Goal: Task Accomplishment & Management: Complete application form

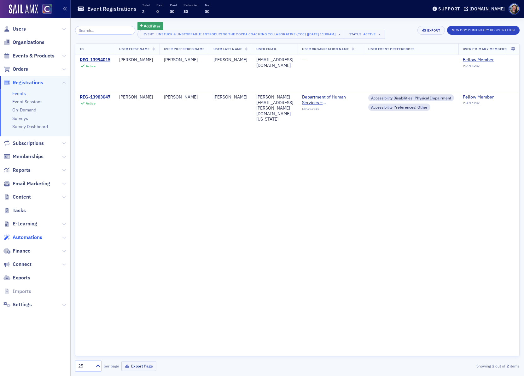
click at [21, 235] on span "Automations" at bounding box center [28, 237] width 30 height 7
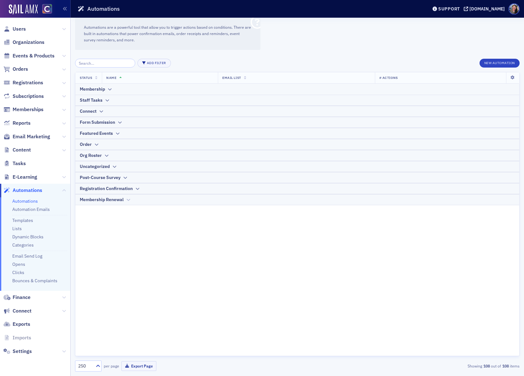
click at [107, 199] on div "Membership Renewal" at bounding box center [102, 199] width 44 height 7
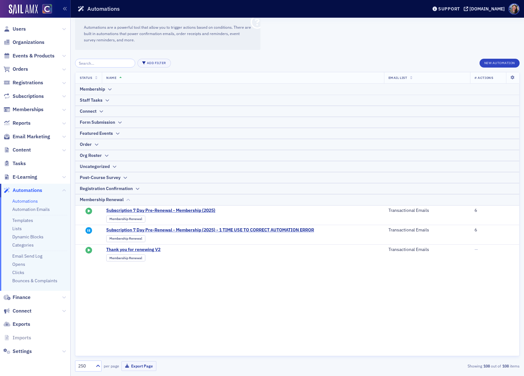
click at [107, 199] on div "Membership Renewal" at bounding box center [102, 199] width 44 height 7
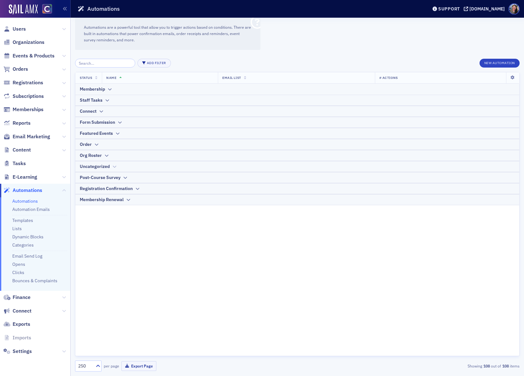
click at [109, 164] on div "Uncategorized" at bounding box center [95, 166] width 30 height 7
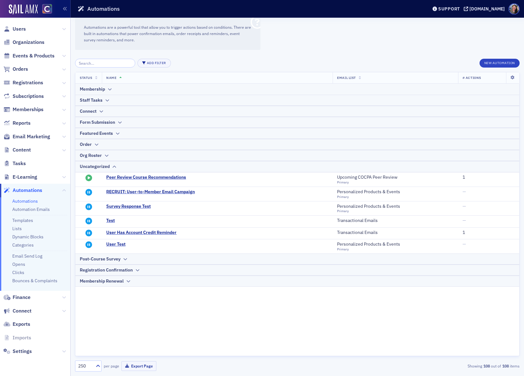
click at [106, 307] on div "Status Name Email List # Actions Membership Staff Tasks Connect Form Submission…" at bounding box center [297, 214] width 445 height 284
click at [100, 91] on div "Membership" at bounding box center [92, 89] width 25 height 7
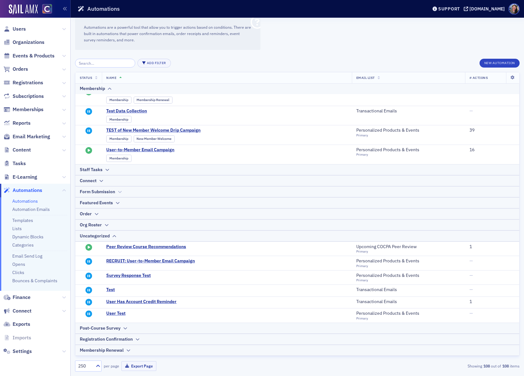
scroll to position [508, 0]
click at [142, 327] on div "Post-Course Survey" at bounding box center [297, 328] width 435 height 7
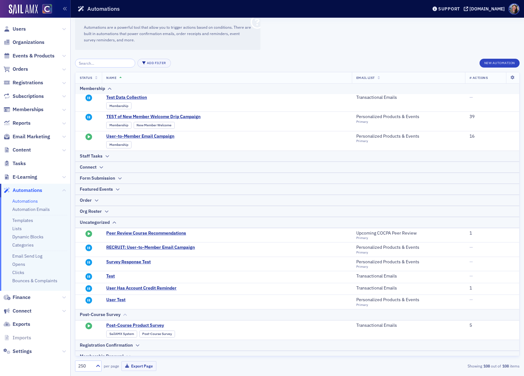
scroll to position [528, 0]
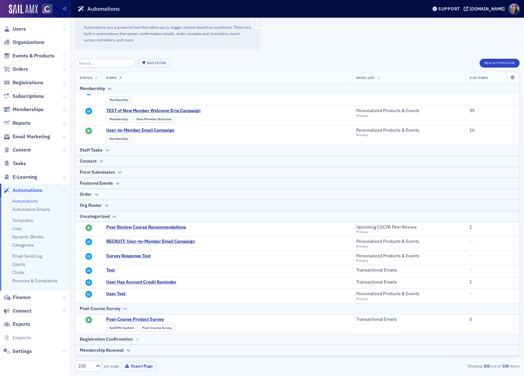
click at [151, 339] on div "Registration Confirmation" at bounding box center [297, 339] width 435 height 7
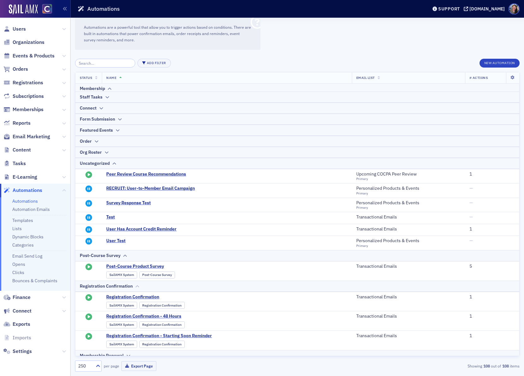
scroll to position [588, 0]
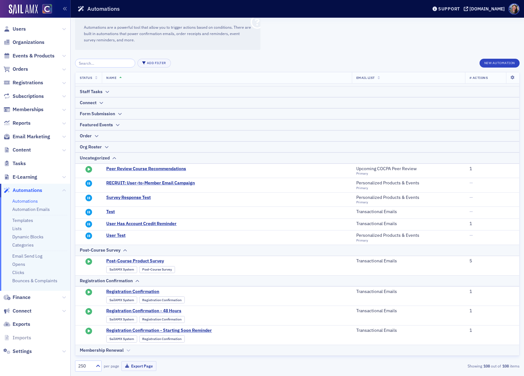
click at [132, 350] on div "Membership Renewal" at bounding box center [297, 350] width 435 height 7
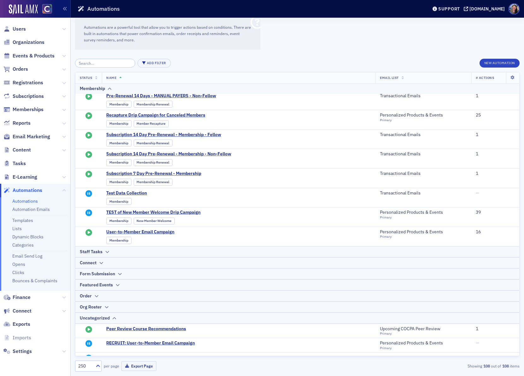
scroll to position [412, 0]
click at [97, 311] on div "Org Roster" at bounding box center [91, 307] width 22 height 7
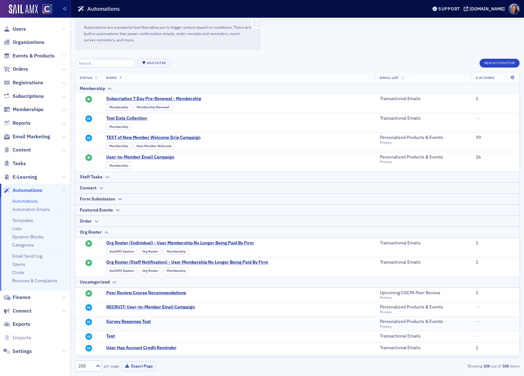
scroll to position [486, 0]
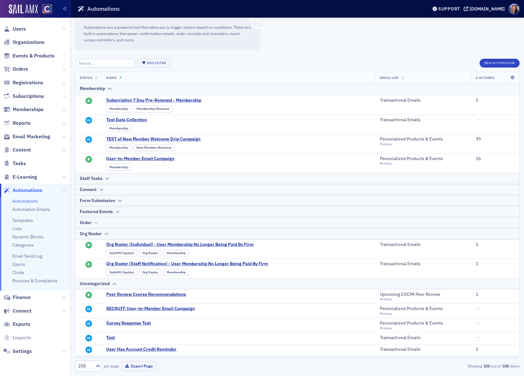
click at [94, 225] on icon at bounding box center [96, 223] width 5 height 4
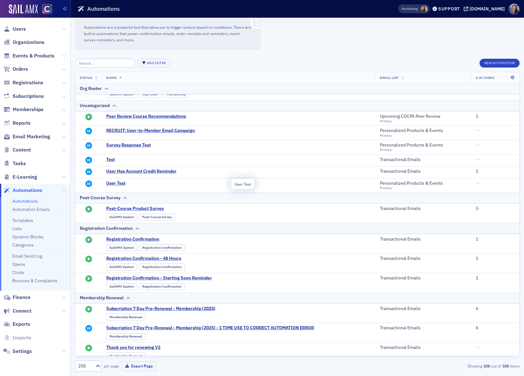
scroll to position [906, 0]
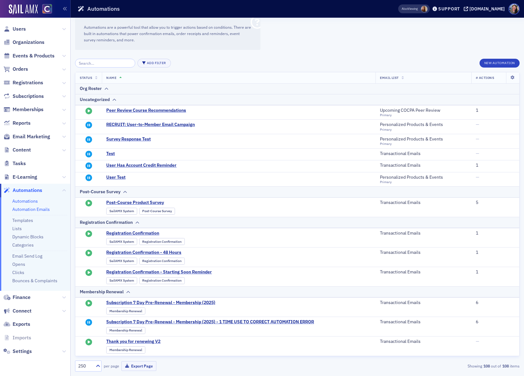
click at [30, 208] on link "Automation Emails" at bounding box center [31, 209] width 38 height 6
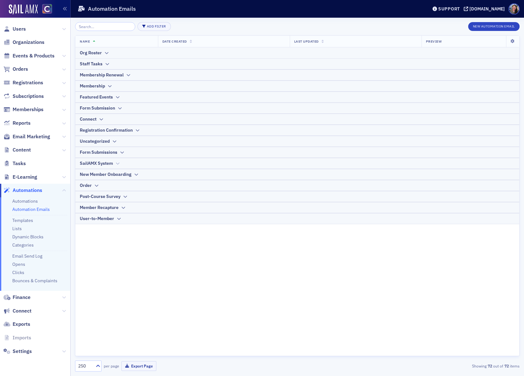
click at [105, 163] on div "SailAMX System" at bounding box center [96, 163] width 33 height 7
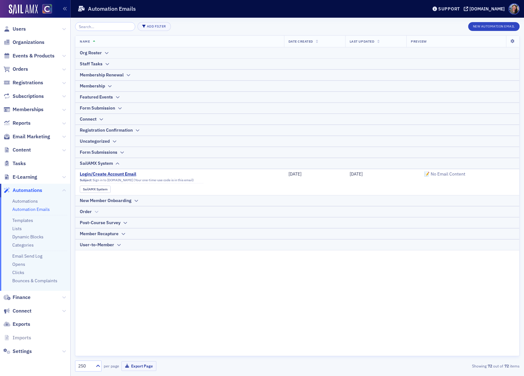
click at [100, 209] on div "Order" at bounding box center [297, 211] width 435 height 7
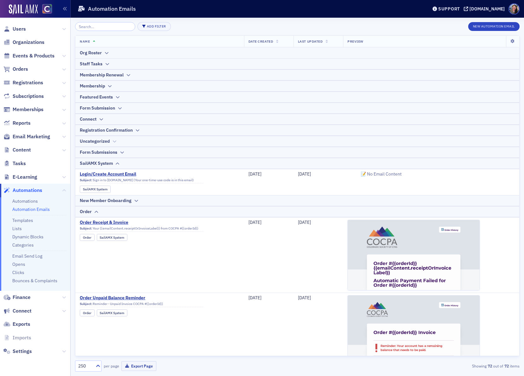
click at [115, 139] on icon at bounding box center [114, 141] width 5 height 4
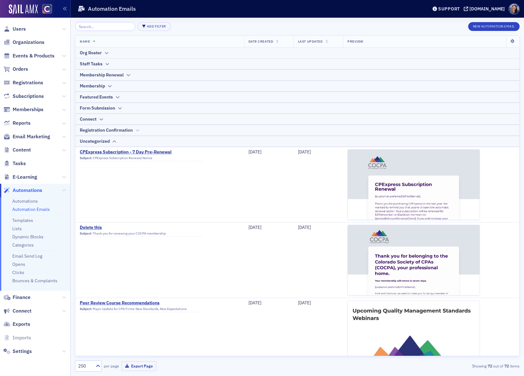
click at [93, 130] on div "Registration Confirmation" at bounding box center [106, 130] width 53 height 7
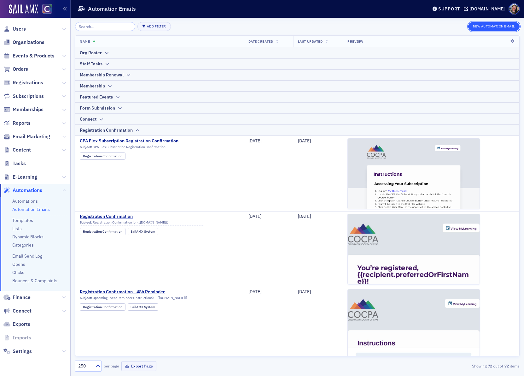
click at [499, 22] on button "New Automation Email" at bounding box center [494, 26] width 52 height 9
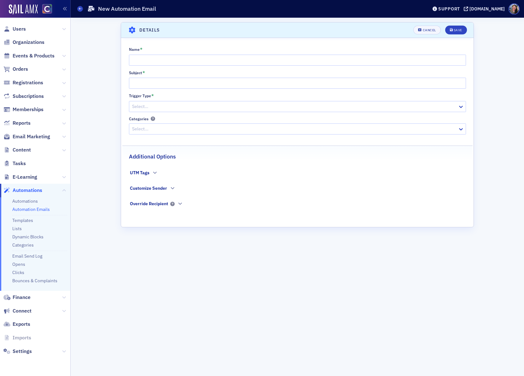
click at [144, 189] on div "Customize Sender" at bounding box center [148, 188] width 37 height 7
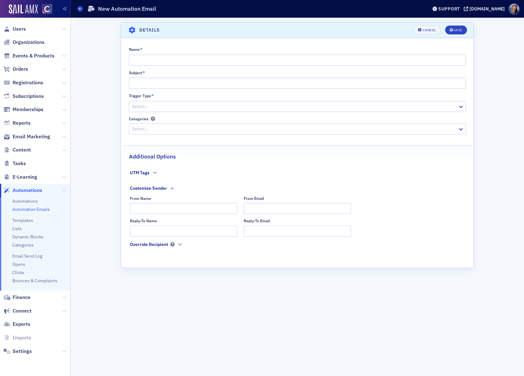
click at [144, 189] on div "Customize Sender" at bounding box center [148, 188] width 37 height 7
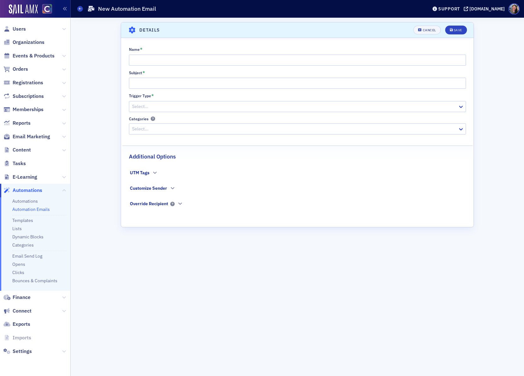
click at [150, 175] on div "UTM Tags" at bounding box center [144, 173] width 28 height 9
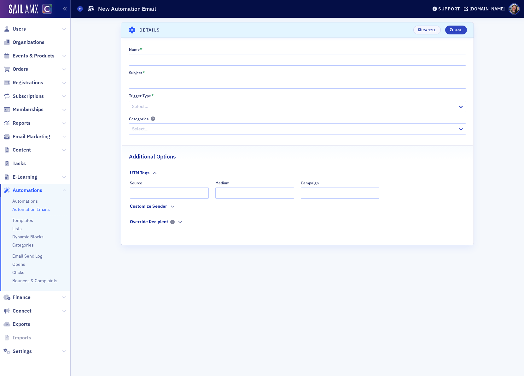
click at [150, 175] on div "UTM Tags" at bounding box center [144, 173] width 28 height 9
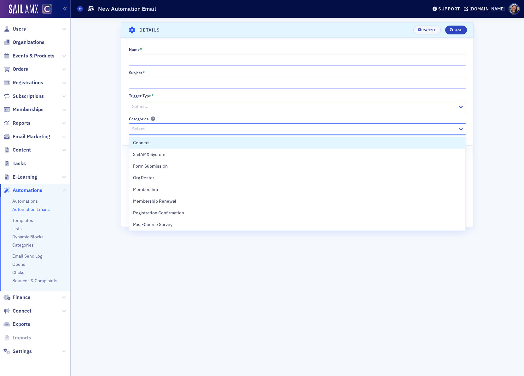
click at [165, 128] on div at bounding box center [295, 129] width 326 height 8
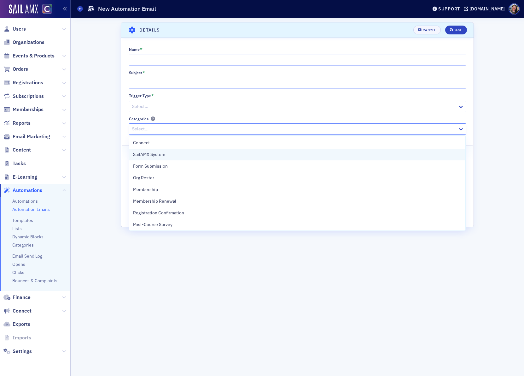
click at [150, 158] on div "SailAMX System" at bounding box center [297, 155] width 336 height 12
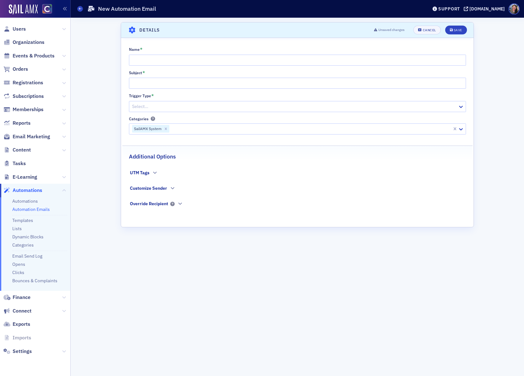
click at [126, 270] on div "Scroll to Details Details Unsaved changes Cancel Save Name * Subject * Trigger …" at bounding box center [297, 196] width 353 height 349
click at [150, 172] on div "UTM Tags" at bounding box center [144, 173] width 28 height 9
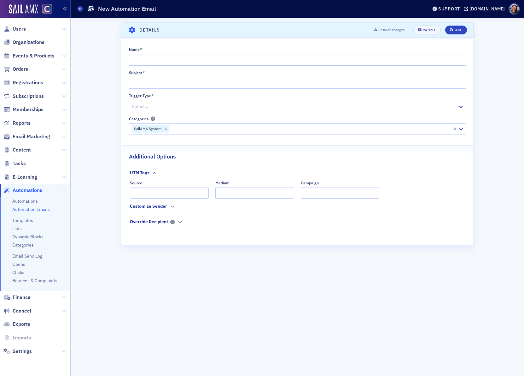
click at [150, 172] on div "UTM Tags" at bounding box center [144, 173] width 28 height 9
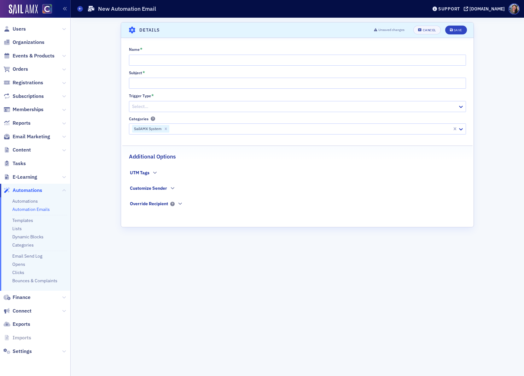
click at [150, 172] on div "UTM Tags" at bounding box center [144, 173] width 28 height 9
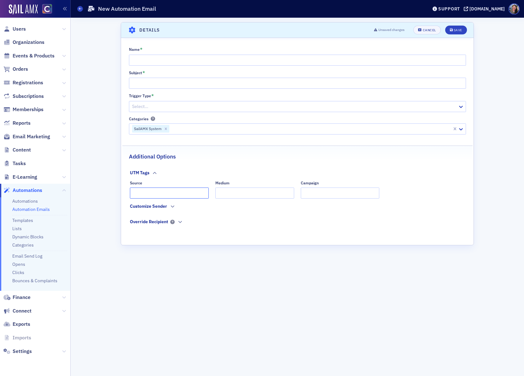
click at [143, 194] on input "Source" at bounding box center [169, 192] width 79 height 11
click at [155, 208] on div "Customize Sender" at bounding box center [148, 206] width 37 height 7
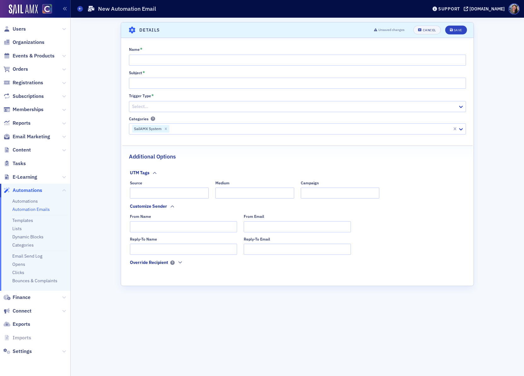
click at [158, 264] on div "Override Recipient" at bounding box center [149, 262] width 38 height 7
click at [163, 205] on div "Customize Sender" at bounding box center [148, 206] width 37 height 7
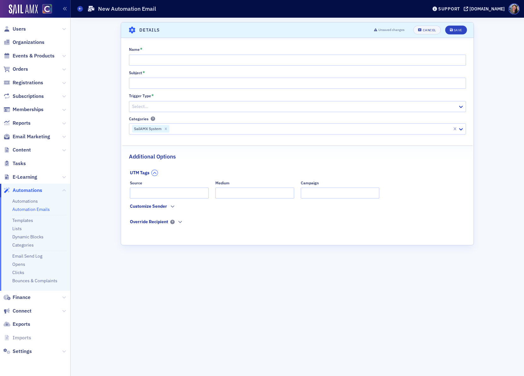
click at [152, 172] on button "button" at bounding box center [155, 173] width 6 height 6
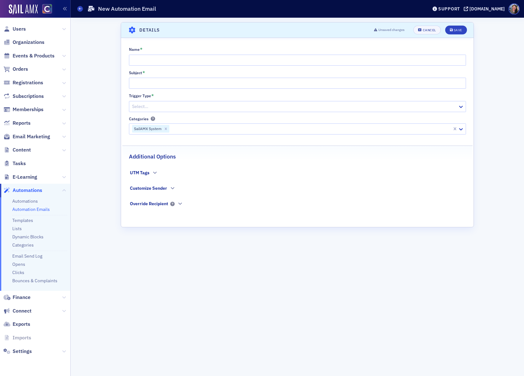
click at [172, 107] on div at bounding box center [295, 107] width 326 height 8
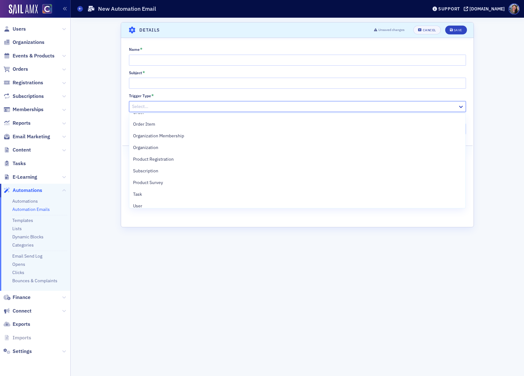
scroll to position [80, 0]
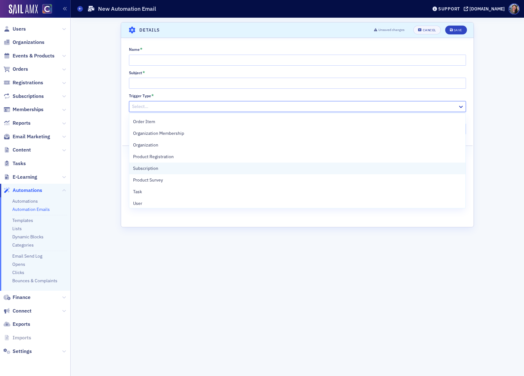
click at [150, 166] on span "Subscription" at bounding box center [145, 168] width 25 height 7
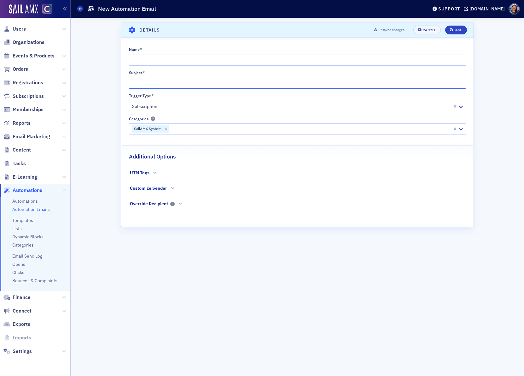
click at [176, 82] on input "Subject *" at bounding box center [297, 83] width 337 height 11
click at [163, 107] on div at bounding box center [292, 107] width 320 height 8
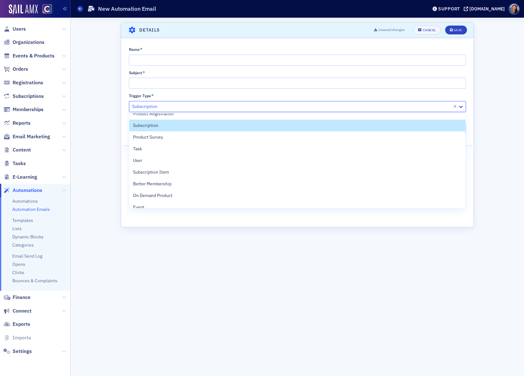
scroll to position [127, 0]
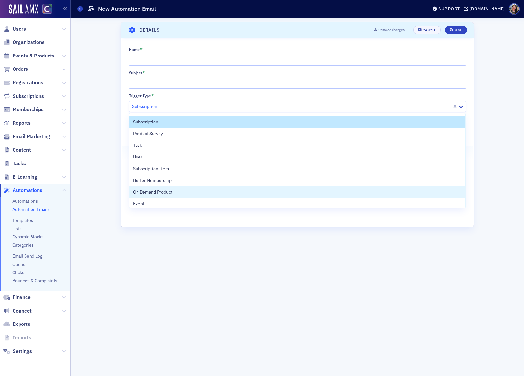
click at [135, 308] on div "Scroll to Details Details Unsaved changes Cancel Save Name * Subject * Trigger …" at bounding box center [297, 196] width 353 height 349
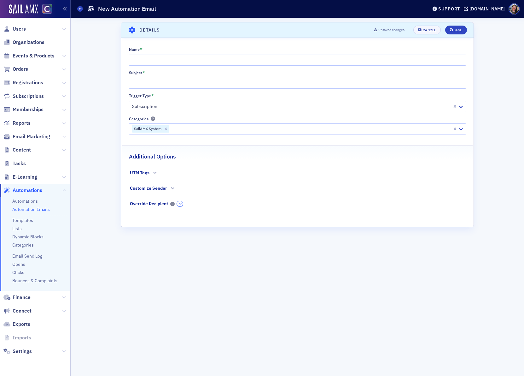
click at [180, 204] on icon "button" at bounding box center [180, 204] width 4 height 4
click at [180, 205] on icon "button" at bounding box center [180, 204] width 4 height 4
click at [153, 172] on icon "button" at bounding box center [155, 173] width 4 height 4
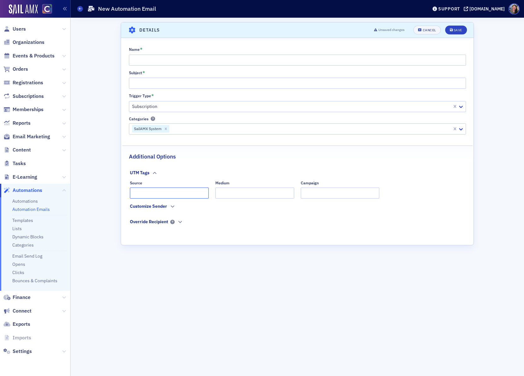
click at [151, 193] on input "Source" at bounding box center [169, 192] width 79 height 11
click at [288, 267] on div "Scroll to Details Details Unsaved changes Cancel Save Name * Subject * Trigger …" at bounding box center [297, 196] width 353 height 349
click at [157, 83] on input "Subject *" at bounding box center [297, 83] width 337 height 11
type input "Cancellati"
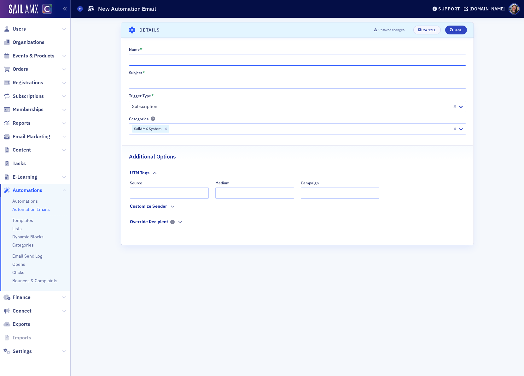
click at [142, 59] on input "Name *" at bounding box center [297, 60] width 337 height 11
type input "Subscription Cancellation"
click at [139, 76] on div "Subject *" at bounding box center [297, 79] width 337 height 19
click at [172, 80] on input "Subject *" at bounding box center [297, 83] width 337 height 11
drag, startPoint x: 185, startPoint y: 84, endPoint x: 6, endPoint y: 47, distance: 182.6
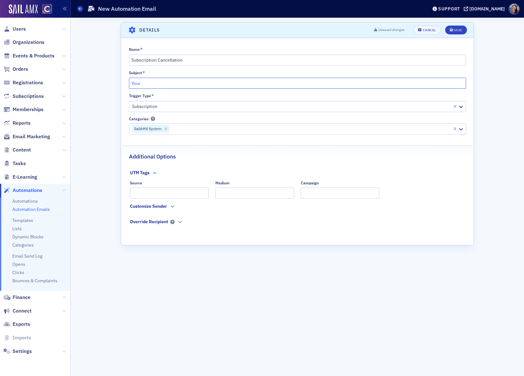
click at [7, 47] on div "Users Organizations Events & Products Orders Registrations Subscriptions Member…" at bounding box center [262, 188] width 524 height 376
paste input "COCPA Membership Cancellation"
type input "COCPA Membership Cancellation Alert"
click at [160, 299] on div "Scroll to Details Details Unsaved changes Cancel Save Name * Subscription Cance…" at bounding box center [297, 196] width 353 height 349
click at [171, 206] on icon "button" at bounding box center [173, 206] width 4 height 4
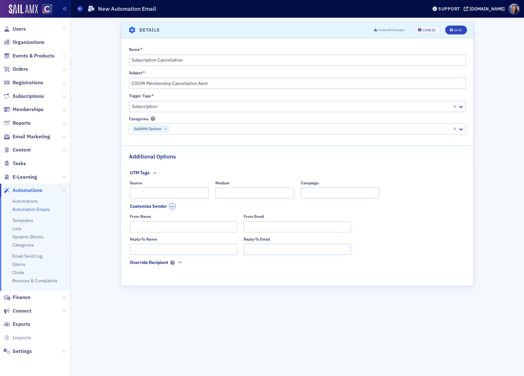
click at [171, 207] on icon "button" at bounding box center [173, 206] width 4 height 4
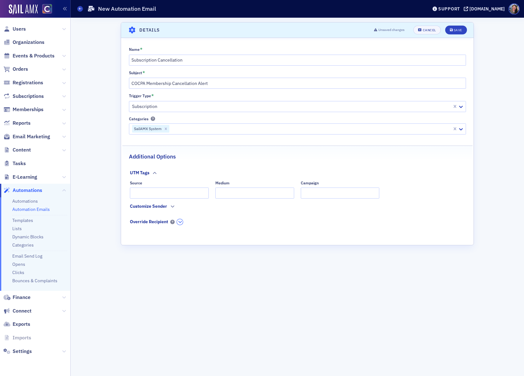
click at [181, 222] on icon "button" at bounding box center [180, 222] width 4 height 4
click at [175, 233] on span "Disabled" at bounding box center [181, 232] width 15 height 5
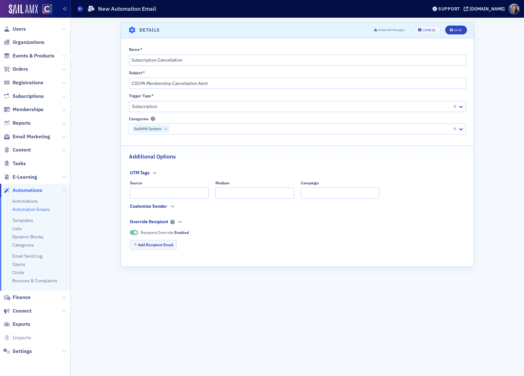
click at [175, 233] on span "Enabled" at bounding box center [181, 232] width 15 height 5
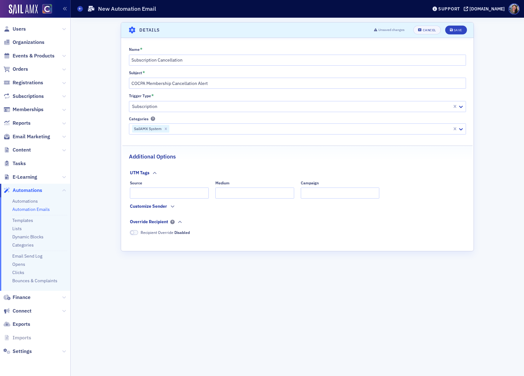
click at [154, 168] on div "UTM Tags Source Medium Campaign Customize Sender Override Recipient Recipient O…" at bounding box center [297, 202] width 350 height 75
click at [152, 174] on button "button" at bounding box center [155, 173] width 6 height 6
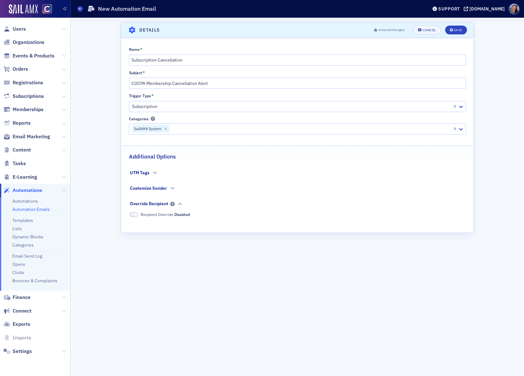
click at [158, 157] on h2 "Additional Options" at bounding box center [152, 156] width 47 height 8
click at [424, 30] on div "Cancel" at bounding box center [429, 29] width 13 height 3
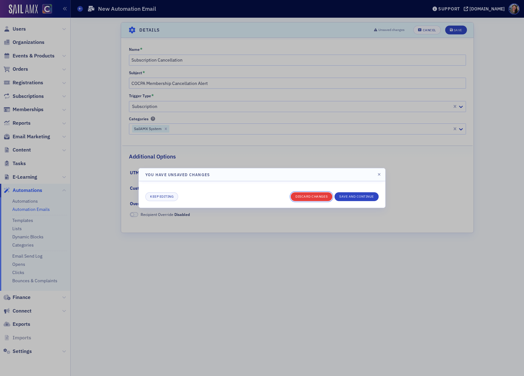
click at [312, 197] on button "Discard changes" at bounding box center [312, 196] width 42 height 9
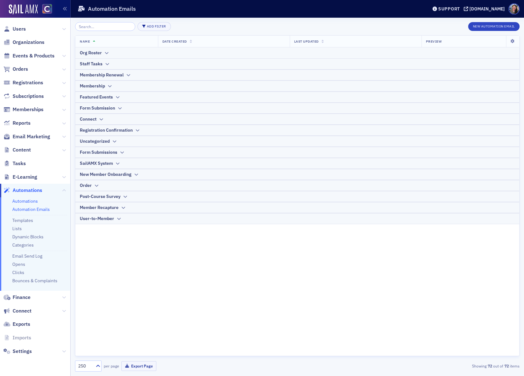
click at [32, 201] on link "Automations" at bounding box center [25, 201] width 26 height 6
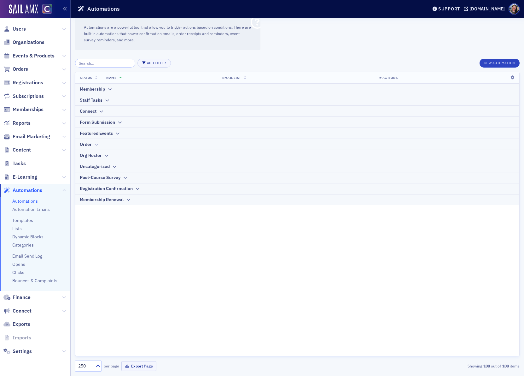
click at [90, 142] on div "Order" at bounding box center [86, 144] width 12 height 7
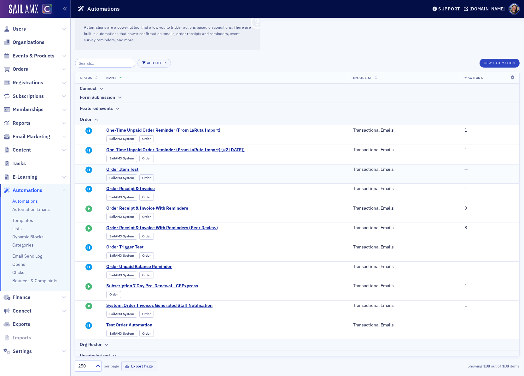
scroll to position [68, 0]
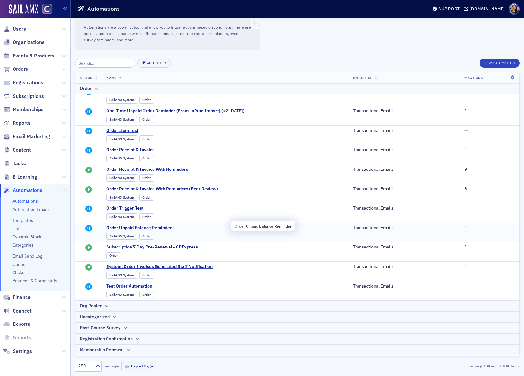
click at [166, 227] on span "Order Unpaid Balance Reminder" at bounding box center [168, 228] width 124 height 6
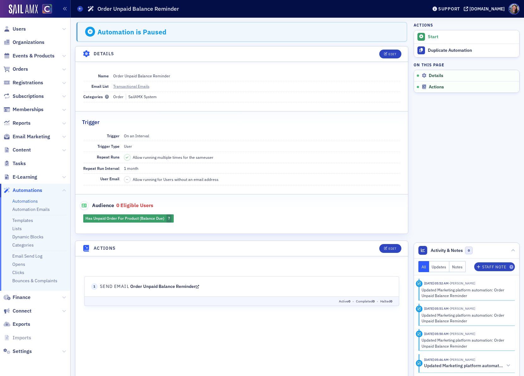
click at [27, 197] on ul "Automations Automation Emails Templates Lists Dynamic Blocks Categories Email S…" at bounding box center [35, 243] width 70 height 93
click at [27, 198] on link "Automations" at bounding box center [25, 201] width 26 height 6
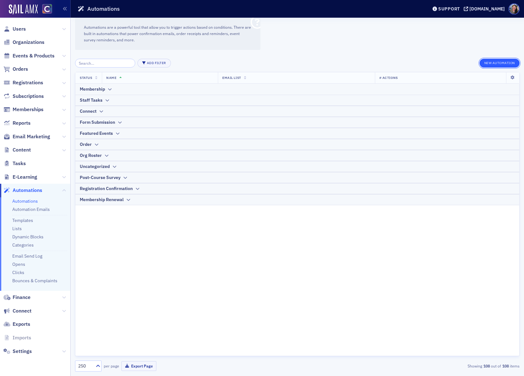
click at [503, 62] on button "New Automation" at bounding box center [500, 63] width 40 height 9
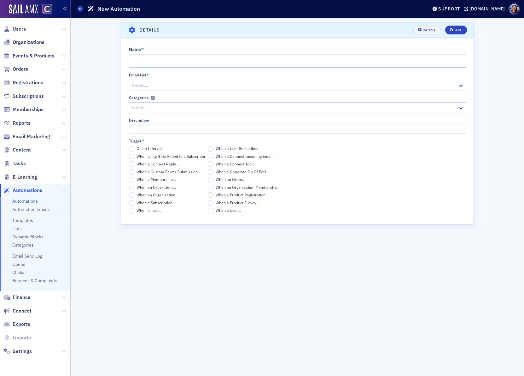
click at [166, 59] on input "Name *" at bounding box center [297, 61] width 337 height 13
type input "M"
type input "Subscription Cancellation"
click at [183, 84] on div at bounding box center [295, 85] width 326 height 8
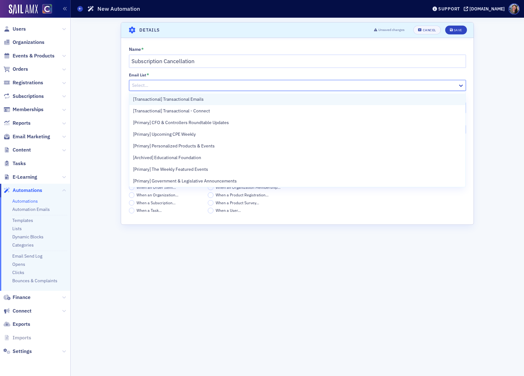
click at [189, 97] on span "[Transactional] Transactional Emails" at bounding box center [168, 99] width 71 height 7
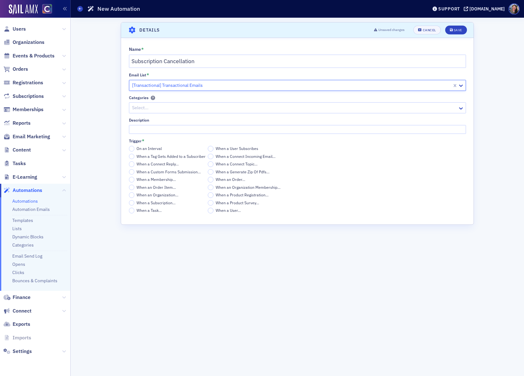
click at [166, 104] on div at bounding box center [295, 108] width 326 height 8
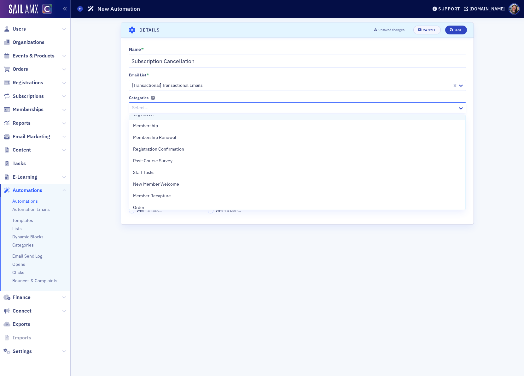
scroll to position [44, 0]
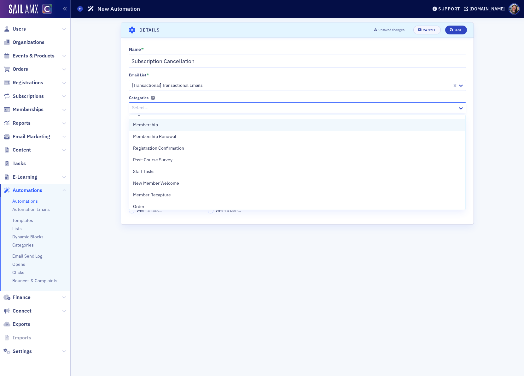
click at [169, 126] on div "Membership" at bounding box center [297, 124] width 329 height 7
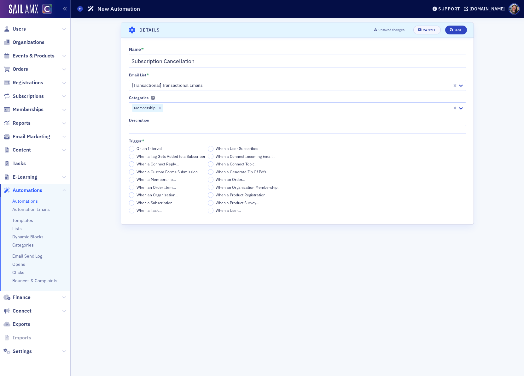
drag, startPoint x: 151, startPoint y: 281, endPoint x: 150, endPoint y: 152, distance: 129.0
click at [151, 277] on div "Scroll to Details Details Unsaved changes Cancel Save Name * Subscription Cance…" at bounding box center [297, 196] width 353 height 349
click at [153, 131] on input "Description" at bounding box center [297, 129] width 337 height 9
click at [151, 182] on span "When a Membership…" at bounding box center [156, 179] width 39 height 5
click at [135, 182] on input "When a Membership…" at bounding box center [132, 180] width 6 height 6
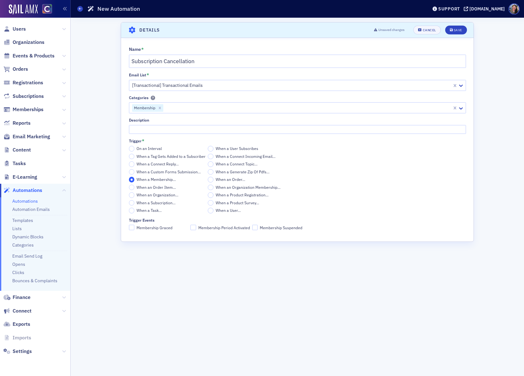
click at [162, 201] on span "When a Subscription…" at bounding box center [156, 202] width 39 height 5
click at [135, 201] on input "When a Subscription…" at bounding box center [132, 203] width 6 height 6
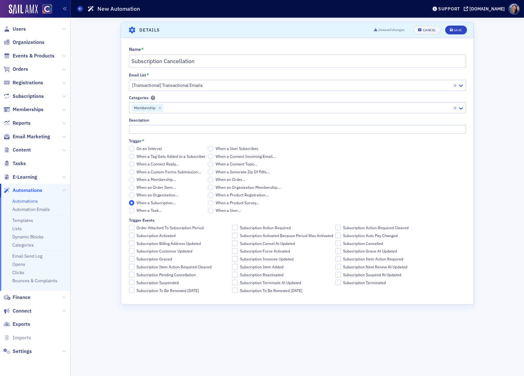
click at [354, 242] on span "Subscription Cancelled" at bounding box center [363, 243] width 40 height 5
click at [341, 242] on input "Subscription Cancelled" at bounding box center [339, 243] width 6 height 6
checkbox input "true"
click at [292, 364] on div "Scroll to Details Details Unsaved changes Cancel Save Name * Subscription Cance…" at bounding box center [297, 196] width 353 height 349
click at [301, 128] on input "Description" at bounding box center [297, 129] width 337 height 9
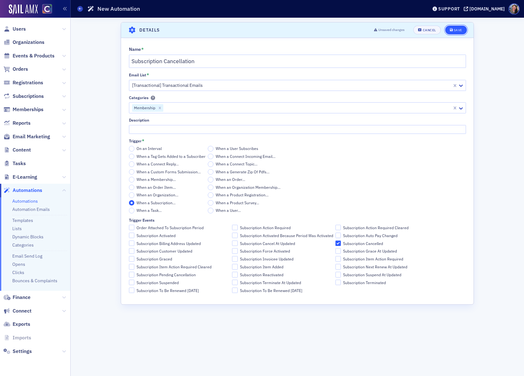
click at [455, 28] on div "Save" at bounding box center [458, 29] width 9 height 3
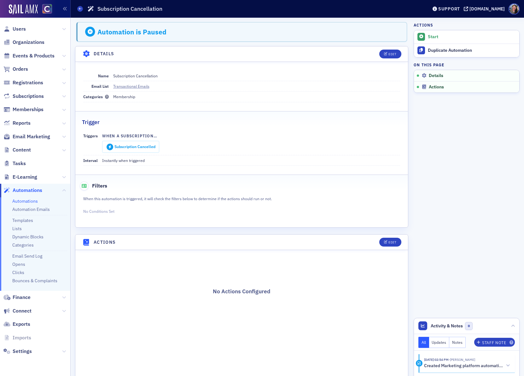
scroll to position [0, 0]
click at [387, 54] on icon "button" at bounding box center [386, 53] width 4 height 3
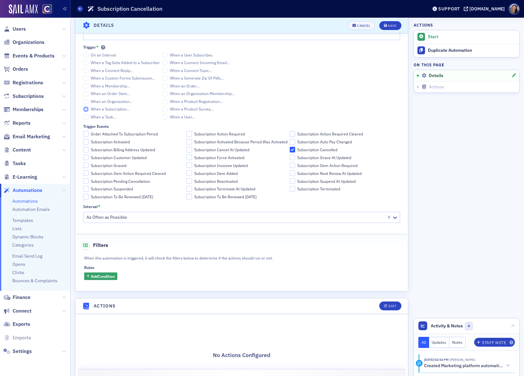
scroll to position [119, 0]
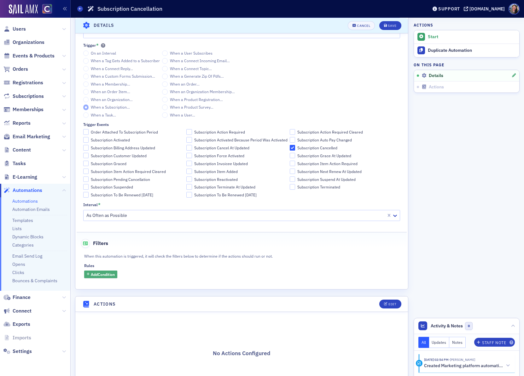
click at [98, 273] on span "Add Condition" at bounding box center [103, 274] width 24 height 6
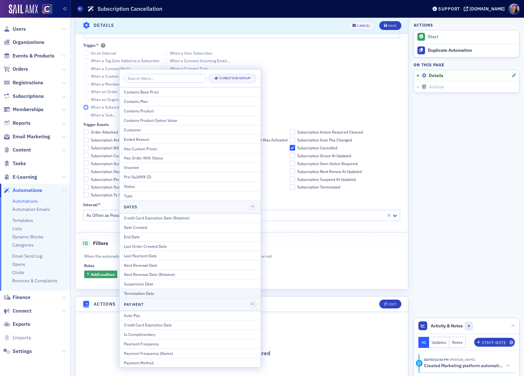
click at [137, 295] on div "Termination Date" at bounding box center [190, 293] width 132 height 6
select select "7"
select select "2025"
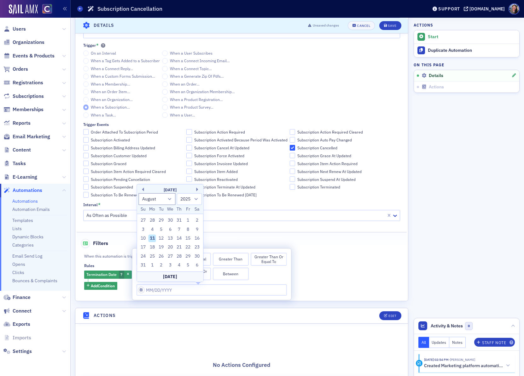
click at [277, 276] on div "Equals Does Not Equal Greater Than Greater Than or Equal To Smaller Than Smalle…" at bounding box center [212, 266] width 150 height 27
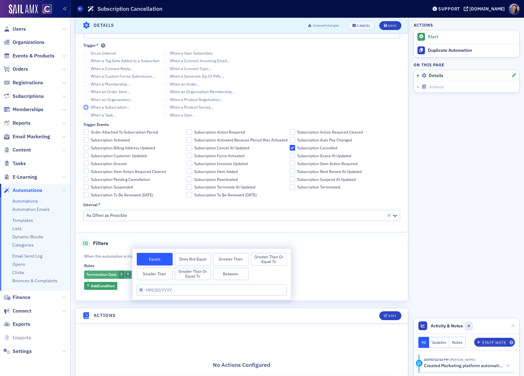
click at [129, 274] on icon "button" at bounding box center [128, 274] width 3 height 3
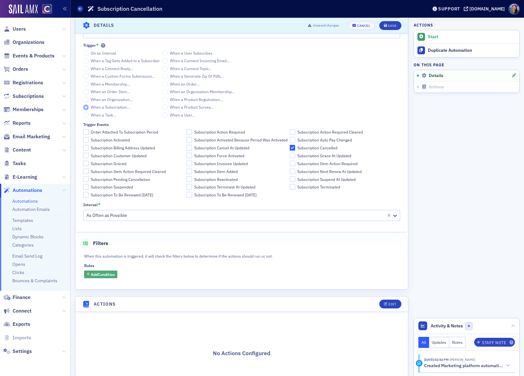
click at [103, 275] on span "Add Condition" at bounding box center [103, 274] width 24 height 6
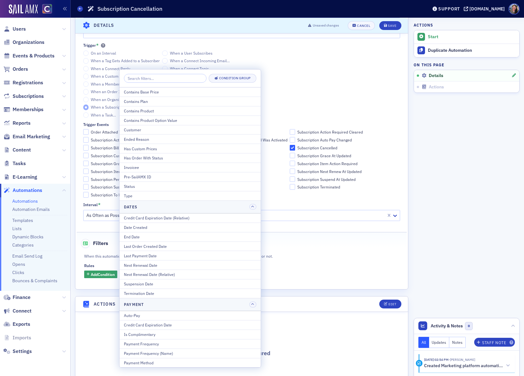
click at [94, 344] on div "No Actions Configured" at bounding box center [241, 340] width 315 height 34
click at [300, 264] on div "Rules" at bounding box center [241, 265] width 315 height 5
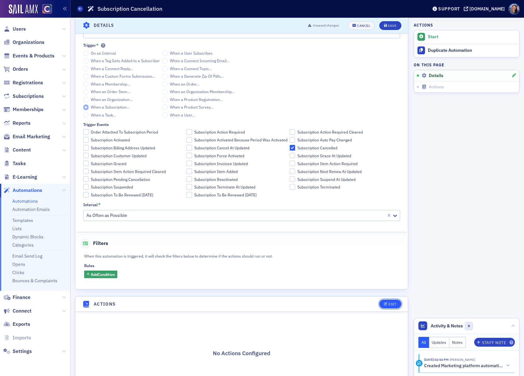
click at [386, 303] on icon "button" at bounding box center [386, 303] width 4 height 3
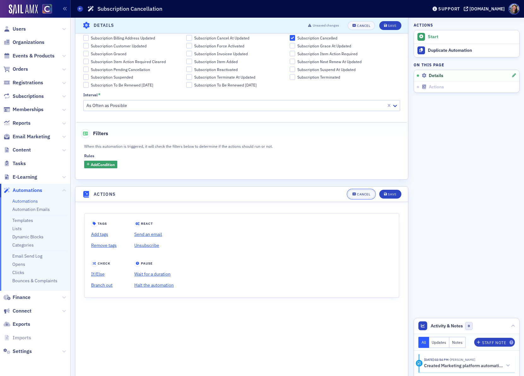
scroll to position [269, 0]
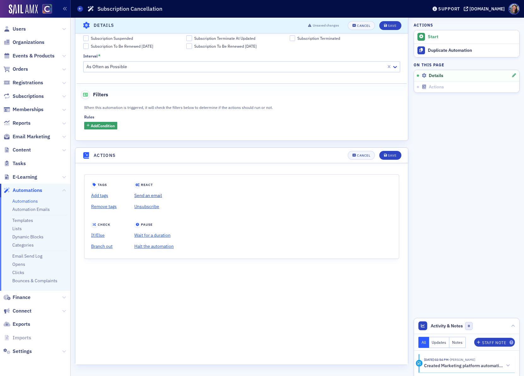
click at [148, 196] on link "Send an email" at bounding box center [153, 195] width 39 height 11
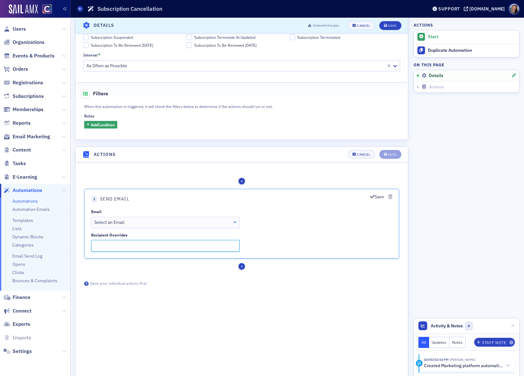
click at [134, 244] on input "Recipient Overrides" at bounding box center [165, 246] width 149 height 12
click at [138, 219] on div "Select an Email" at bounding box center [165, 222] width 142 height 7
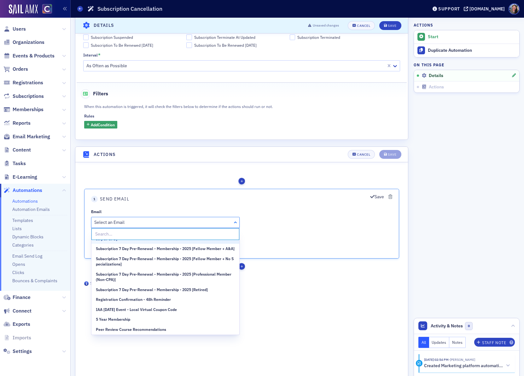
scroll to position [719, 0]
click at [286, 333] on div "Tags Add tags Remove tags React Send an email" at bounding box center [241, 257] width 315 height 169
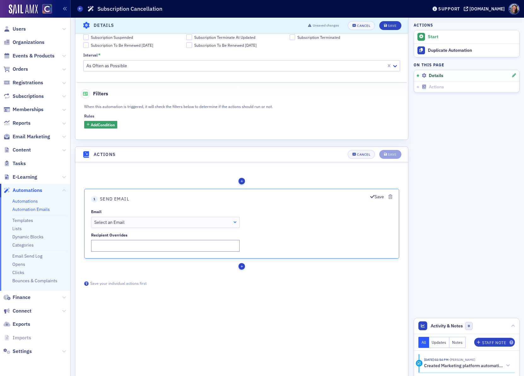
click at [20, 208] on link "Automation Emails" at bounding box center [31, 209] width 38 height 6
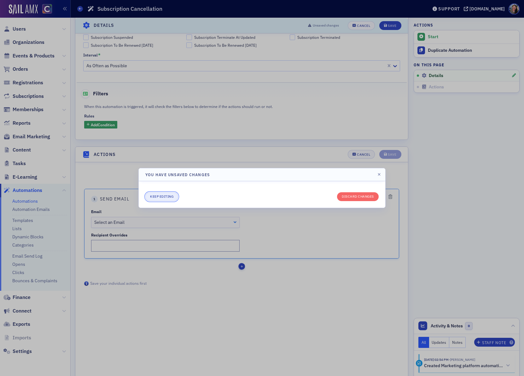
drag, startPoint x: 163, startPoint y: 197, endPoint x: 81, endPoint y: 35, distance: 182.4
click at [163, 197] on button "Keep editing" at bounding box center [161, 196] width 33 height 9
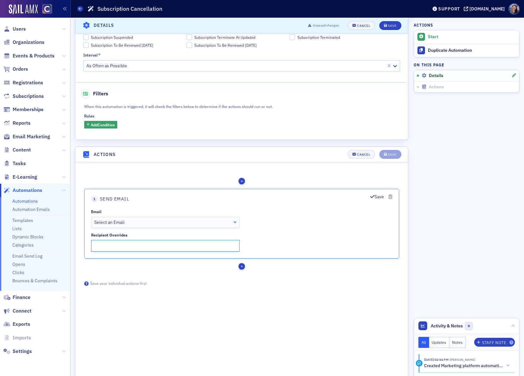
click at [146, 248] on input "Recipient Overrides" at bounding box center [165, 246] width 149 height 12
click at [224, 221] on div "Select an Email" at bounding box center [165, 222] width 142 height 7
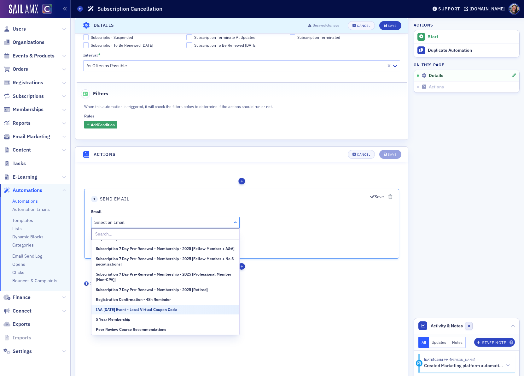
click at [277, 233] on div "Email Select an Email Select an Email Select an Email Order Receipt & Invoice O…" at bounding box center [241, 230] width 301 height 43
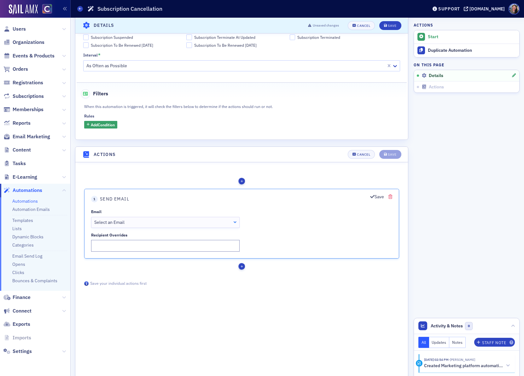
click at [389, 197] on icon "button" at bounding box center [391, 196] width 4 height 4
click at [372, 198] on icon "button" at bounding box center [372, 196] width 4 height 4
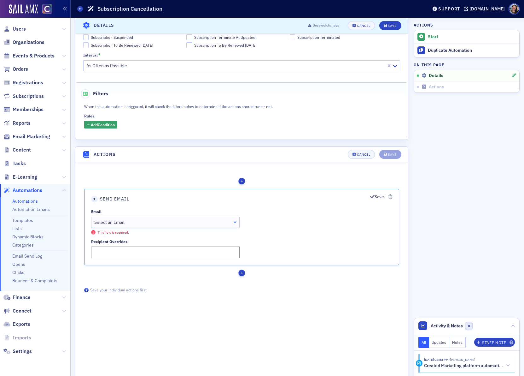
click at [162, 224] on div "Select an Email" at bounding box center [165, 222] width 142 height 7
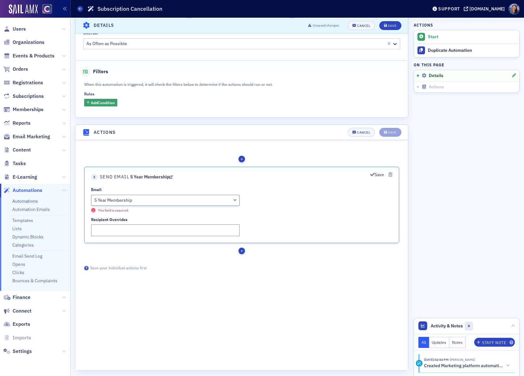
scroll to position [291, 0]
click at [377, 174] on button "Save" at bounding box center [377, 174] width 14 height 7
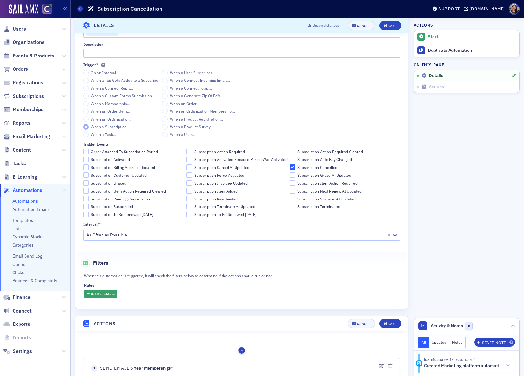
scroll to position [79, 0]
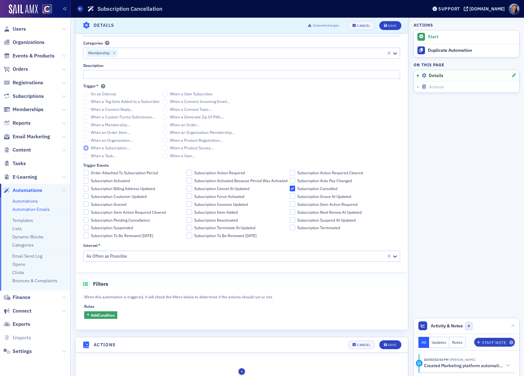
click at [35, 208] on link "Automation Emails" at bounding box center [31, 209] width 38 height 6
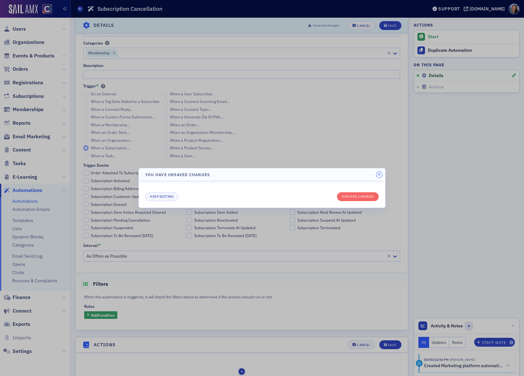
click at [379, 171] on header "You have unsaved changes" at bounding box center [262, 174] width 247 height 13
click at [358, 197] on button "Discard changes" at bounding box center [358, 196] width 42 height 9
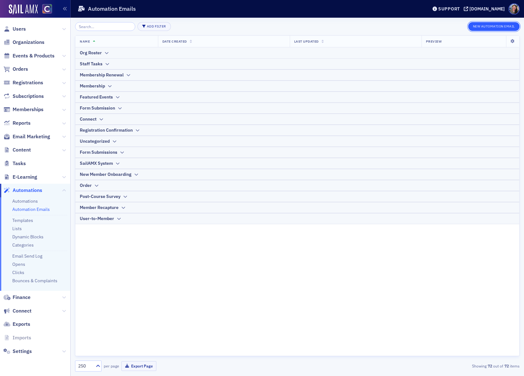
click at [473, 25] on button "New Automation Email" at bounding box center [494, 26] width 52 height 9
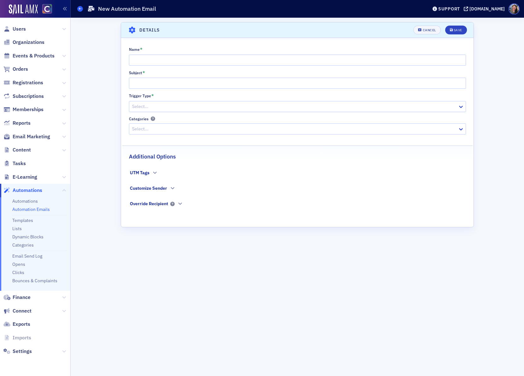
click at [80, 9] on icon at bounding box center [80, 8] width 3 height 3
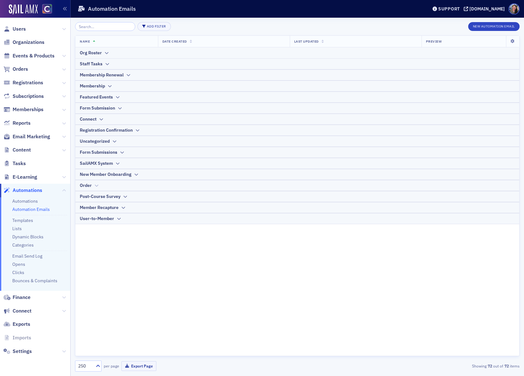
click at [86, 185] on div "Order" at bounding box center [86, 185] width 12 height 7
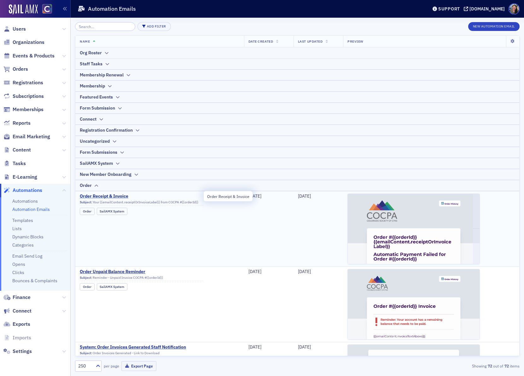
click at [95, 195] on span "Order Receipt & Invoice" at bounding box center [142, 196] width 124 height 6
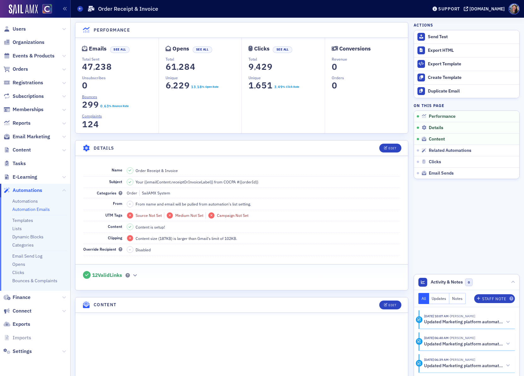
click at [29, 204] on ul "Automations Automation Emails Templates Lists Dynamic Blocks Categories Email S…" at bounding box center [35, 243] width 70 height 93
click at [29, 209] on link "Automation Emails" at bounding box center [31, 209] width 38 height 6
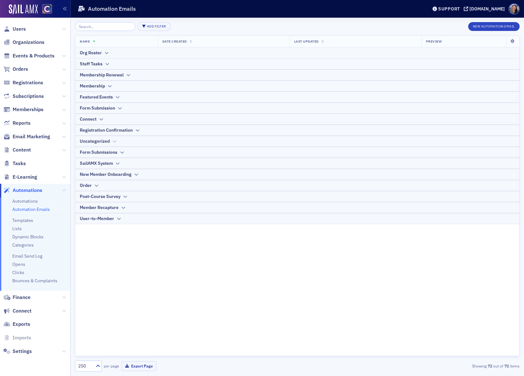
click at [100, 139] on div "Uncategorized" at bounding box center [95, 141] width 30 height 7
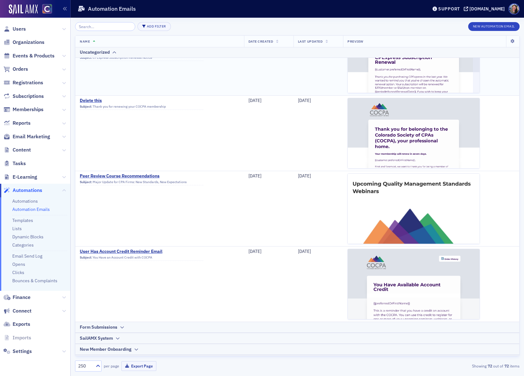
scroll to position [130, 0]
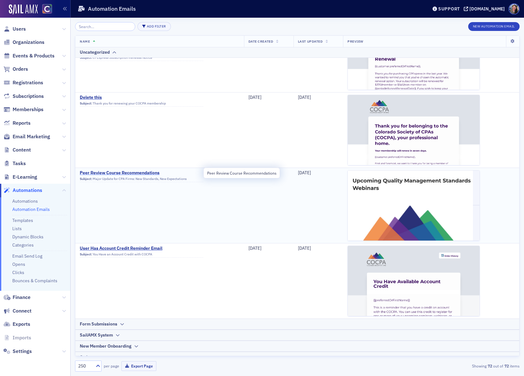
click at [131, 173] on span "Peer Review Course Recommendations" at bounding box center [142, 173] width 124 height 6
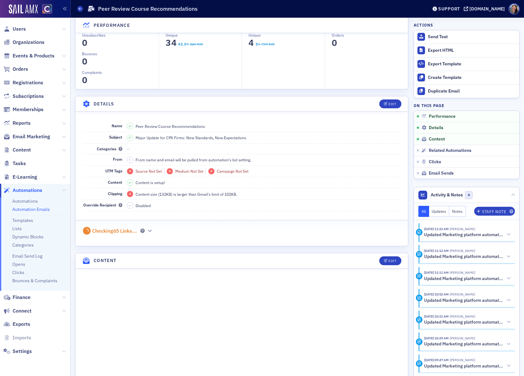
scroll to position [44, 0]
click at [23, 208] on link "Automation Emails" at bounding box center [31, 209] width 38 height 6
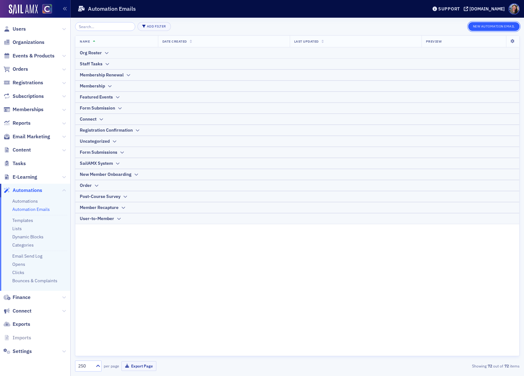
click at [487, 26] on button "New Automation Email" at bounding box center [494, 26] width 52 height 9
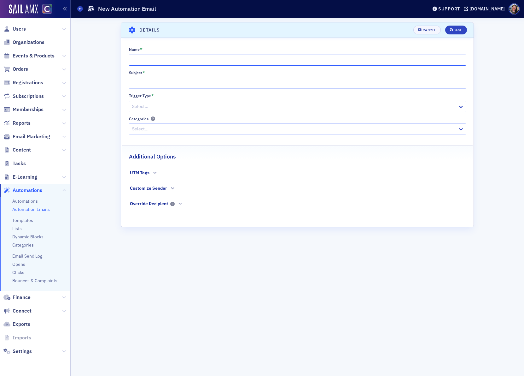
click at [242, 55] on input "Name *" at bounding box center [297, 60] width 337 height 11
type input "Subscription Cancellation"
paste input "COCPA Membership Cancellation"
type input "COCPA Membership Cancellation"
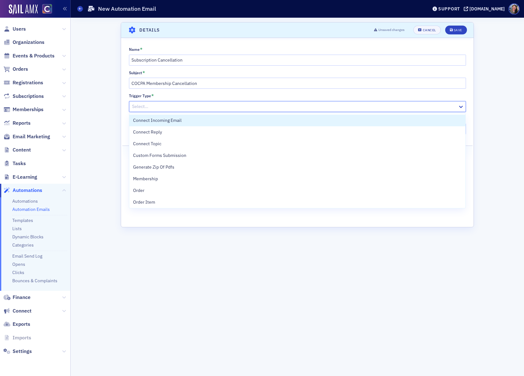
click at [182, 101] on div "Select…" at bounding box center [297, 106] width 337 height 11
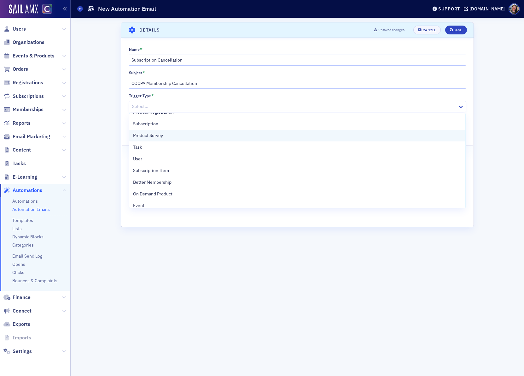
scroll to position [121, 0]
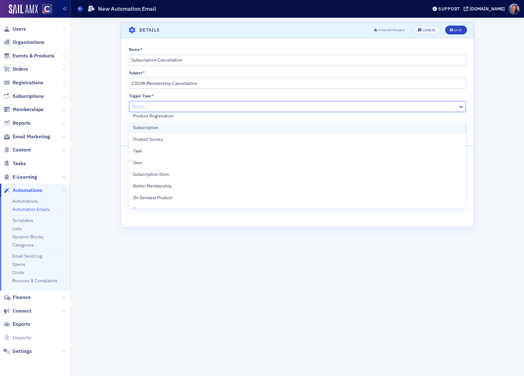
click at [169, 126] on div "Subscription" at bounding box center [297, 127] width 329 height 7
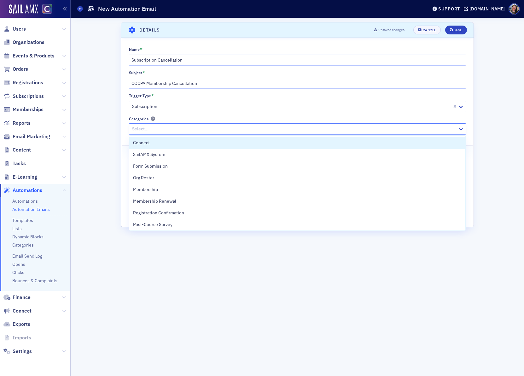
click at [151, 128] on div at bounding box center [295, 129] width 326 height 8
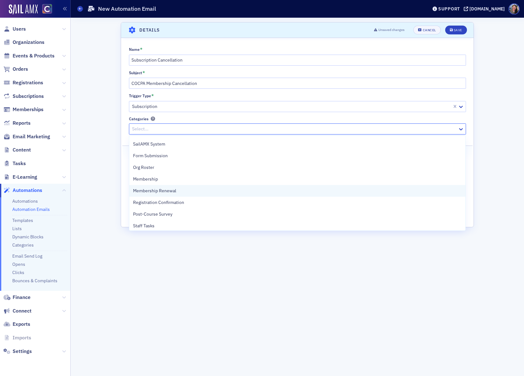
scroll to position [11, 0]
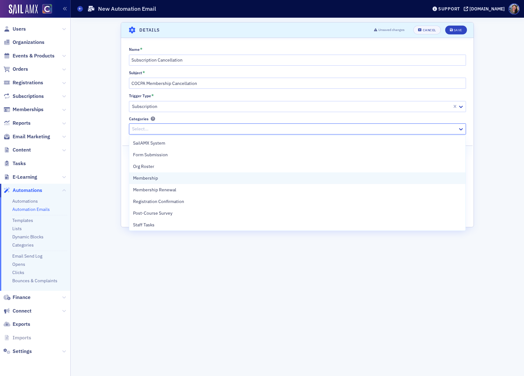
click at [149, 177] on span "Membership" at bounding box center [145, 178] width 25 height 7
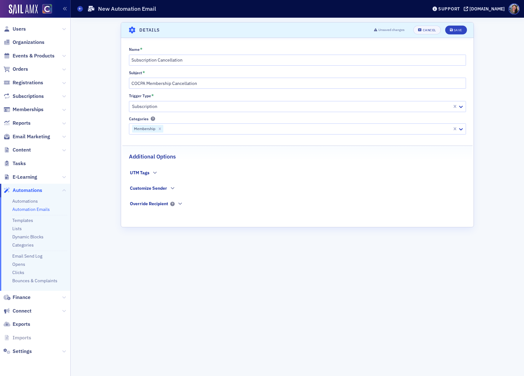
drag, startPoint x: 213, startPoint y: 273, endPoint x: 190, endPoint y: 202, distance: 75.1
click at [213, 273] on div "Scroll to Details Details Unsaved changes Cancel Save Name * Subscription Cance…" at bounding box center [297, 196] width 353 height 349
click at [454, 29] on div "Save" at bounding box center [458, 29] width 9 height 3
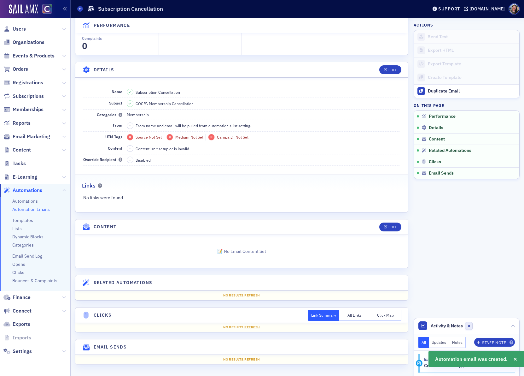
scroll to position [81, 0]
click at [390, 225] on div "Edit" at bounding box center [393, 226] width 8 height 3
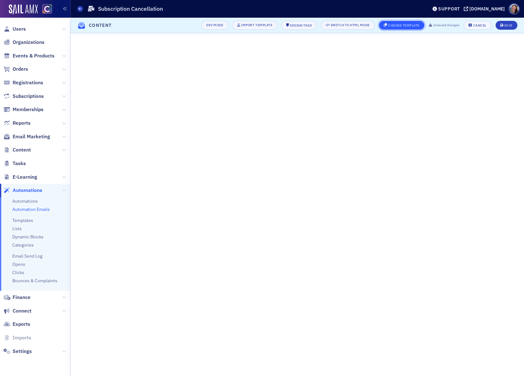
click at [396, 24] on div "Choose Template" at bounding box center [404, 25] width 32 height 3
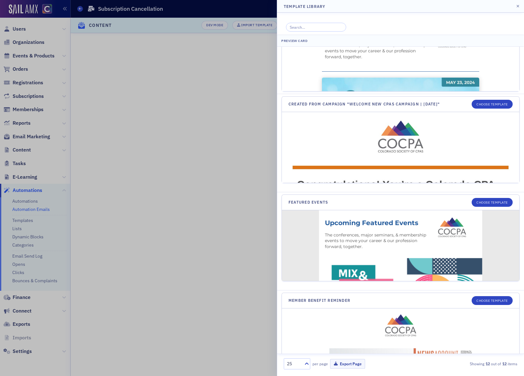
scroll to position [447, 0]
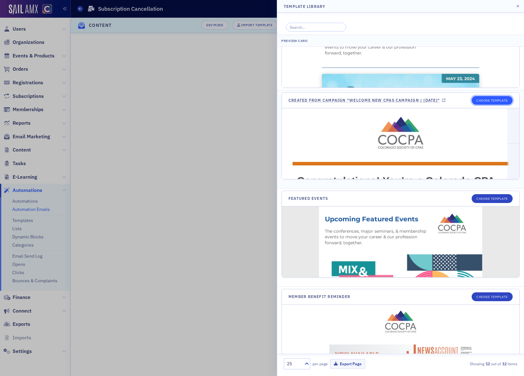
click at [489, 105] on button "Choose Template" at bounding box center [492, 100] width 41 height 9
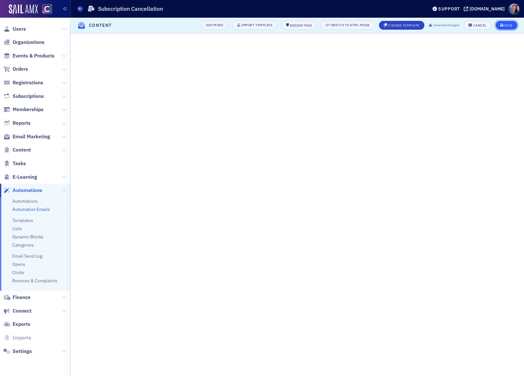
click at [503, 24] on span "Save" at bounding box center [507, 25] width 12 height 3
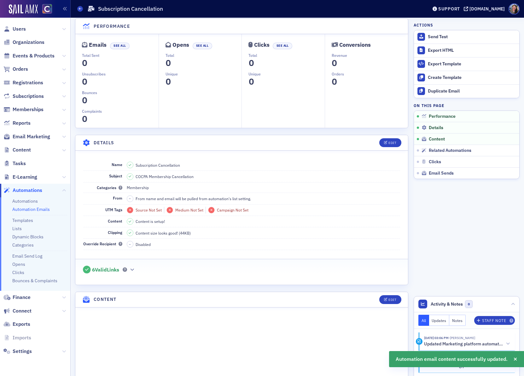
scroll to position [0, 0]
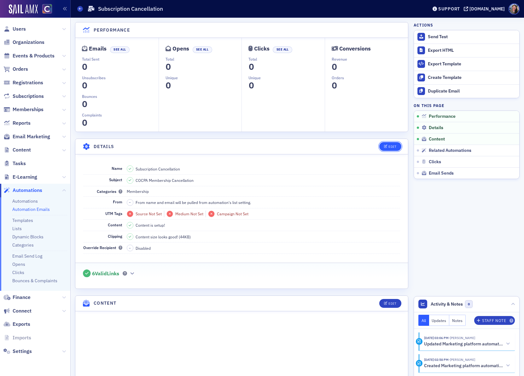
click at [385, 143] on button "Edit" at bounding box center [391, 146] width 22 height 9
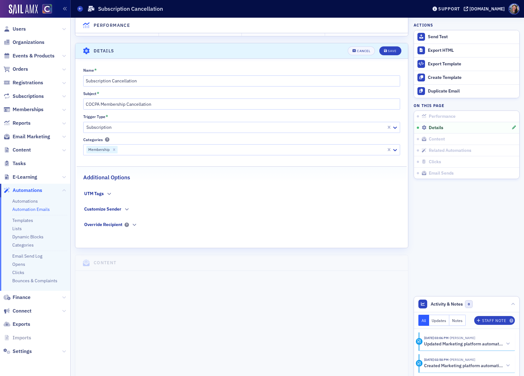
scroll to position [91, 0]
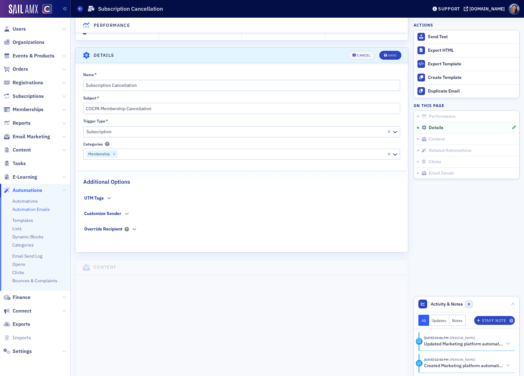
click at [97, 200] on div "UTM Tags" at bounding box center [94, 198] width 20 height 7
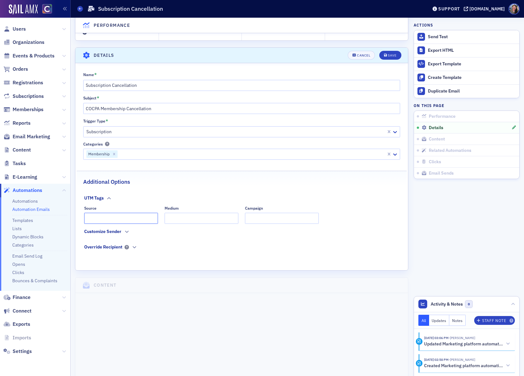
click at [119, 215] on input "Source" at bounding box center [121, 218] width 74 height 11
type input "Automated"
type input "Email"
type input "Cancelled Subscriptions"
click at [247, 246] on fieldset "Override Recipient" at bounding box center [241, 251] width 315 height 15
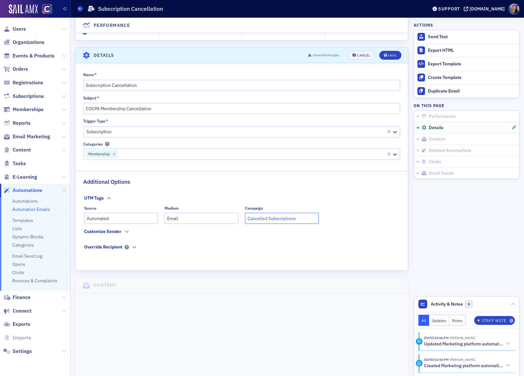
click at [288, 220] on input "Cancelled Subscriptions" at bounding box center [282, 218] width 74 height 11
click at [106, 231] on div "Customize Sender" at bounding box center [102, 231] width 37 height 7
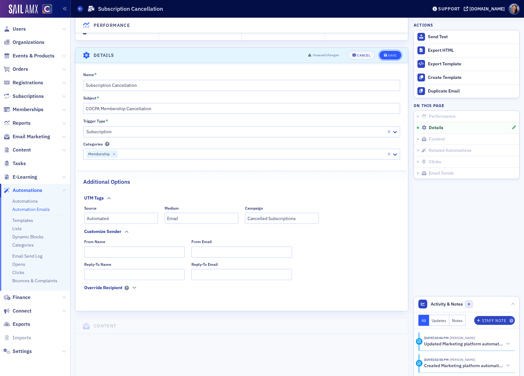
click at [391, 56] on div "Save" at bounding box center [392, 55] width 9 height 3
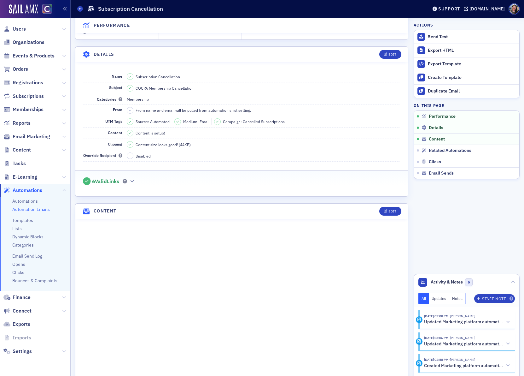
scroll to position [112, 0]
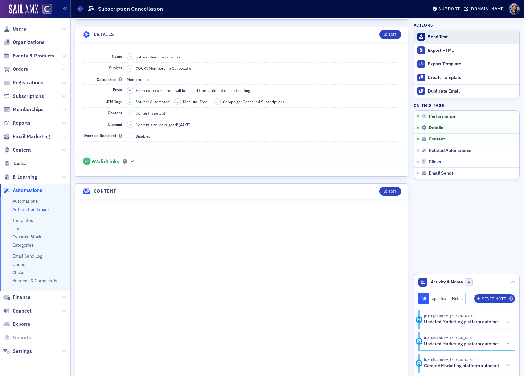
click at [436, 37] on div "Send Test" at bounding box center [472, 37] width 88 height 6
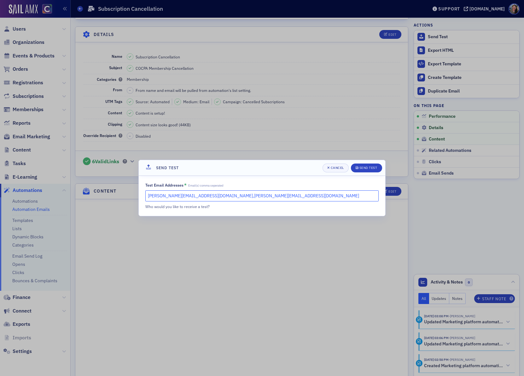
drag, startPoint x: 228, startPoint y: 195, endPoint x: 188, endPoint y: 195, distance: 39.4
click at [186, 196] on input "[PERSON_NAME][EMAIL_ADDRESS][DOMAIN_NAME],[PERSON_NAME][EMAIL_ADDRESS][DOMAIN_N…" at bounding box center [261, 195] width 233 height 11
type input "[PERSON_NAME][EMAIL_ADDRESS][DOMAIN_NAME]"
click at [368, 166] on div "Send Test" at bounding box center [369, 167] width 18 height 3
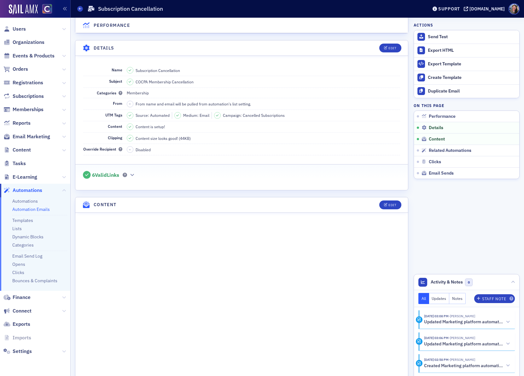
scroll to position [0, 0]
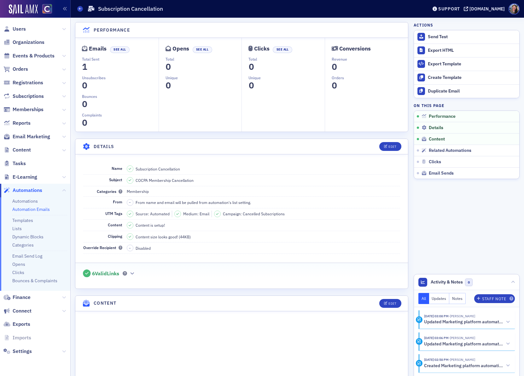
click at [460, 8] on div "Support" at bounding box center [450, 9] width 22 height 6
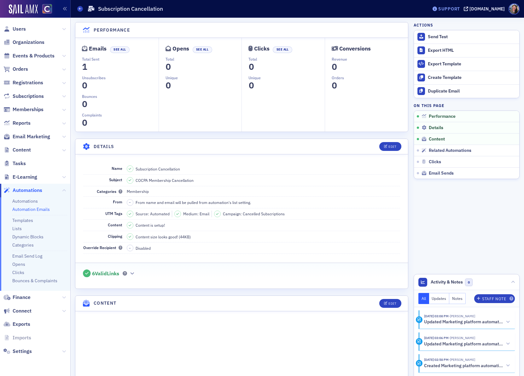
click at [458, 10] on div "Support" at bounding box center [450, 9] width 22 height 6
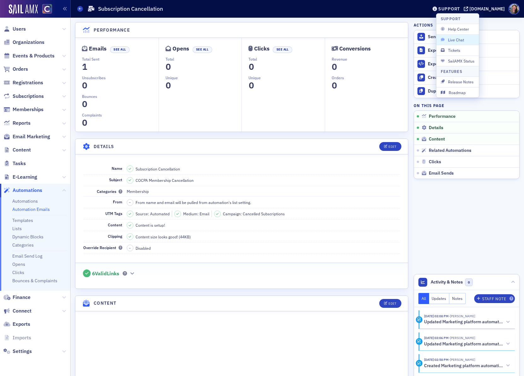
click at [459, 41] on span "Live Chat" at bounding box center [458, 40] width 34 height 6
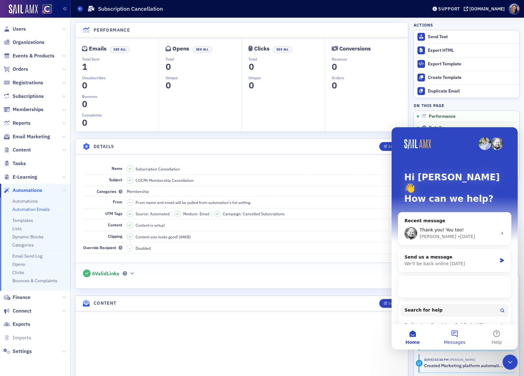
click at [454, 338] on button "Messages" at bounding box center [455, 336] width 42 height 25
click at [33, 53] on span "Events & Products" at bounding box center [34, 55] width 42 height 7
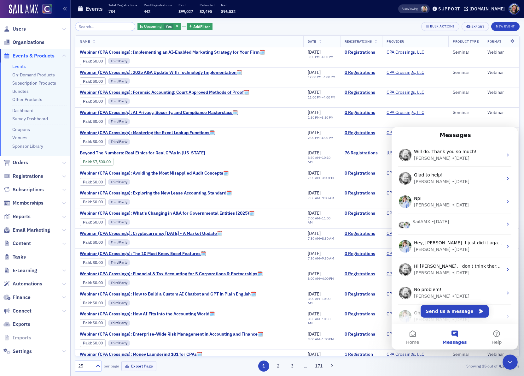
click at [17, 67] on link "Events" at bounding box center [19, 66] width 14 height 6
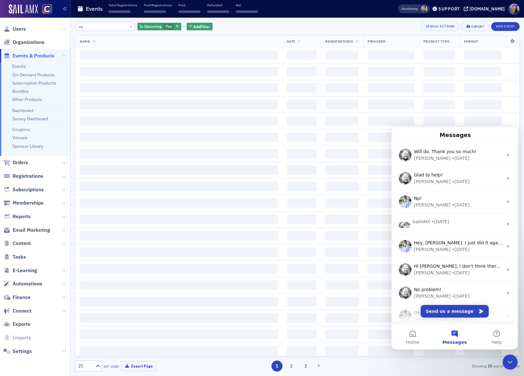
type input "c"
type input "department"
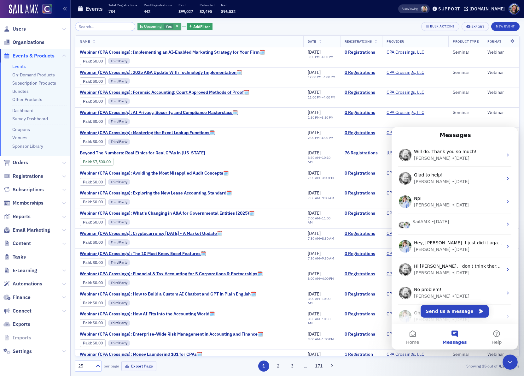
click at [175, 29] on button "button" at bounding box center [178, 27] width 6 height 6
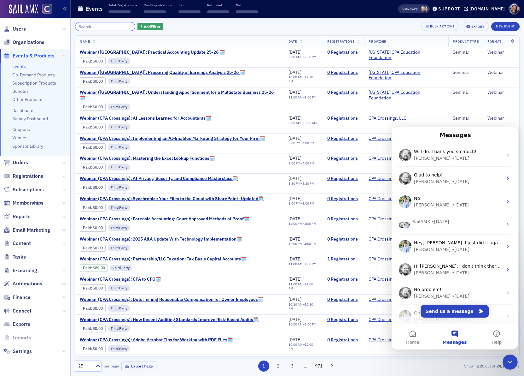
click at [109, 27] on input "search" at bounding box center [105, 26] width 60 height 9
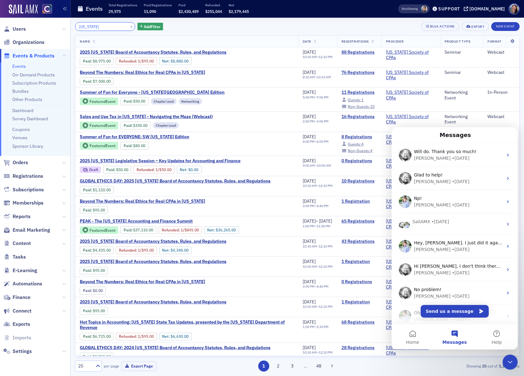
click at [78, 28] on input "[US_STATE]" at bounding box center [105, 26] width 60 height 9
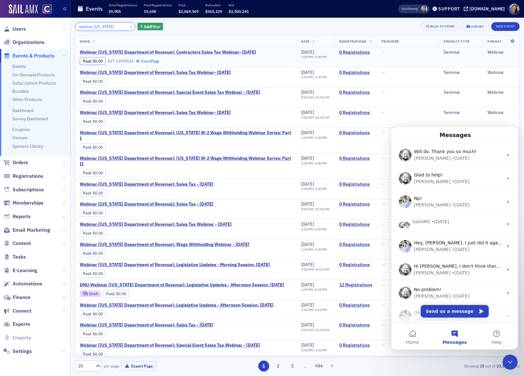
type input "webinar [US_STATE]"
click at [188, 51] on span "Webinar ([US_STATE] Department of Revenue): Contractors Sales Tax Webinar- [DAT…" at bounding box center [168, 53] width 176 height 6
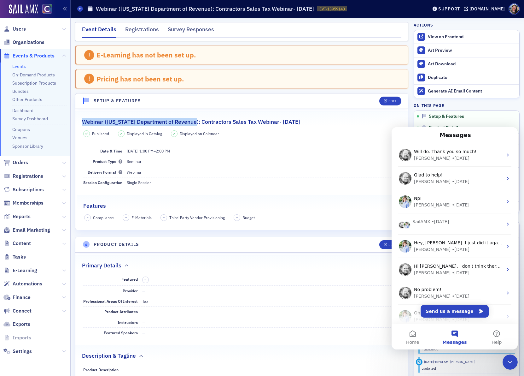
drag, startPoint x: 193, startPoint y: 123, endPoint x: 82, endPoint y: 122, distance: 110.7
click at [82, 122] on h2 "Webinar ([US_STATE] Department of Revenue): Contractors Sales Tax Webinar- [DAT…" at bounding box center [191, 122] width 218 height 8
copy h2 "Webinar ([US_STATE] Department of Revenue):"
click at [19, 66] on link "Events" at bounding box center [19, 66] width 14 height 6
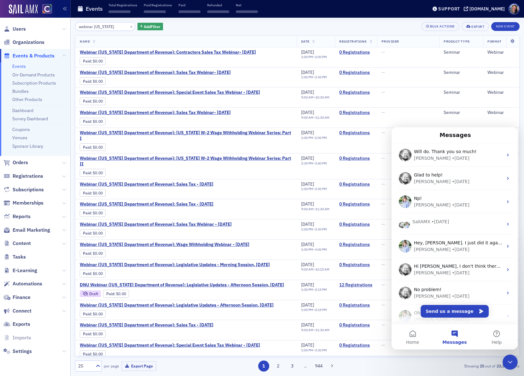
click at [511, 358] on icon "Close Intercom Messenger" at bounding box center [511, 362] width 8 height 8
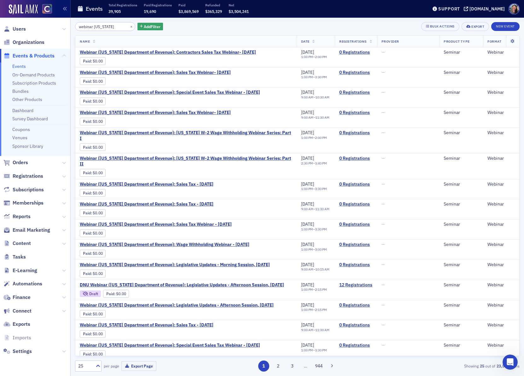
click at [504, 21] on div "webinar [US_STATE] × Add Filter Bulk Actions Export New Event Name Date Registr…" at bounding box center [297, 197] width 445 height 358
click at [514, 24] on button "New Event" at bounding box center [506, 26] width 28 height 9
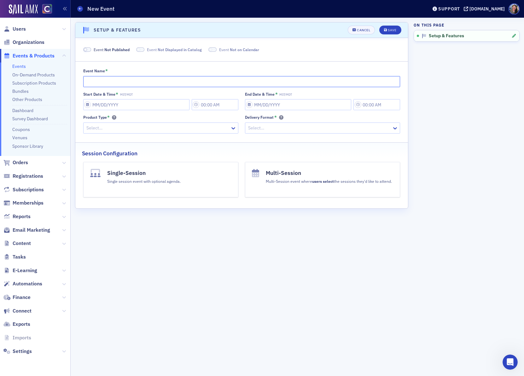
click at [165, 82] on input "Event Name *" at bounding box center [241, 81] width 317 height 11
paste input "Webinar ([US_STATE] Department of Revenue):"
paste input "Sales Tax Webinar on [DATE] 1:00 PM MDT"
drag, startPoint x: 212, startPoint y: 81, endPoint x: 404, endPoint y: 110, distance: 194.6
click at [402, 110] on div "Event Name * Webinar ([US_STATE] Department of Revenue): Sales Tax Webinar on […" at bounding box center [241, 100] width 333 height 65
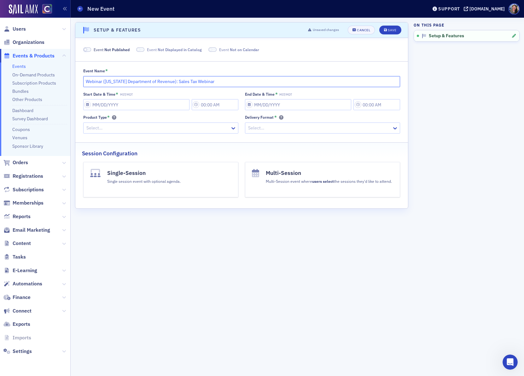
type input "Webinar ([US_STATE] Department of Revenue): Sales Tax Webinar"
select select "7"
select select "2025"
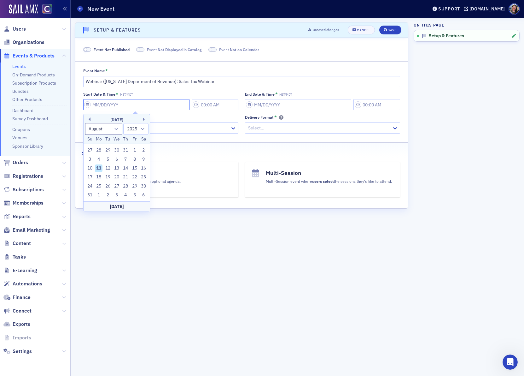
type input "0"
type input "3:00 PM"
type input "[DATE]"
type input "4:00 PM"
select select "0"
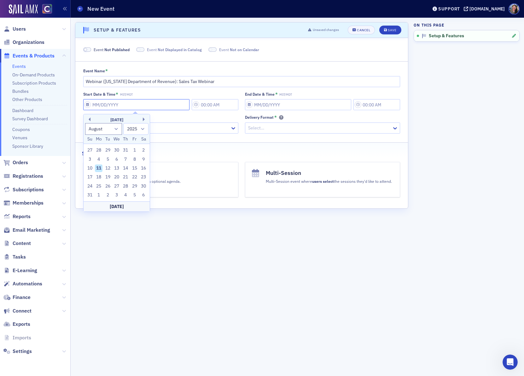
select select "2000"
type input "08"
select select "7"
select select "2025"
type input "[DATE]"
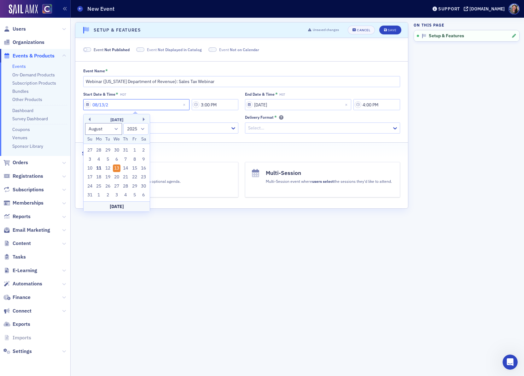
select select "2020"
type input "[DATE]"
select select "2025"
type input "[DATE]"
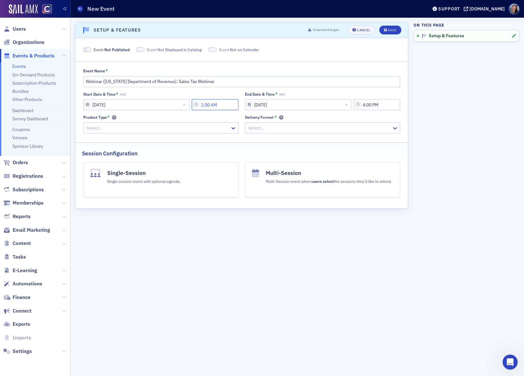
click at [218, 105] on input "1:00 AM" at bounding box center [215, 104] width 47 height 11
type input "1:00 PM"
select select "2000"
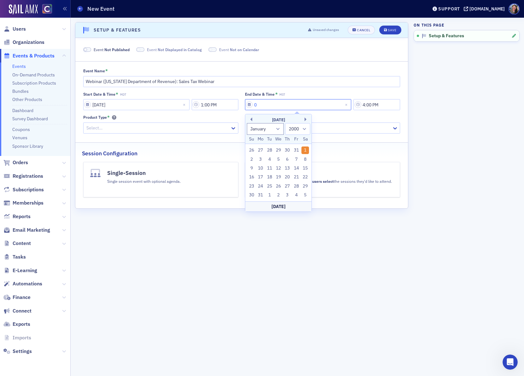
type input "08"
select select "7"
select select "2025"
type input "08/13/2"
select select "2002"
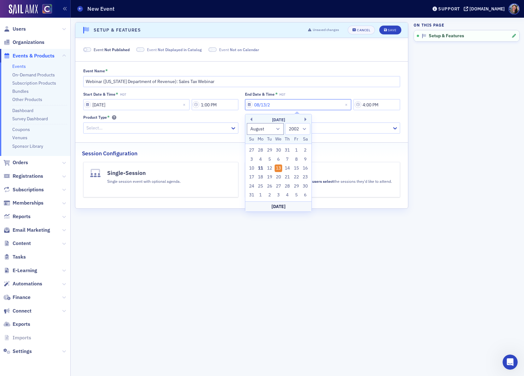
type input "[DATE]"
select select "2020"
type input "[DATE]"
select select "2025"
type input "[DATE]"
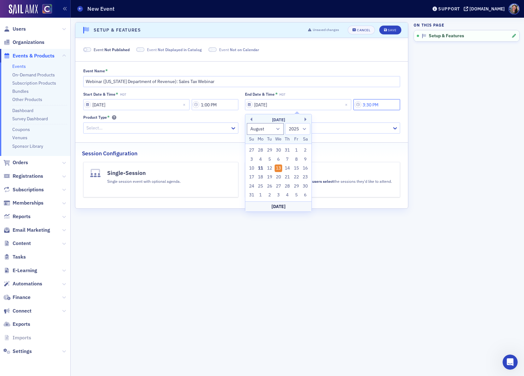
type input "3:30 PM"
click at [122, 128] on div at bounding box center [158, 128] width 144 height 8
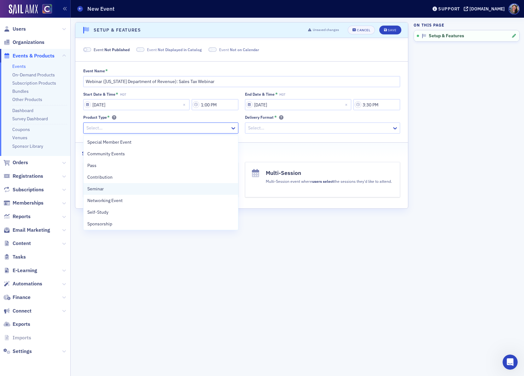
click at [110, 186] on div "Seminar" at bounding box center [160, 188] width 147 height 7
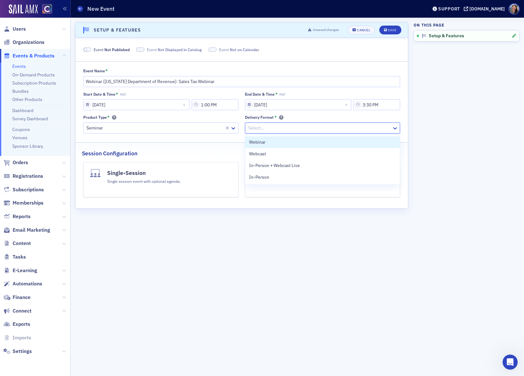
click at [291, 130] on div at bounding box center [320, 128] width 144 height 8
click at [277, 145] on div "Webinar" at bounding box center [322, 142] width 155 height 12
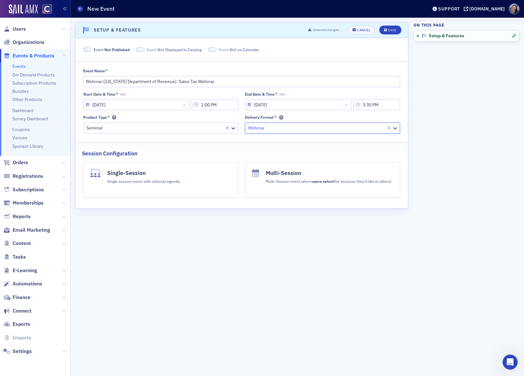
click at [149, 185] on button "Single-Session Single session event with optional agenda." at bounding box center [160, 179] width 155 height 35
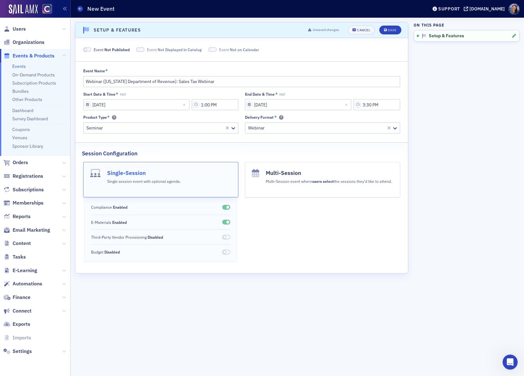
click at [225, 206] on span at bounding box center [226, 207] width 8 height 5
click at [225, 223] on span at bounding box center [226, 222] width 8 height 5
click at [391, 31] on div "Save" at bounding box center [392, 29] width 9 height 3
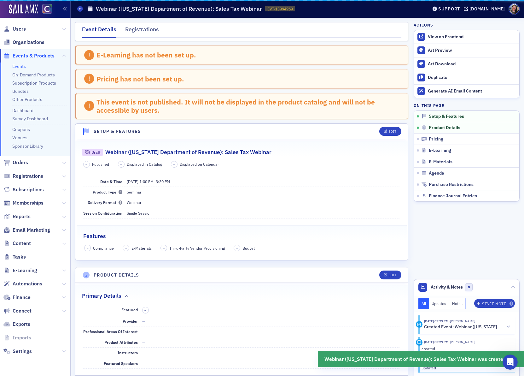
scroll to position [103, 0]
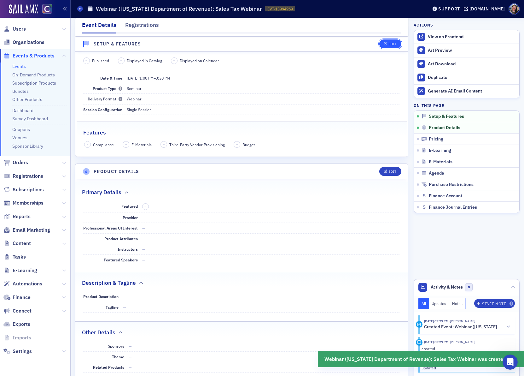
click at [384, 43] on icon "button" at bounding box center [386, 44] width 4 height 3
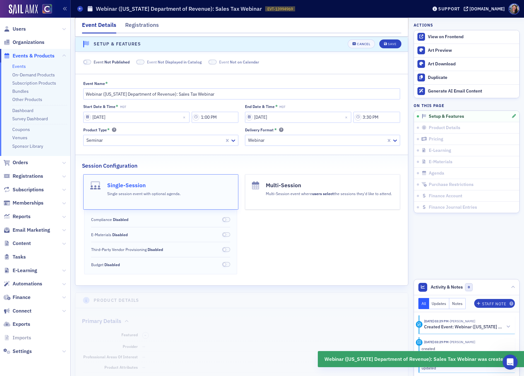
scroll to position [88, 0]
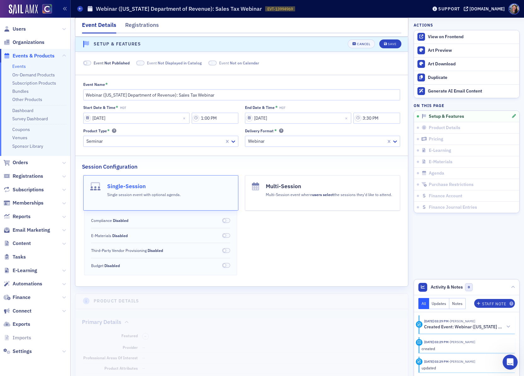
click at [225, 222] on span at bounding box center [224, 220] width 3 height 3
click at [390, 47] on button "Save" at bounding box center [391, 44] width 22 height 9
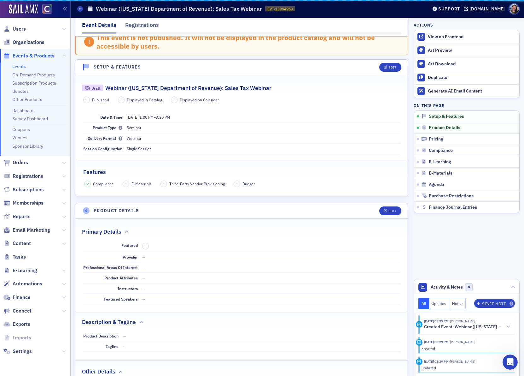
scroll to position [112, 0]
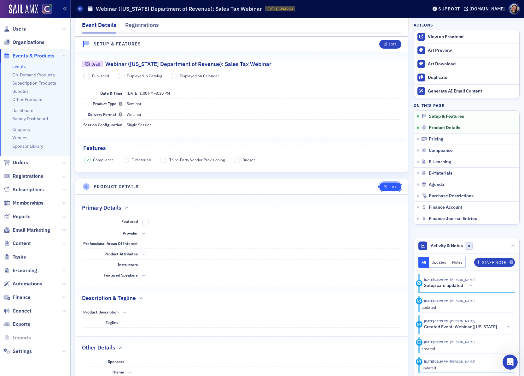
click at [393, 189] on div "Edit" at bounding box center [393, 186] width 8 height 3
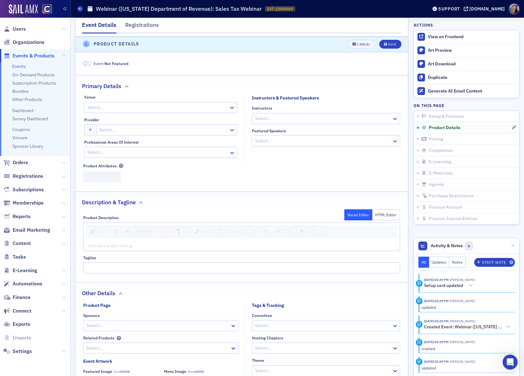
scroll to position [257, 0]
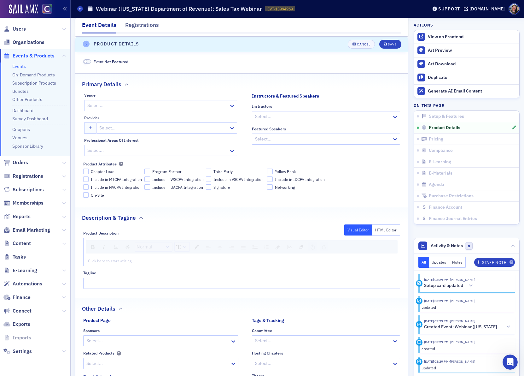
click at [117, 129] on div at bounding box center [164, 128] width 130 height 8
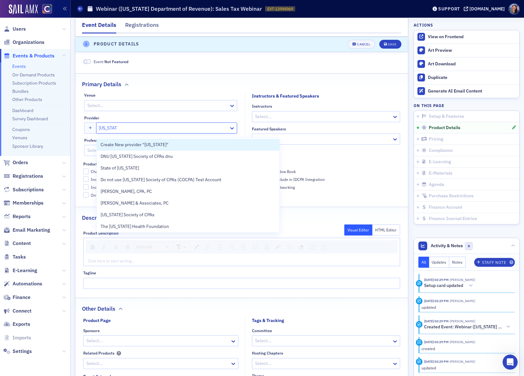
type input "[US_STATE] d"
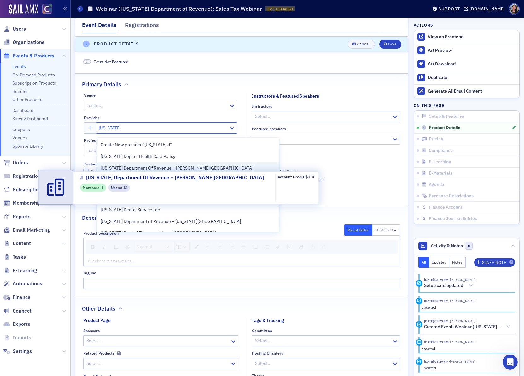
click at [160, 167] on span "[US_STATE] Department Of Revenue – [PERSON_NAME][GEOGRAPHIC_DATA]" at bounding box center [177, 168] width 153 height 7
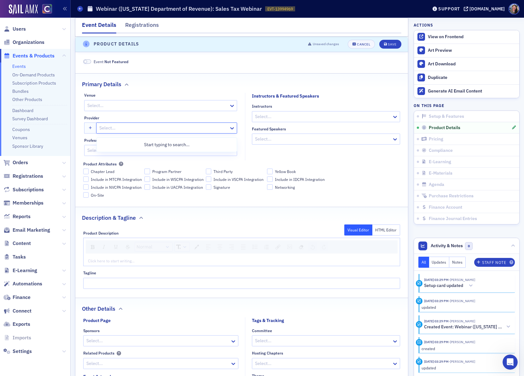
click at [207, 130] on div at bounding box center [164, 128] width 130 height 8
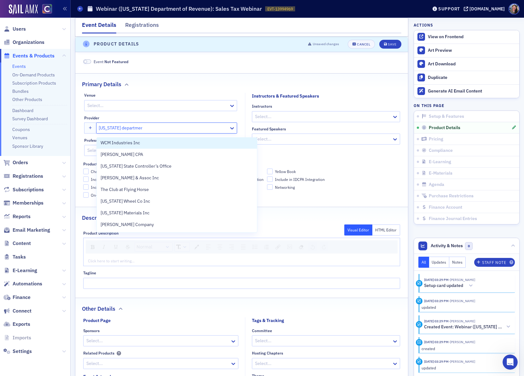
scroll to position [0, 0]
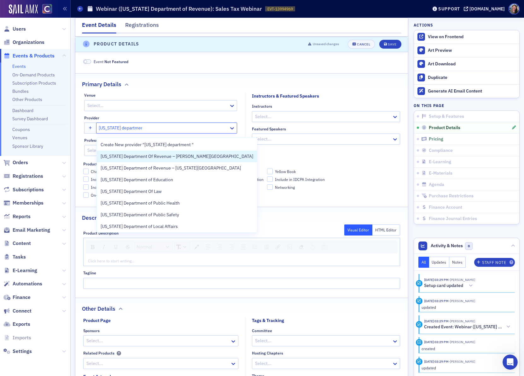
type input "[US_STATE] department"
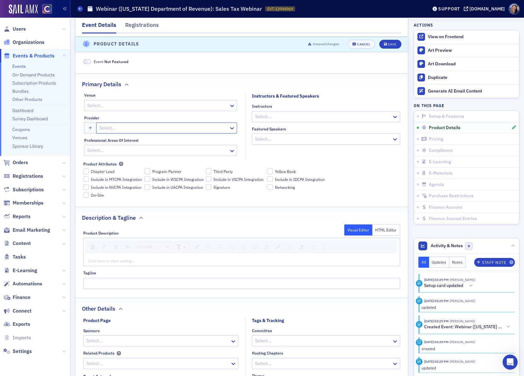
click at [11, 42] on link "Organizations" at bounding box center [23, 42] width 41 height 7
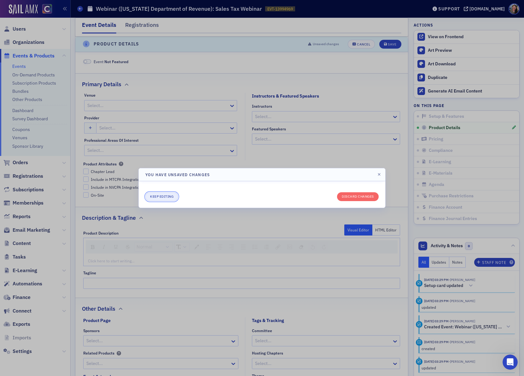
click at [170, 197] on button "Keep editing" at bounding box center [161, 196] width 33 height 9
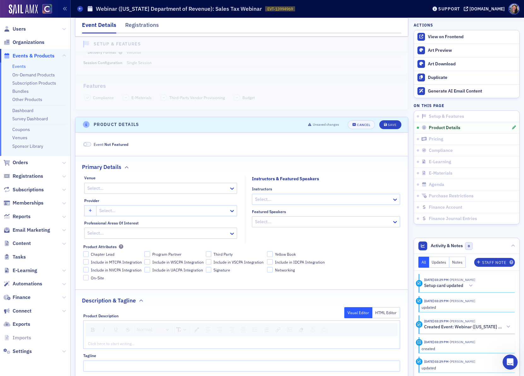
scroll to position [213, 0]
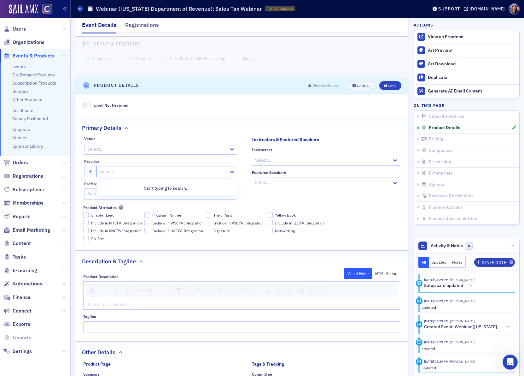
click at [116, 175] on div at bounding box center [164, 172] width 130 height 8
type input "[US_STATE] department"
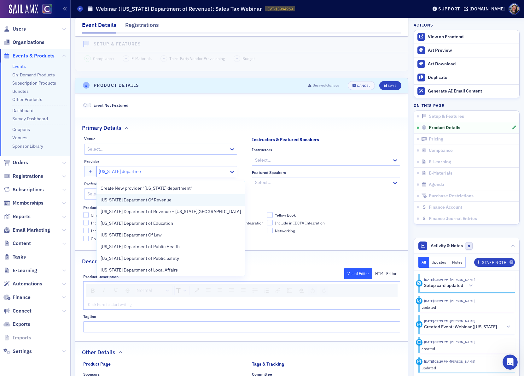
click at [121, 198] on span "[US_STATE] Department Of Revenue" at bounding box center [136, 200] width 71 height 7
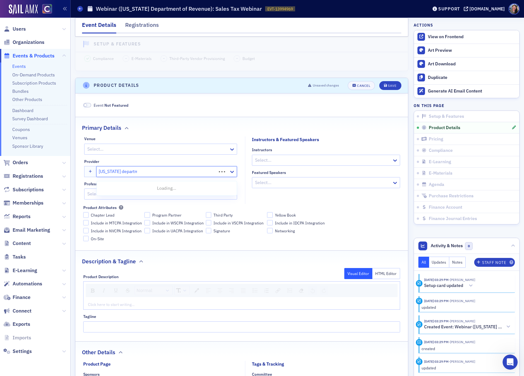
type input "[US_STATE] department"
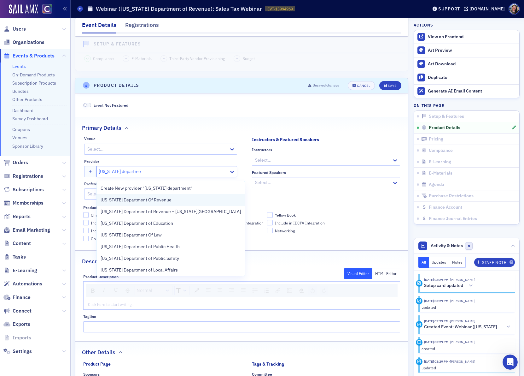
click at [156, 197] on span "[US_STATE] Department Of Revenue" at bounding box center [136, 200] width 71 height 7
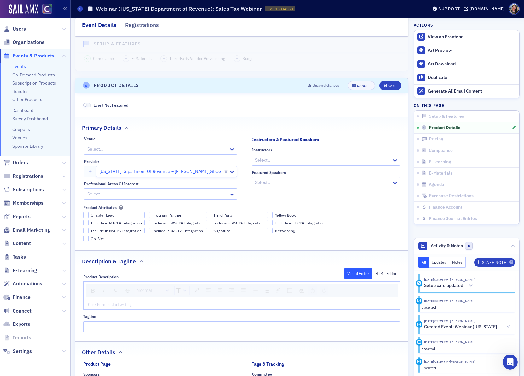
click at [120, 195] on div at bounding box center [158, 194] width 142 height 8
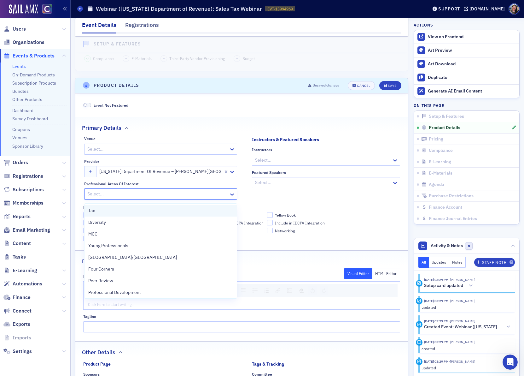
click at [114, 209] on div "Tax" at bounding box center [160, 210] width 145 height 7
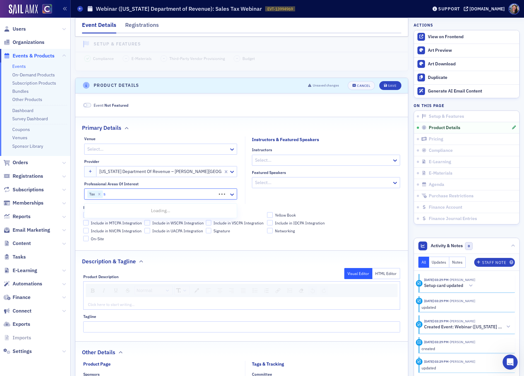
type input "sa"
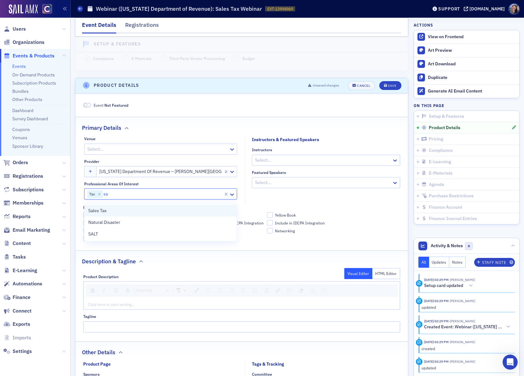
click at [120, 211] on div "Sales Tax" at bounding box center [160, 210] width 145 height 7
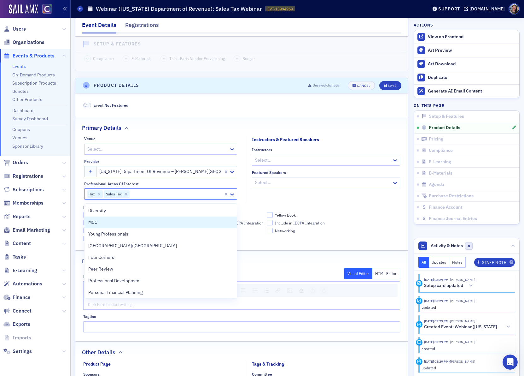
click at [286, 203] on fieldset "Instructors & Featured Speakers Instructors Select... Featured Speakers Select.…" at bounding box center [324, 170] width 159 height 68
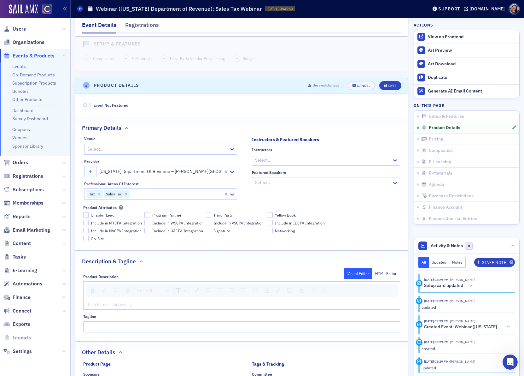
click at [175, 155] on div "Select…" at bounding box center [160, 149] width 153 height 11
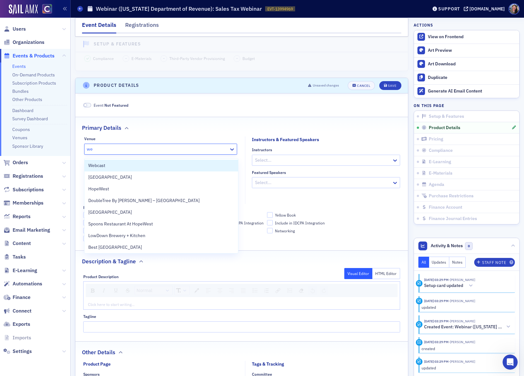
type input "web"
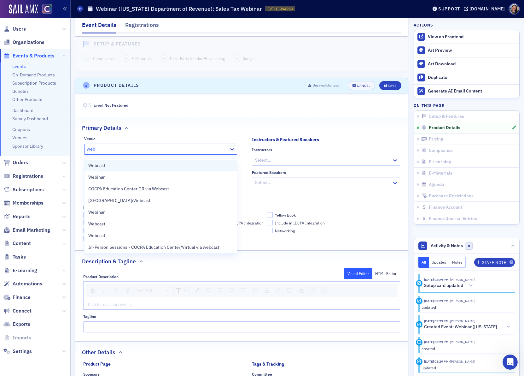
click at [131, 166] on div "Webcast" at bounding box center [160, 165] width 145 height 7
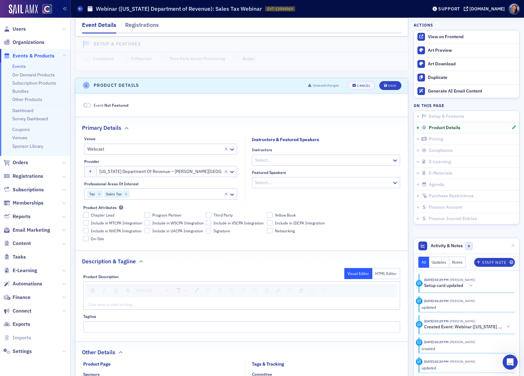
click at [131, 164] on div "Provider" at bounding box center [160, 161] width 153 height 5
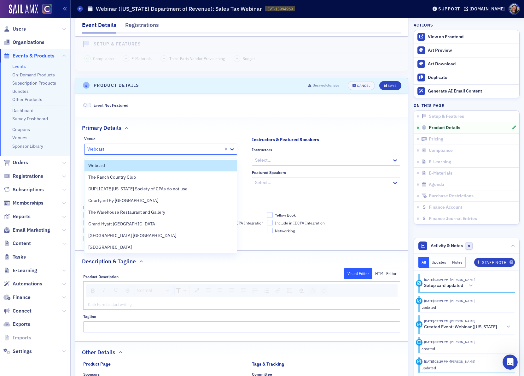
click at [131, 151] on div at bounding box center [155, 149] width 136 height 8
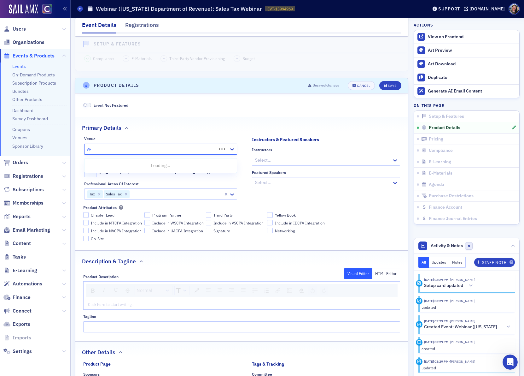
type input "web"
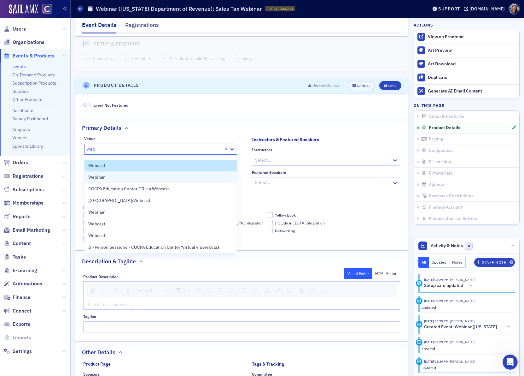
click at [115, 179] on div "Webinar" at bounding box center [160, 177] width 145 height 7
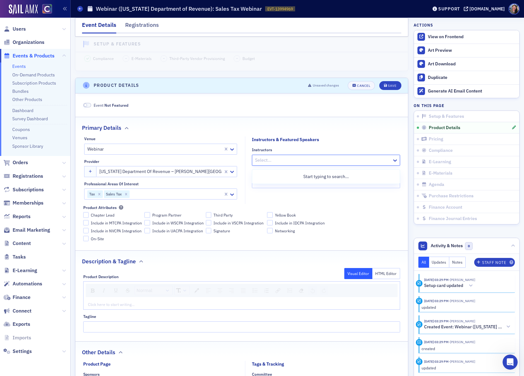
click at [311, 162] on div at bounding box center [323, 160] width 137 height 8
click at [316, 137] on fieldset "Primary Details Venue Webinar Provider [US_STATE] Department Of Revenue – [GEOG…" at bounding box center [241, 181] width 333 height 129
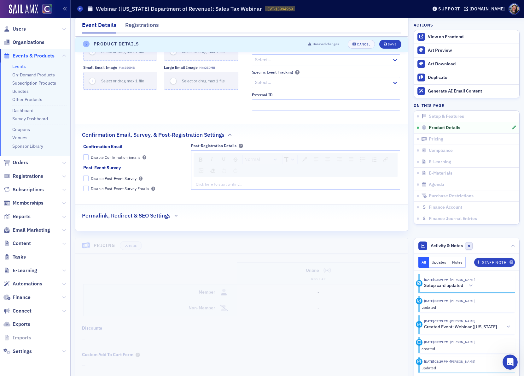
scroll to position [613, 0]
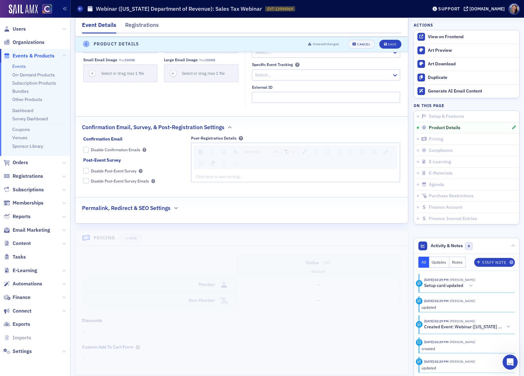
click at [138, 212] on h2 "Permalink, Redirect & SEO Settings" at bounding box center [126, 208] width 89 height 8
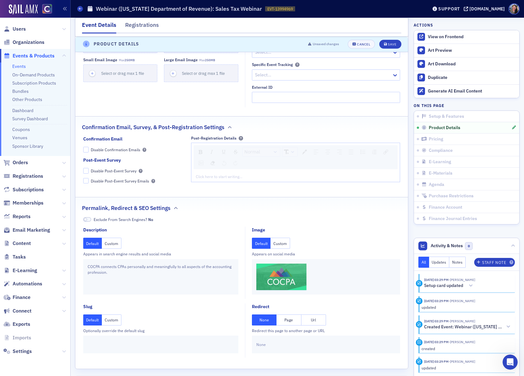
click at [310, 323] on button "Url" at bounding box center [314, 319] width 25 height 11
click at [276, 345] on input "text" at bounding box center [325, 344] width 139 height 11
paste input "[URL][DOMAIN_NAME]"
type input "[URL][DOMAIN_NAME]"
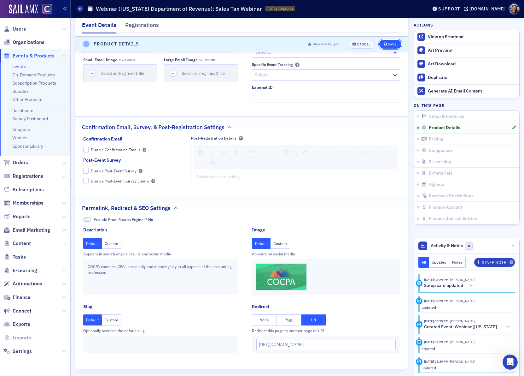
scroll to position [0, 0]
click at [391, 44] on div "Save" at bounding box center [392, 44] width 9 height 3
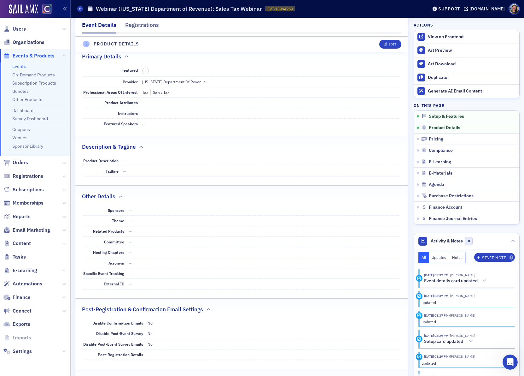
scroll to position [257, 0]
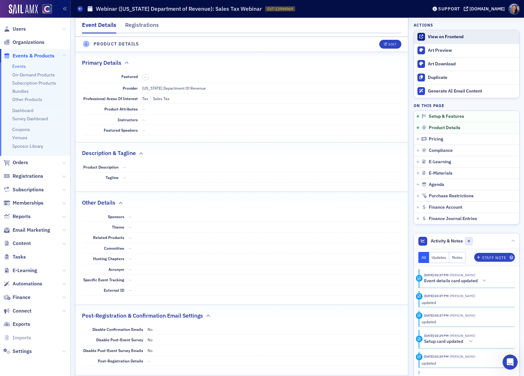
click at [441, 43] on link "View on Frontend" at bounding box center [466, 36] width 105 height 13
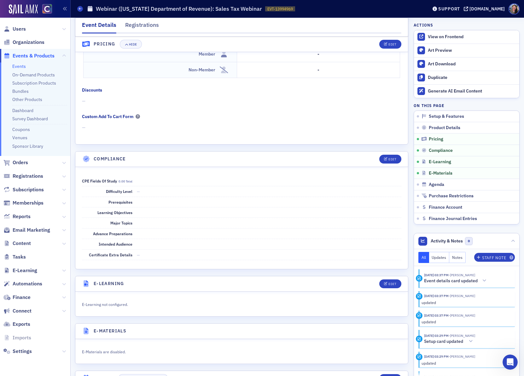
scroll to position [671, 0]
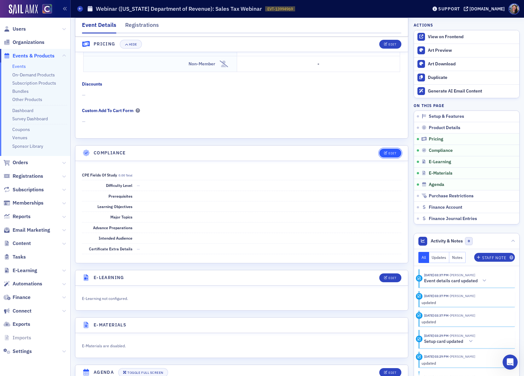
click at [395, 157] on button "Edit" at bounding box center [391, 153] width 22 height 9
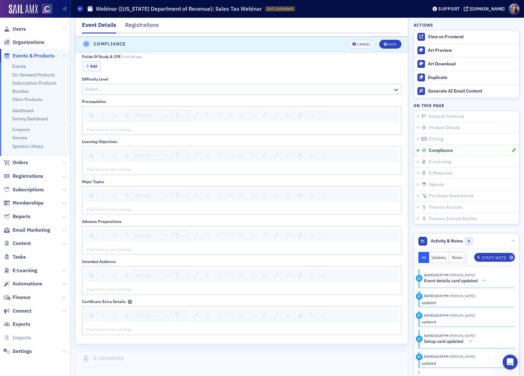
scroll to position [787, 0]
click at [92, 70] on button "Add" at bounding box center [91, 66] width 19 height 10
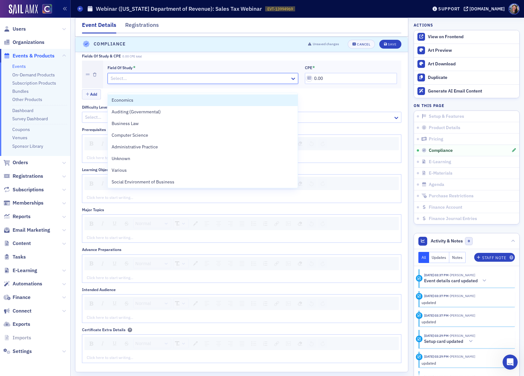
click at [116, 82] on div at bounding box center [200, 78] width 180 height 8
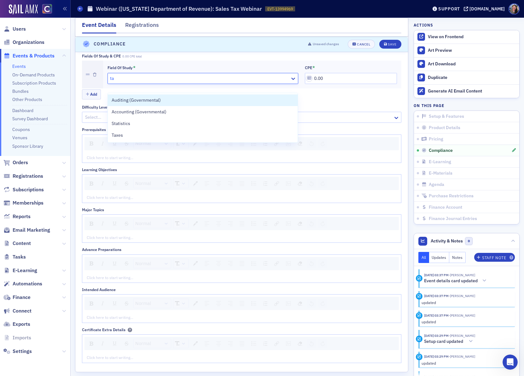
type input "tax"
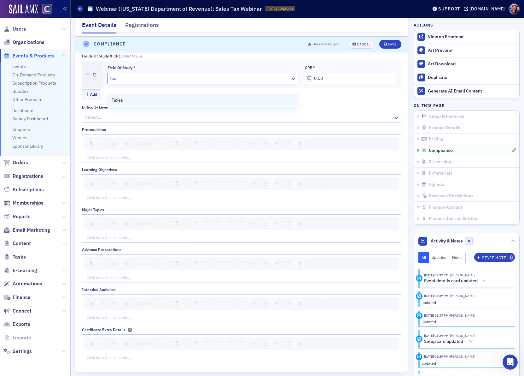
click at [125, 101] on div "Taxes" at bounding box center [203, 100] width 182 height 7
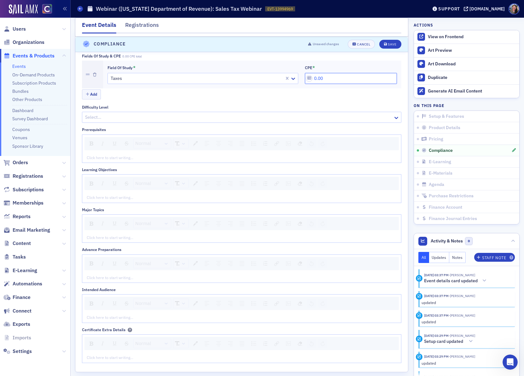
drag, startPoint x: 340, startPoint y: 89, endPoint x: 173, endPoint y: 63, distance: 169.2
click at [173, 63] on div "Fields of Study & CPE 0.00 CPE total Field of Study * Taxes CPE * 0.00 Add" at bounding box center [242, 77] width 320 height 47
type input "2.50"
click at [155, 100] on div "Add" at bounding box center [242, 94] width 320 height 11
click at [390, 43] on div "Save" at bounding box center [392, 44] width 9 height 3
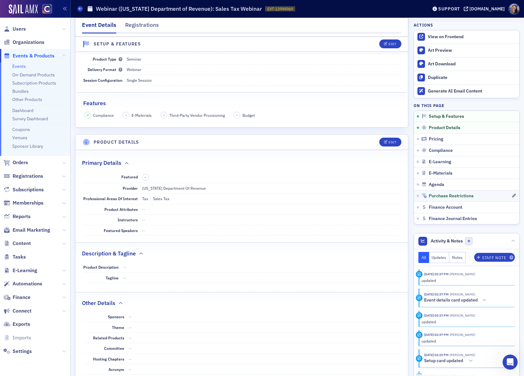
scroll to position [131, 0]
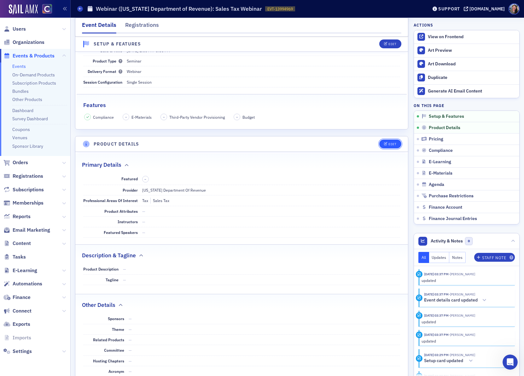
click at [387, 145] on icon "button" at bounding box center [386, 143] width 4 height 3
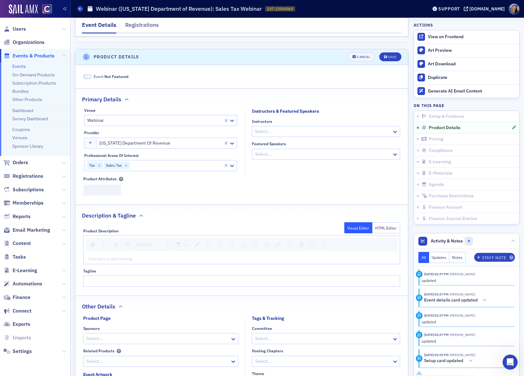
scroll to position [233, 0]
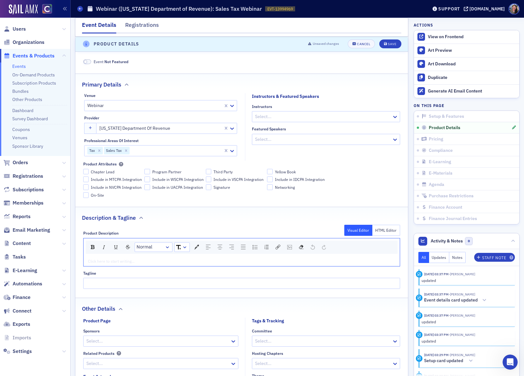
click at [148, 264] on div "rdw-editor" at bounding box center [242, 261] width 308 height 6
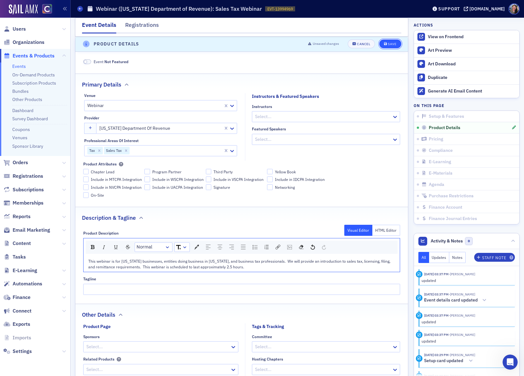
click at [396, 40] on button "Save" at bounding box center [391, 44] width 22 height 9
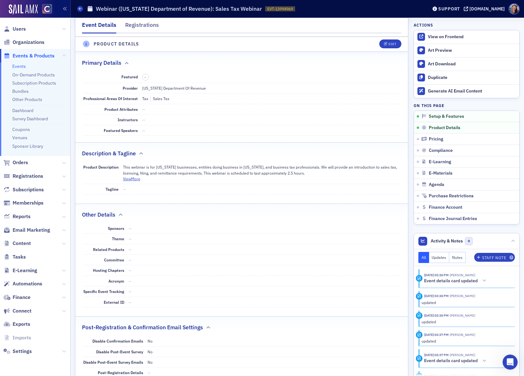
click at [20, 67] on link "Events" at bounding box center [19, 66] width 14 height 6
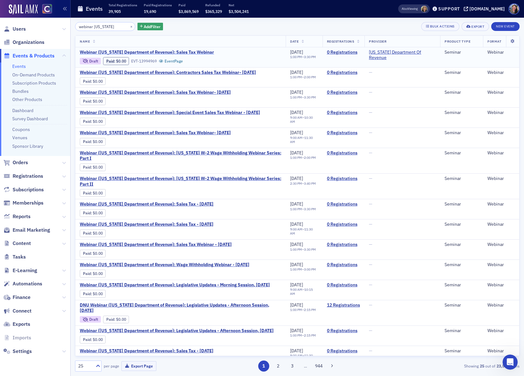
click at [177, 51] on span "Webinar ([US_STATE] Department of Revenue): Sales Tax Webinar" at bounding box center [147, 53] width 134 height 6
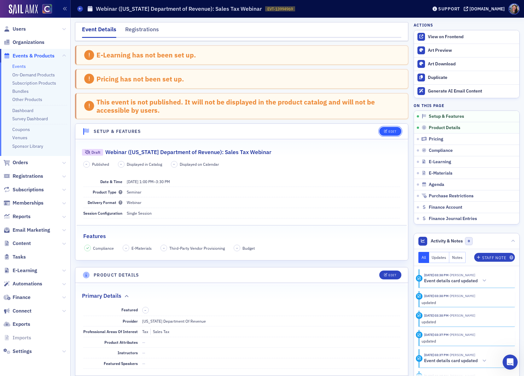
click at [393, 132] on div "Edit" at bounding box center [393, 131] width 8 height 3
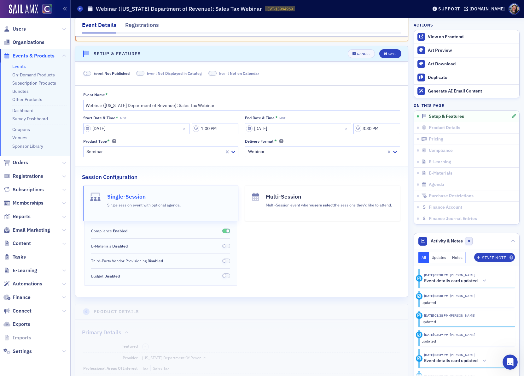
scroll to position [88, 0]
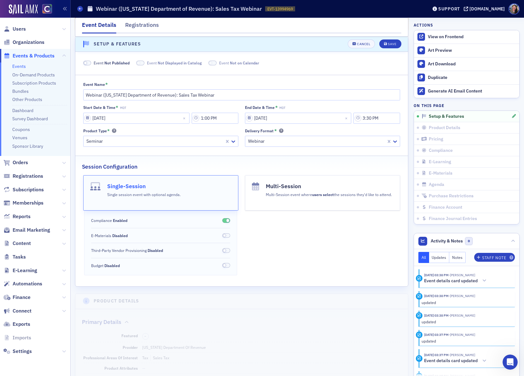
click at [107, 63] on span "Not Published" at bounding box center [116, 62] width 25 height 5
click at [397, 45] on button "Save" at bounding box center [391, 44] width 22 height 9
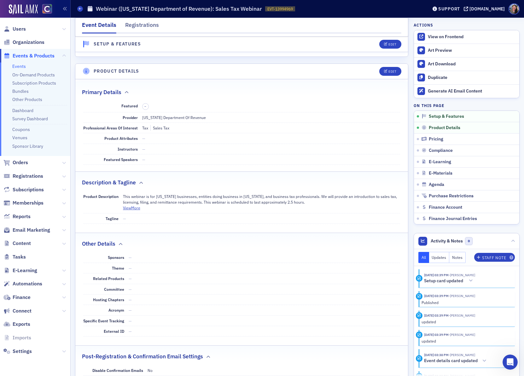
scroll to position [0, 0]
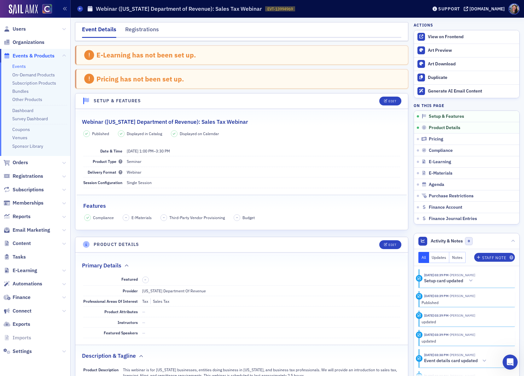
click at [20, 66] on link "Events" at bounding box center [19, 66] width 14 height 6
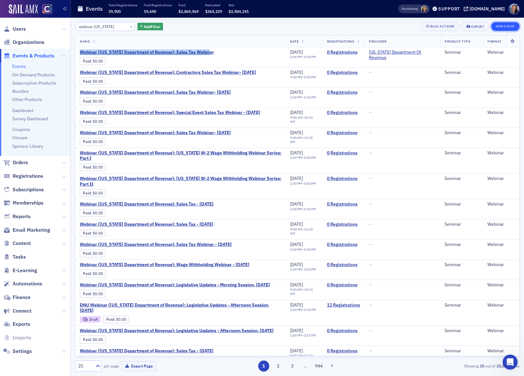
click at [506, 26] on button "New Event" at bounding box center [506, 26] width 28 height 9
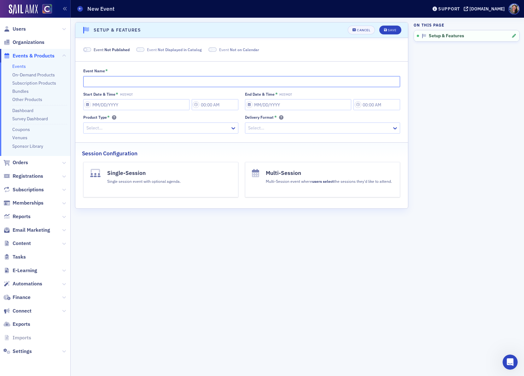
click at [211, 80] on input "Event Name *" at bounding box center [241, 81] width 317 height 11
paste input "Webinar ([US_STATE] Department of Revenue): Sales Tax Webinar"
drag, startPoint x: 175, startPoint y: 81, endPoint x: 271, endPoint y: 85, distance: 95.7
click at [271, 86] on input "Webinar ([US_STATE] Department of Revenue): Sales Tax Webinar" at bounding box center [241, 81] width 317 height 11
paste input "eminario web en español sobre el impuesto sobre ventas de [US_STATE]"
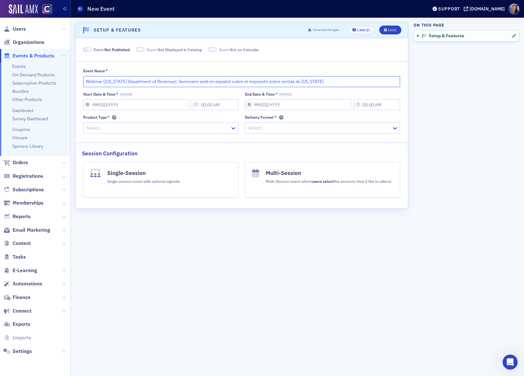
type input "Webinar ([US_STATE] Department of Revenue): Seminario web en español sobre el i…"
click at [150, 105] on input "Start Date & Time * MST/MDT" at bounding box center [136, 104] width 106 height 11
select select "7"
select select "2025"
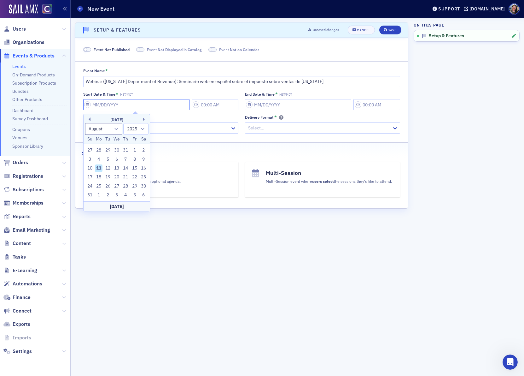
type input "0"
type input "3:00 PM"
type input "[DATE]"
type input "4:00 PM"
select select "0"
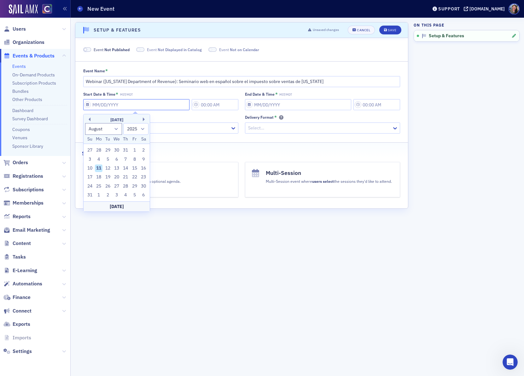
select select "2000"
type input "09"
select select "8"
select select "2025"
type input "09/25/0"
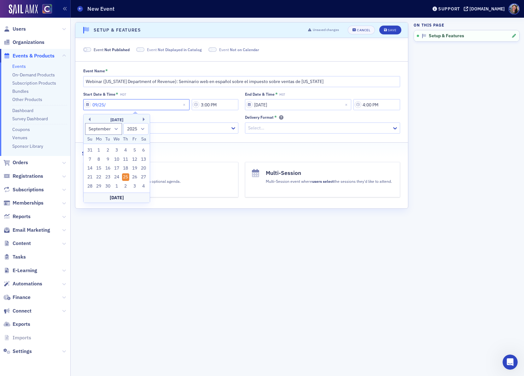
select select "2000"
type input "[DATE]"
select select "2002"
type input "09/25/022"
select select "2022"
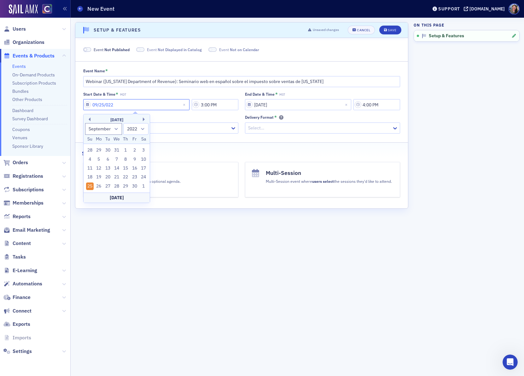
type input "[DATE]"
select select "2002"
type input "09/25/0"
select select "2000"
type input "09/25/"
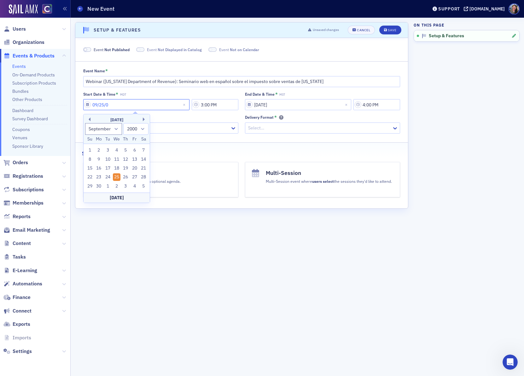
select select "2025"
type input "09/25/2"
select select "2002"
type input "[DATE]"
select select "2020"
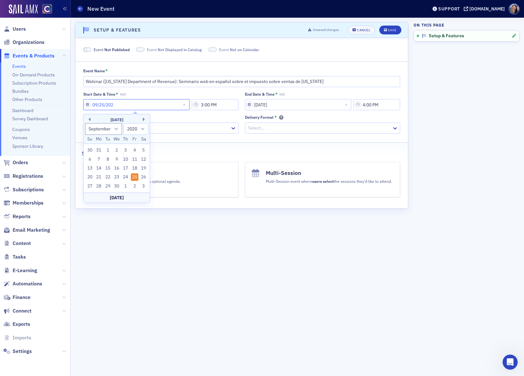
type input "[DATE]"
select select "2025"
type input "[DATE]"
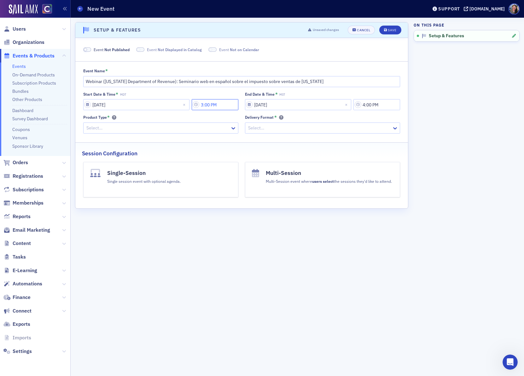
click at [216, 106] on input "3:00 PM" at bounding box center [215, 104] width 47 height 11
drag, startPoint x: 233, startPoint y: 104, endPoint x: 177, endPoint y: 94, distance: 56.2
click at [177, 94] on div "Start Date & Time * MDT [DATE] 3:00 PM" at bounding box center [160, 100] width 155 height 19
type input "9:00 AM"
select select "2000"
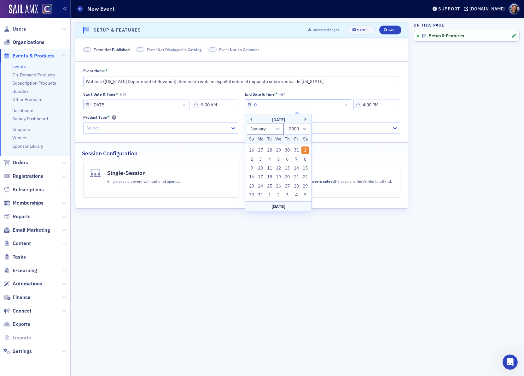
type input "09"
select select "8"
select select "2025"
type input "09/25/2"
select select "2002"
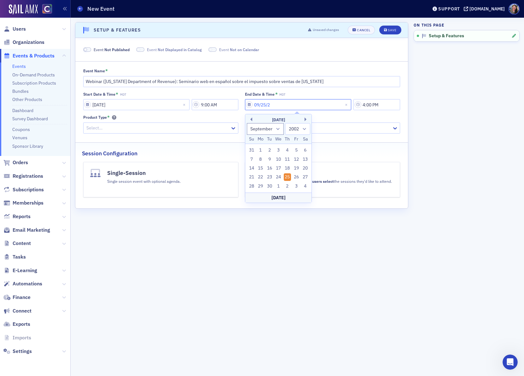
type input "[DATE]"
select select "2020"
type input "[DATE]"
select select "2025"
type input "[DATE]"
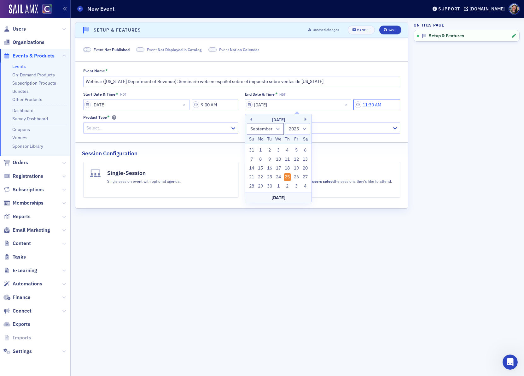
type input "11:30 AM"
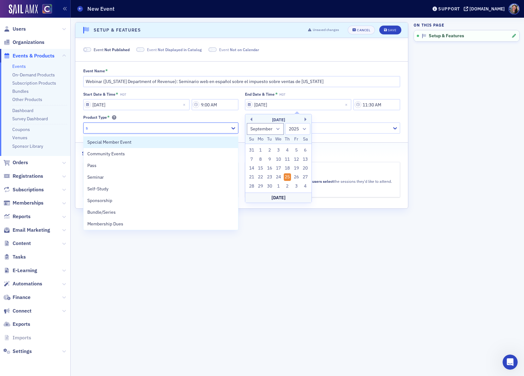
type input "se"
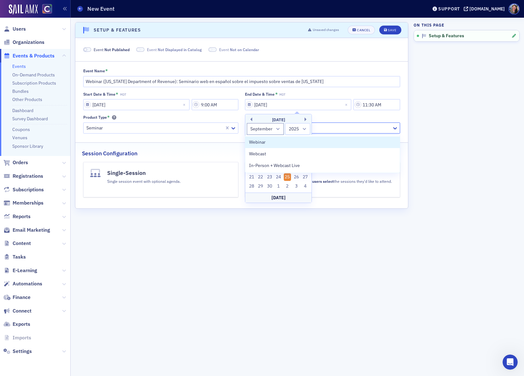
type input "web"
click at [106, 180] on button "Single-Session Single session event with optional agenda." at bounding box center [160, 179] width 155 height 35
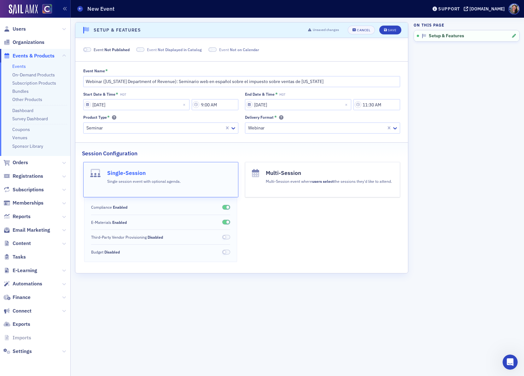
click at [226, 222] on span at bounding box center [227, 221] width 3 height 3
click at [388, 31] on div "Save" at bounding box center [392, 29] width 9 height 3
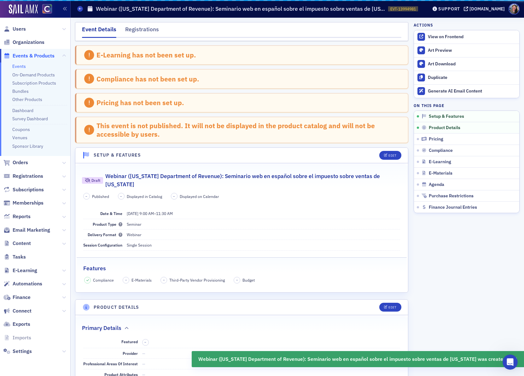
scroll to position [128, 0]
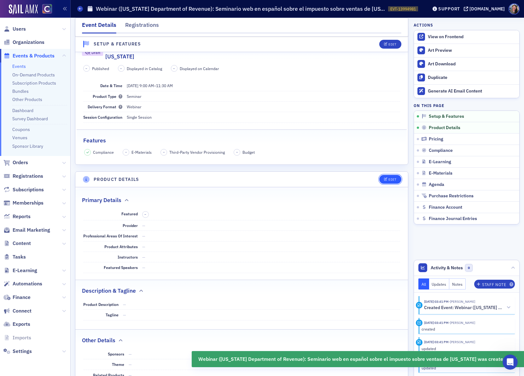
click at [390, 178] on div "Edit" at bounding box center [393, 179] width 8 height 3
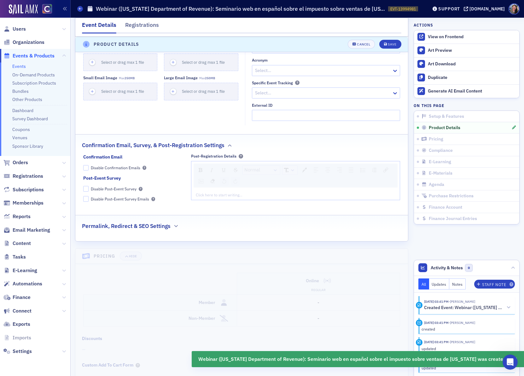
scroll to position [604, 0]
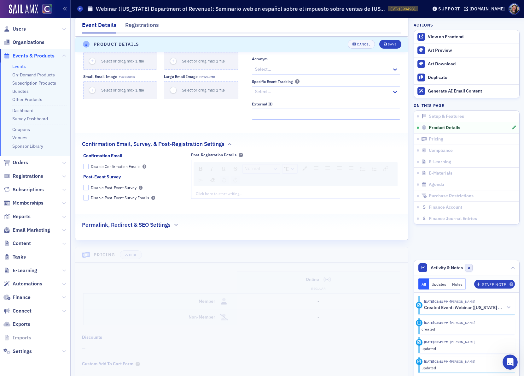
click at [144, 221] on h2 "Permalink, Redirect & SEO Settings" at bounding box center [126, 225] width 89 height 8
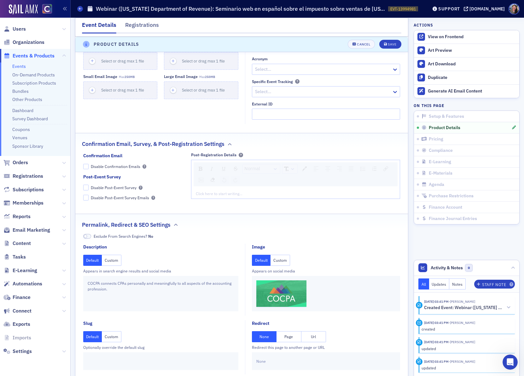
click at [316, 331] on button "Url" at bounding box center [314, 336] width 25 height 11
click at [304, 360] on input "text" at bounding box center [325, 361] width 139 height 11
paste input "[URL][DOMAIN_NAME]"
type input "[URL][DOMAIN_NAME]"
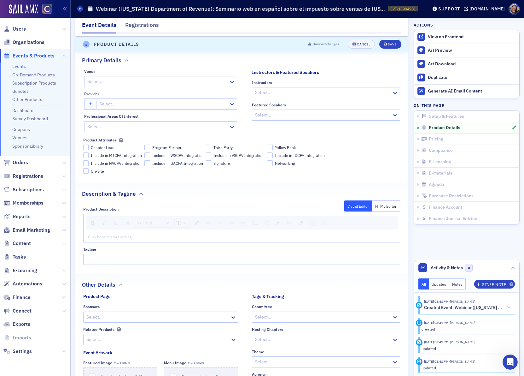
scroll to position [253, 0]
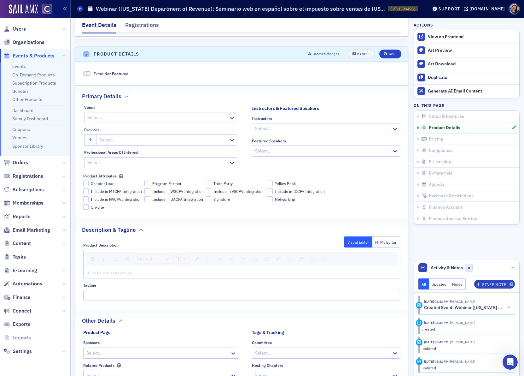
click at [183, 270] on div "rdw-editor" at bounding box center [242, 273] width 308 height 6
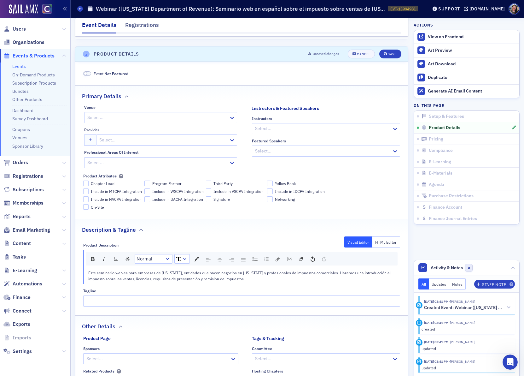
click at [172, 114] on div at bounding box center [158, 118] width 142 height 8
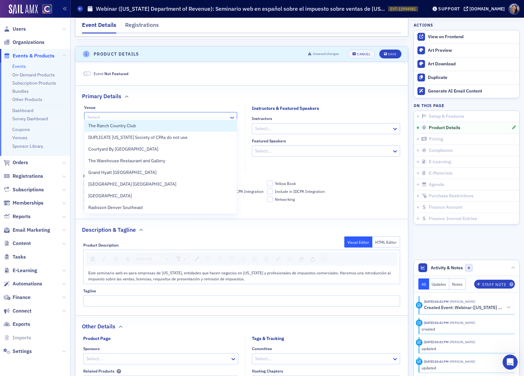
click at [172, 114] on div at bounding box center [158, 118] width 142 height 8
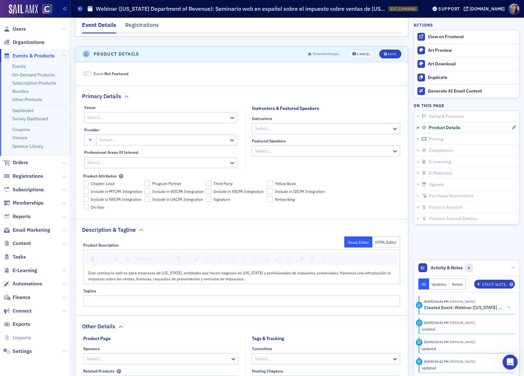
click at [151, 143] on div "Venue Select… Provider Select… Professional Areas of Interest Select..." at bounding box center [161, 136] width 168 height 63
click at [151, 136] on div at bounding box center [164, 140] width 130 height 8
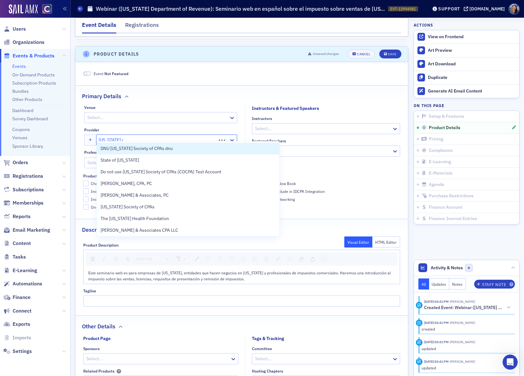
type input "[US_STATE] dep"
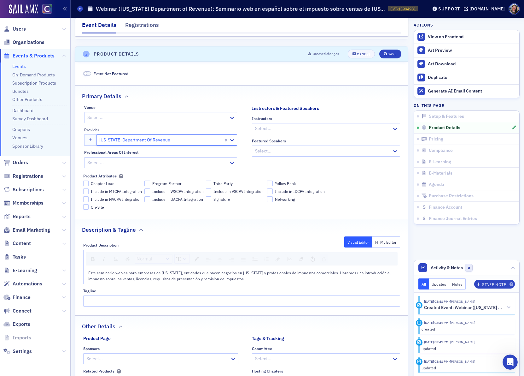
click at [202, 159] on div at bounding box center [158, 163] width 142 height 8
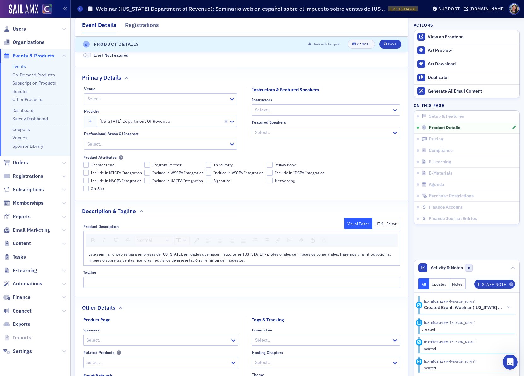
scroll to position [270, 0]
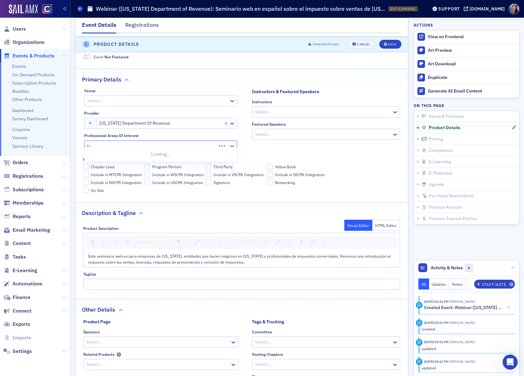
type input "tax"
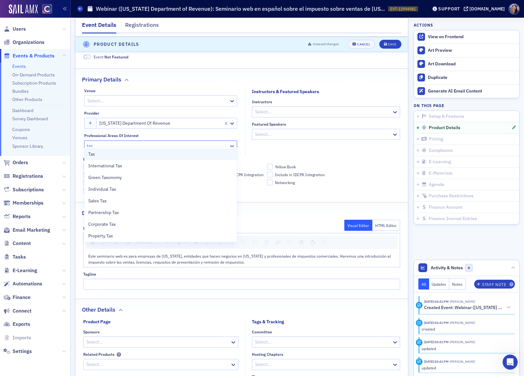
click at [148, 151] on div "Tax" at bounding box center [160, 154] width 145 height 7
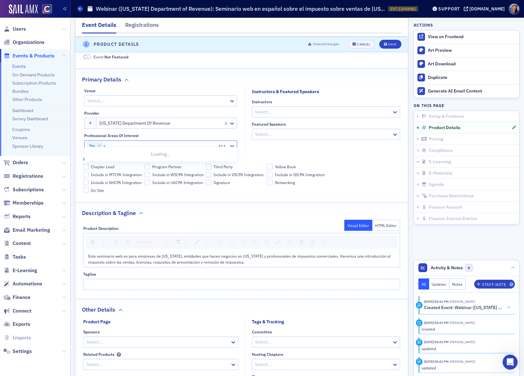
type input "sa"
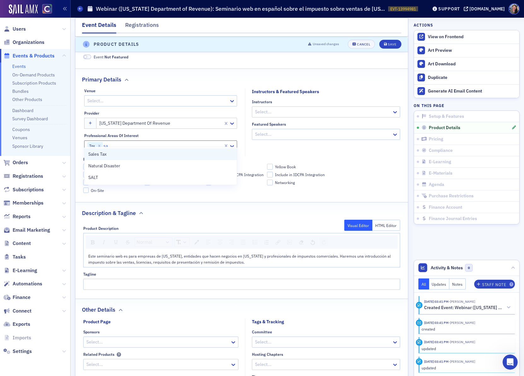
click at [125, 157] on div "Sales Tax" at bounding box center [160, 154] width 145 height 7
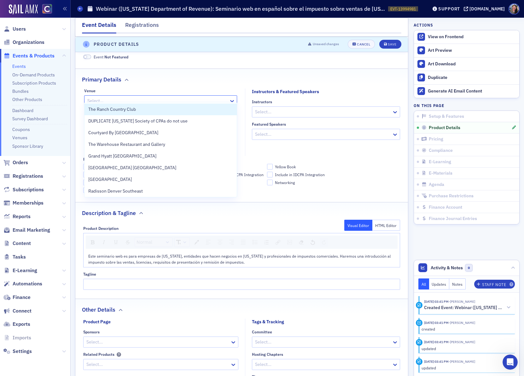
click at [125, 97] on div at bounding box center [158, 101] width 142 height 8
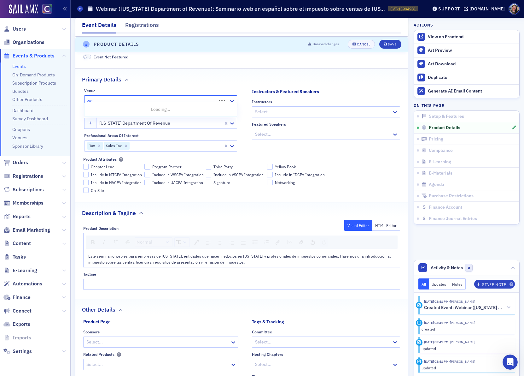
type input "web"
click at [362, 144] on fieldset "Instructors & Featured Speakers Instructors Select... Featured Speakers Select.…" at bounding box center [324, 122] width 159 height 68
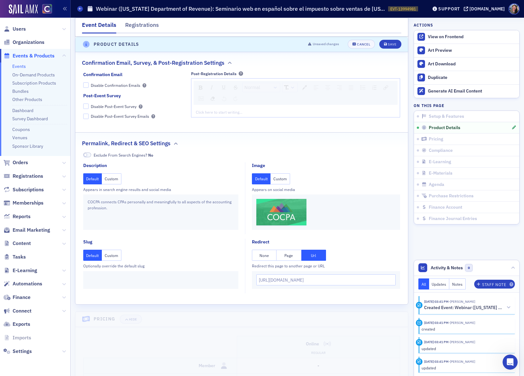
scroll to position [679, 0]
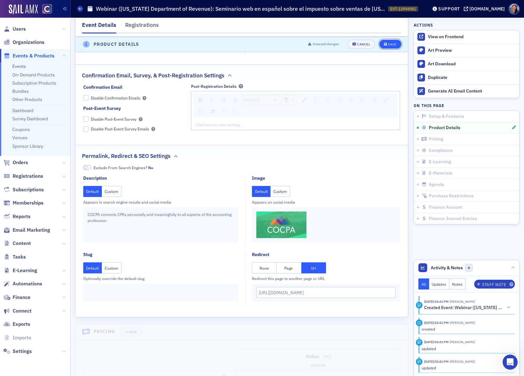
click at [393, 41] on button "Save" at bounding box center [391, 44] width 22 height 9
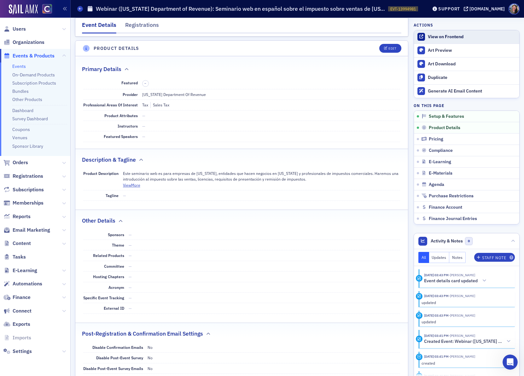
scroll to position [257, 0]
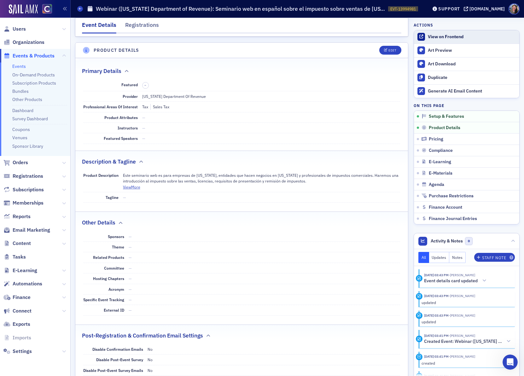
click at [433, 37] on div "View on Frontend" at bounding box center [472, 37] width 88 height 6
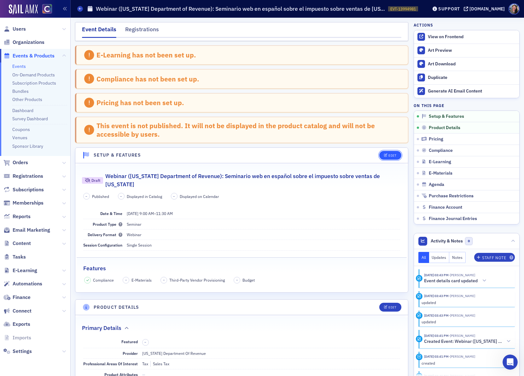
click at [393, 158] on button "Edit" at bounding box center [391, 155] width 22 height 9
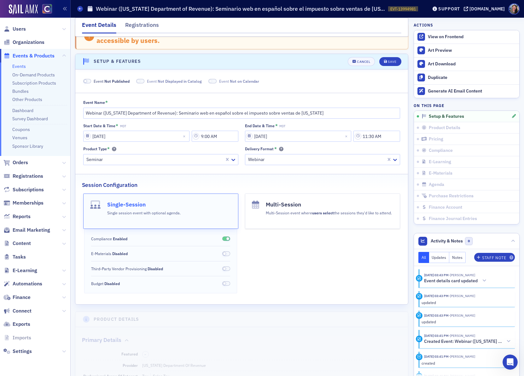
scroll to position [112, 0]
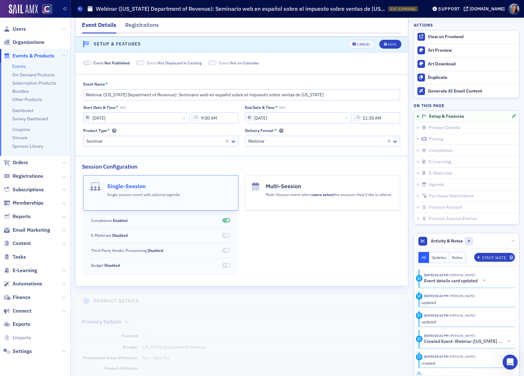
click at [109, 62] on span "Not Published" at bounding box center [116, 62] width 25 height 5
click at [381, 46] on button "Save" at bounding box center [391, 44] width 22 height 9
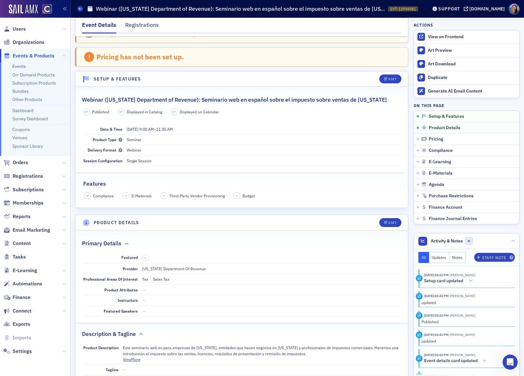
scroll to position [0, 0]
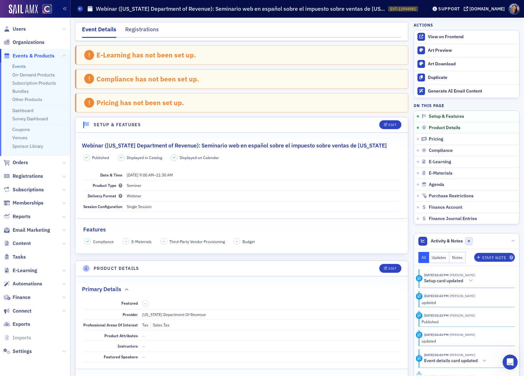
click at [19, 63] on link "Events" at bounding box center [19, 66] width 14 height 6
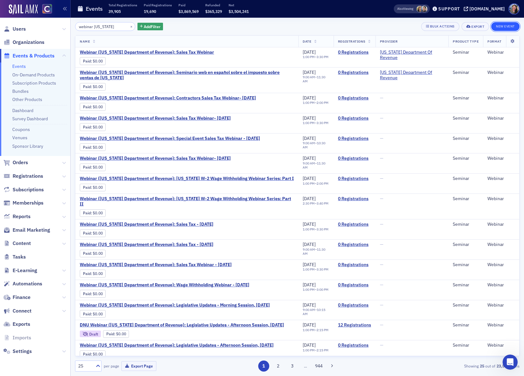
click at [497, 28] on button "New Event" at bounding box center [506, 26] width 28 height 9
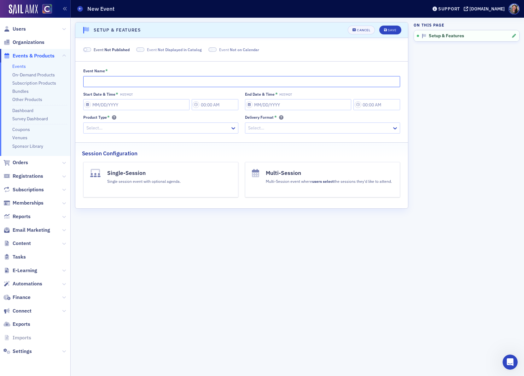
click at [189, 76] on input "Event Name *" at bounding box center [241, 81] width 317 height 11
paste input "[US_STATE] W-2 Wage Withholding Webinar Series: Part I"
click at [85, 82] on input "[US_STATE] W-2 Wage Withholding Webinar Series: Part I" at bounding box center [241, 81] width 317 height 11
type input "Webinar ([US_STATE] Department of Revenue): [US_STATE] W-2 Wage Withholding Web…"
click at [108, 103] on input "Start Date & Time * MST/MDT" at bounding box center [136, 104] width 106 height 11
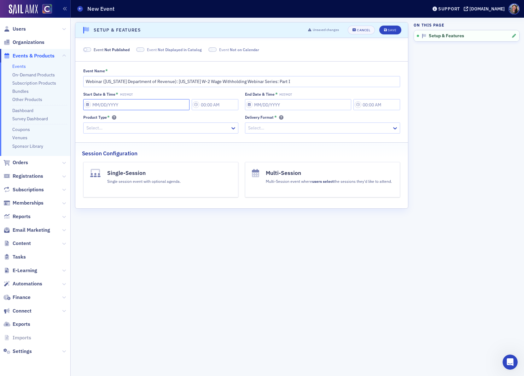
select select "7"
select select "2025"
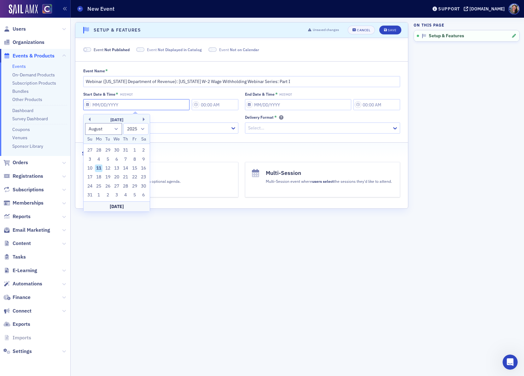
type input "0"
type input "3:00 PM"
type input "[DATE]"
type input "4:00 PM"
select select "0"
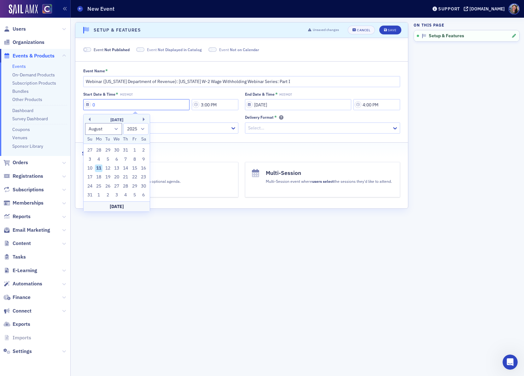
select select "2000"
type input "09"
select select "8"
select select "2025"
type input "[DATE]"
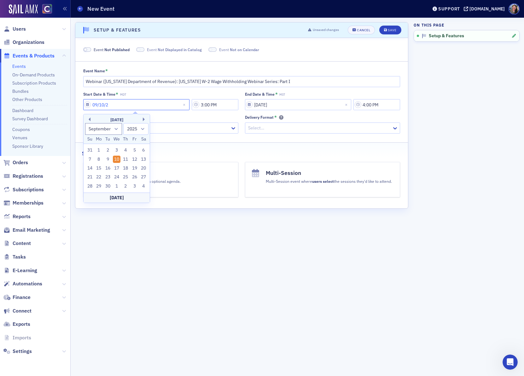
select select "2020"
type input "[DATE]"
select select "2025"
type input "[DATE]"
type input "1:00 PM"
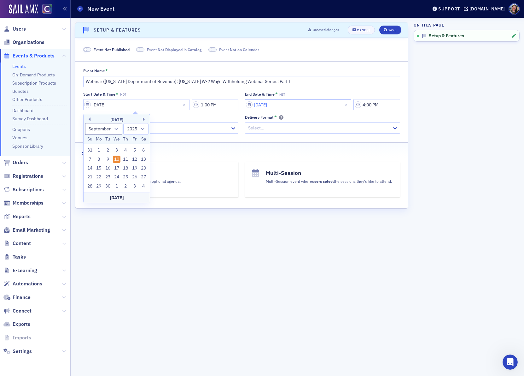
select select "2000"
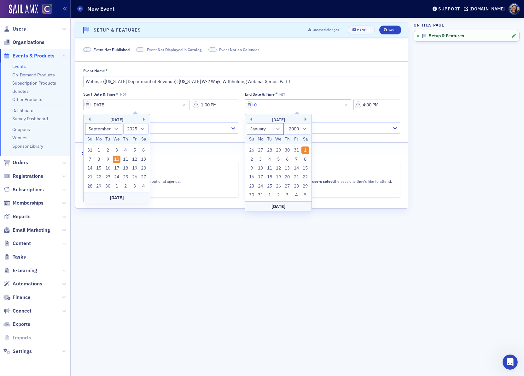
type input "09"
select select "8"
select select "2025"
type input "[DATE]"
select select "2020"
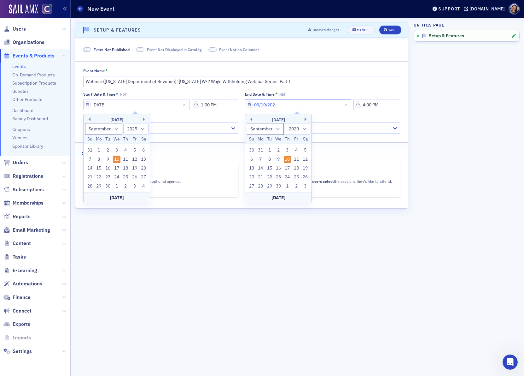
type input "[DATE]"
select select "2025"
type input "[DATE]"
type input "2:00 PM"
click at [187, 124] on div "Select…" at bounding box center [157, 127] width 147 height 9
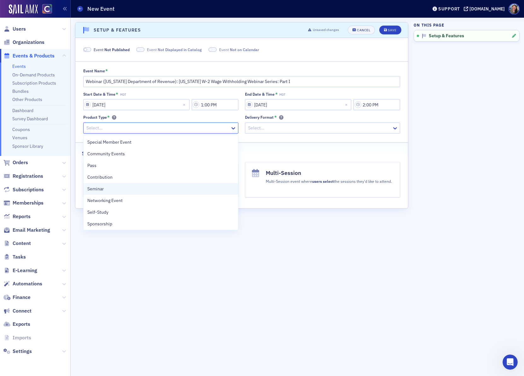
click at [117, 190] on div "Seminar" at bounding box center [160, 188] width 147 height 7
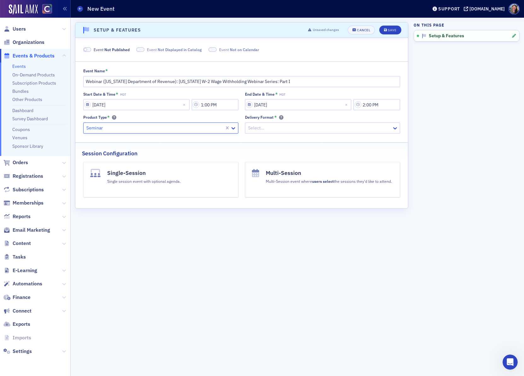
click at [295, 133] on div "Select…" at bounding box center [322, 127] width 155 height 11
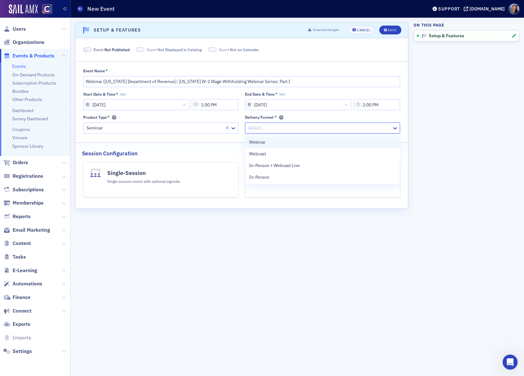
click at [286, 145] on div "Webinar" at bounding box center [322, 142] width 155 height 12
click at [159, 182] on div "Single session event with optional agenda." at bounding box center [144, 180] width 74 height 7
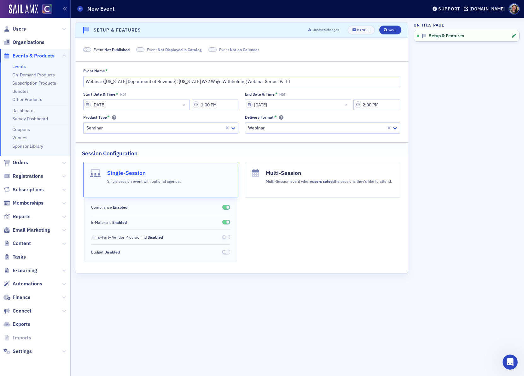
click at [226, 224] on span at bounding box center [227, 221] width 3 height 3
click at [386, 28] on icon "submit" at bounding box center [385, 29] width 3 height 3
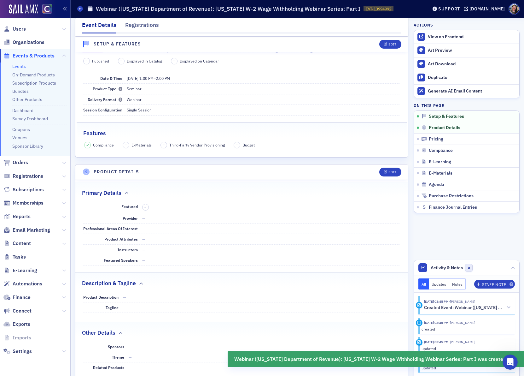
scroll to position [128, 0]
click at [386, 172] on icon "button" at bounding box center [386, 170] width 4 height 3
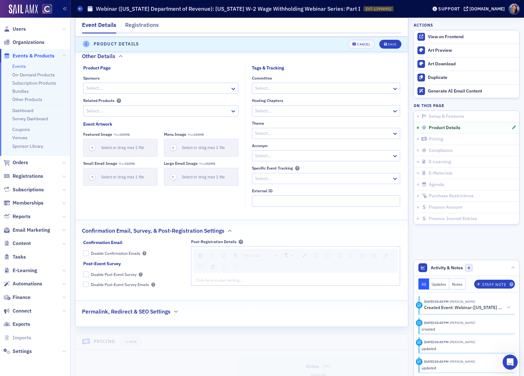
scroll to position [510, 0]
click at [153, 321] on div "Event Not Featured Primary Details Venue Select… Provider Select… Professional …" at bounding box center [241, 60] width 333 height 529
click at [155, 312] on h2 "Permalink, Redirect & SEO Settings" at bounding box center [126, 310] width 89 height 8
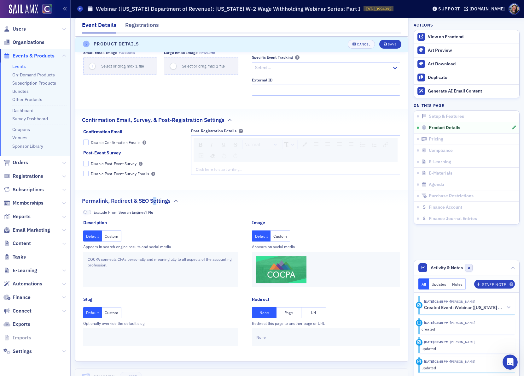
scroll to position [637, 0]
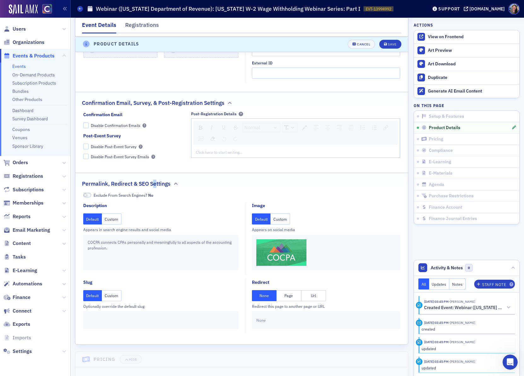
click at [315, 297] on button "Url" at bounding box center [314, 295] width 25 height 11
click at [306, 325] on input "text" at bounding box center [325, 320] width 139 height 11
paste input "[URL][DOMAIN_NAME]"
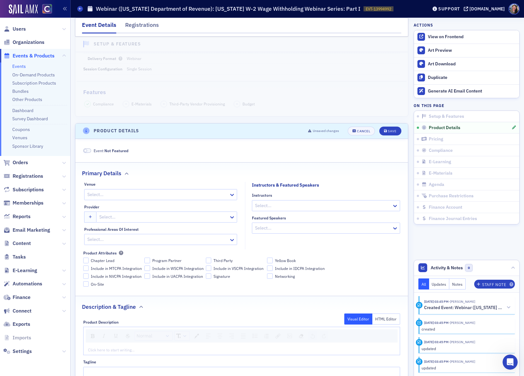
scroll to position [167, 0]
type input "[URL][DOMAIN_NAME]"
click at [159, 193] on div "Loading..." at bounding box center [151, 195] width 132 height 9
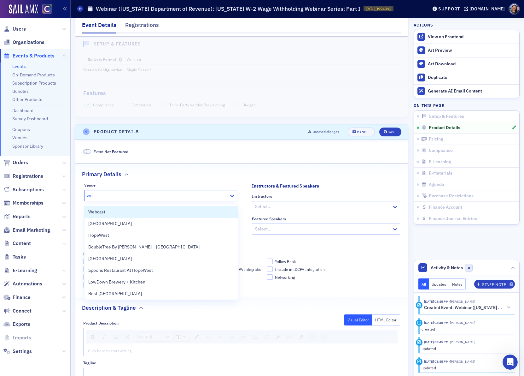
type input "web"
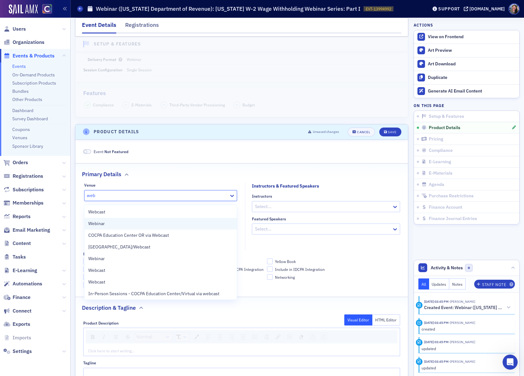
click at [141, 222] on div "Webinar" at bounding box center [160, 223] width 145 height 7
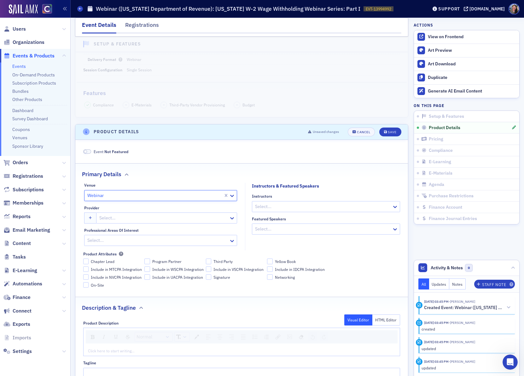
click at [141, 222] on div at bounding box center [164, 218] width 130 height 8
type input "d"
type input "c"
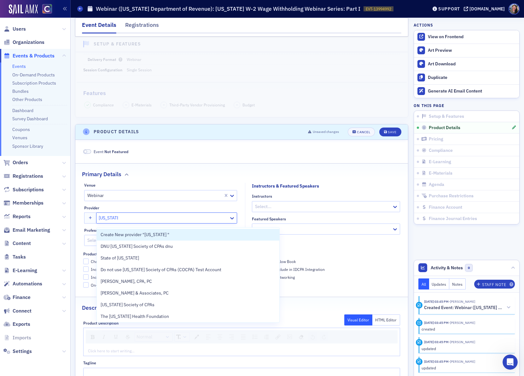
type input "[US_STATE] d"
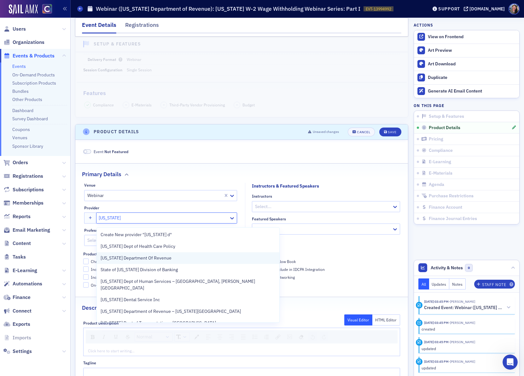
click at [142, 256] on span "[US_STATE] Department Of Revenue" at bounding box center [136, 258] width 71 height 7
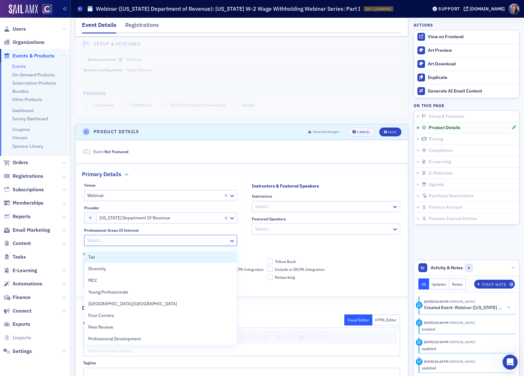
click at [146, 242] on div at bounding box center [158, 240] width 142 height 8
click at [133, 254] on div "Tax" at bounding box center [160, 257] width 145 height 7
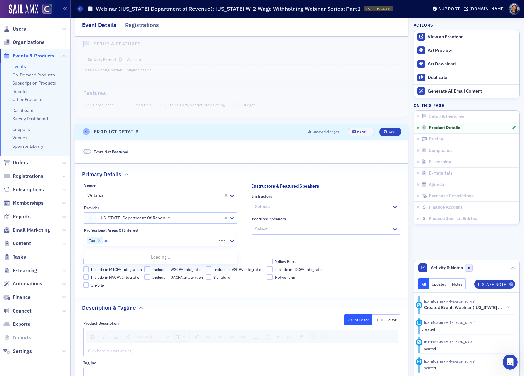
type input "bus"
click at [202, 171] on div "Primary Details" at bounding box center [242, 170] width 320 height 15
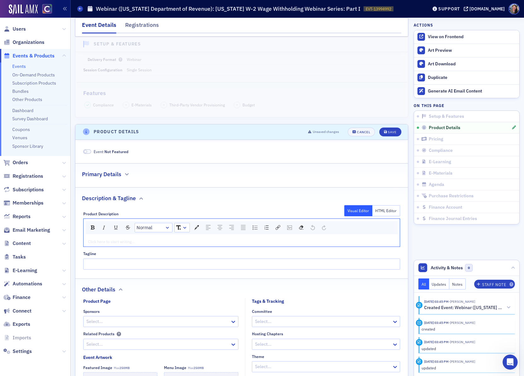
click at [112, 244] on div "rdw-editor" at bounding box center [242, 241] width 308 height 6
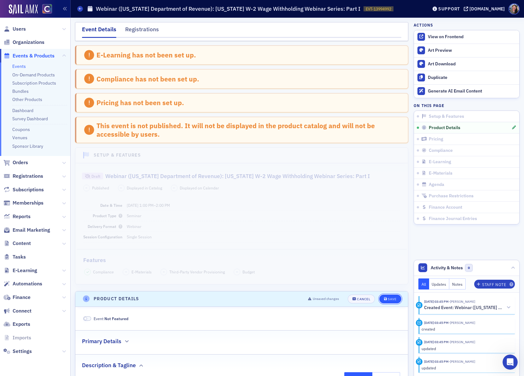
click at [394, 301] on div "Save" at bounding box center [392, 298] width 9 height 3
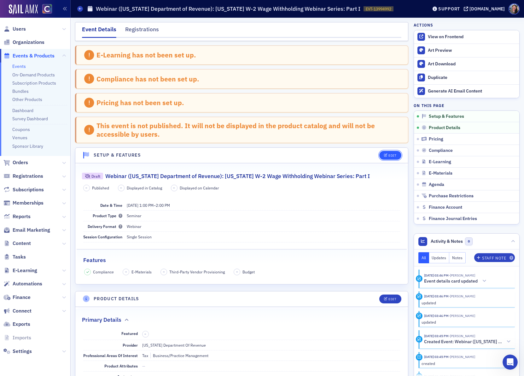
click at [394, 156] on div "Edit" at bounding box center [393, 155] width 8 height 3
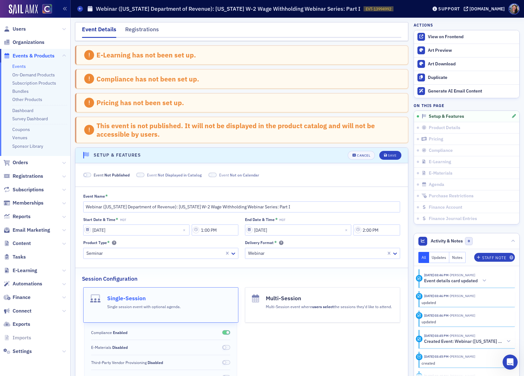
scroll to position [112, 0]
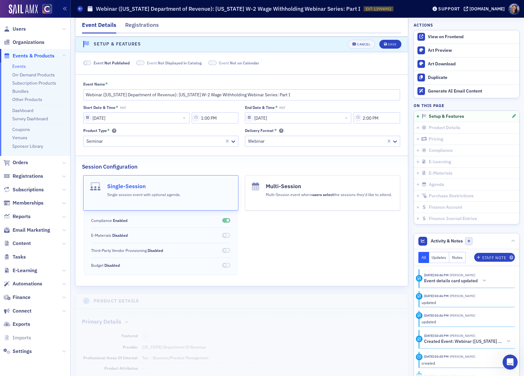
click at [114, 62] on span "Not Published" at bounding box center [116, 62] width 25 height 5
click at [399, 44] on button "Save" at bounding box center [391, 44] width 22 height 9
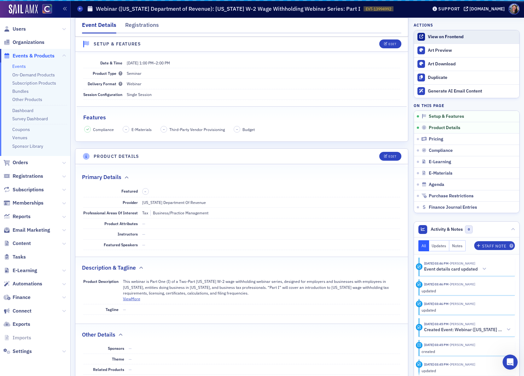
scroll to position [81, 0]
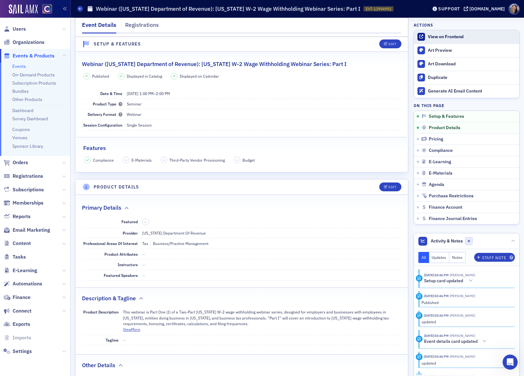
click at [451, 36] on div "View on Frontend" at bounding box center [472, 37] width 88 height 6
click at [81, 6] on span at bounding box center [80, 9] width 6 height 6
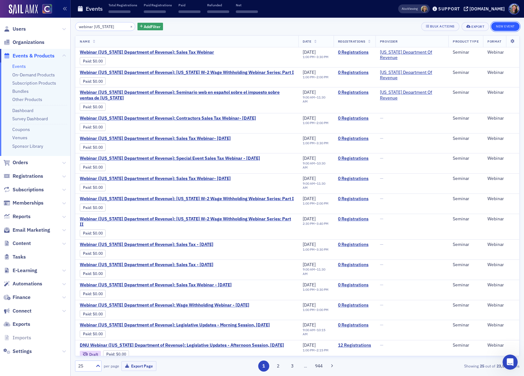
click at [502, 26] on button "New Event" at bounding box center [506, 26] width 28 height 9
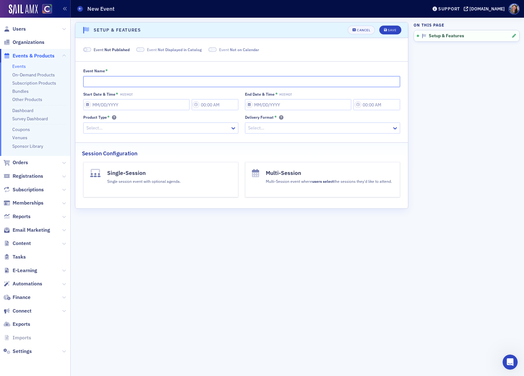
click at [155, 79] on input "Event Name *" at bounding box center [241, 81] width 317 height 11
paste input "[US_STATE] W-2 Wage Withholding Webinar Series: Part II"
type input "Webcast ([US_STATE] Department of Revenue): [US_STATE] W-2 Wage Withholding Web…"
select select "7"
select select "2025"
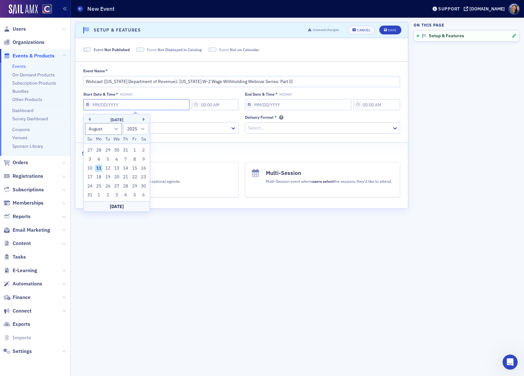
click at [114, 107] on input "Start Date & Time * MST/MDT" at bounding box center [136, 104] width 106 height 11
type input "0"
type input "3:00 PM"
type input "[DATE]"
type input "4:00 PM"
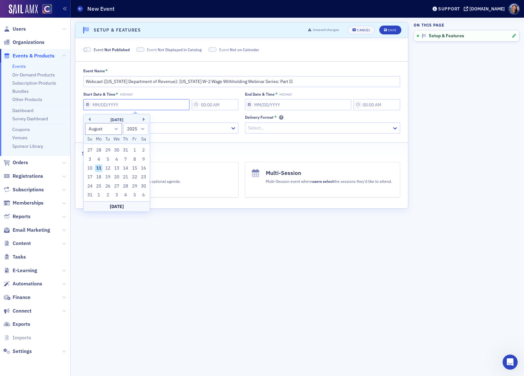
select select "0"
select select "2000"
type input "09"
select select "8"
select select "2025"
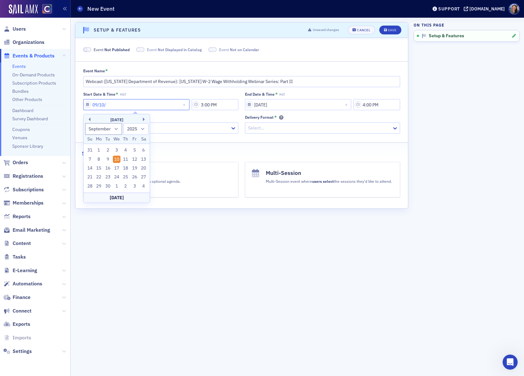
type input "09/10/2"
select select "2002"
type input "[DATE]"
select select "2020"
type input "[DATE]"
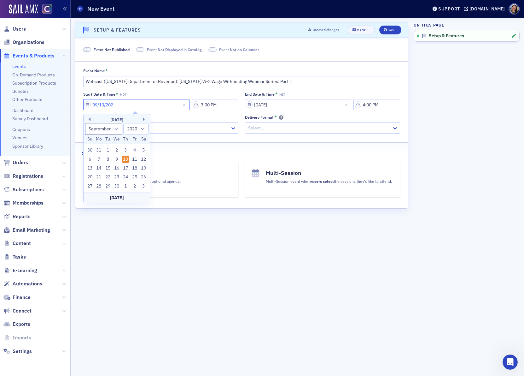
select select "2025"
type input "[DATE]"
type input "2:30 PM"
select select "2000"
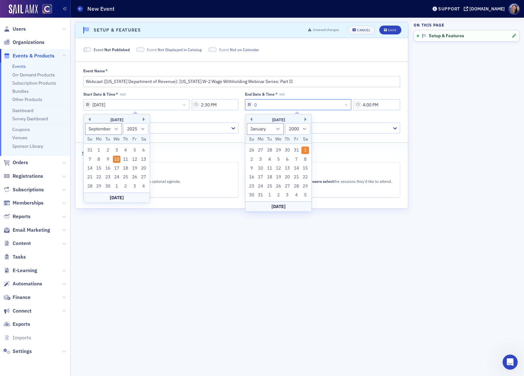
type input "09"
select select "8"
select select "2025"
type input "09/10/2"
select select "2002"
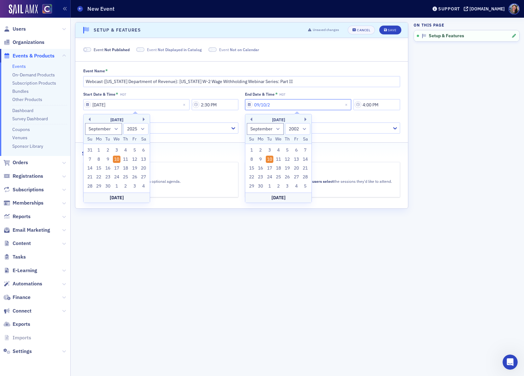
type input "[DATE]"
select select "2020"
type input "[DATE]"
select select "2025"
type input "[DATE]"
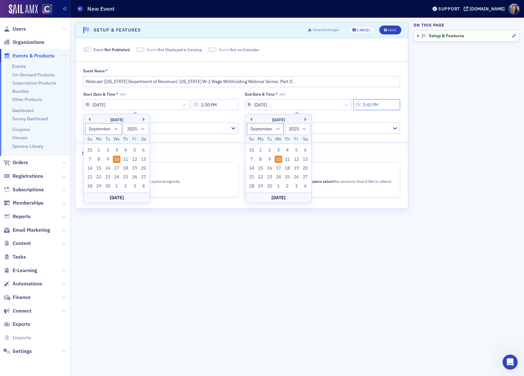
type input "3:45 PM"
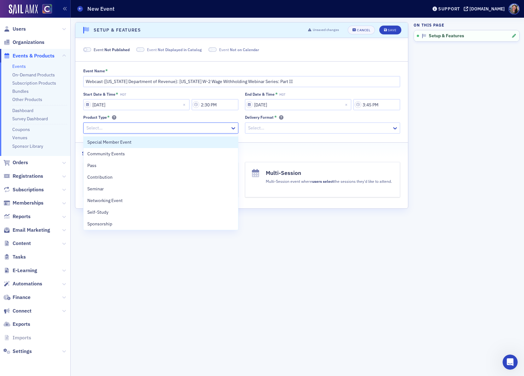
click at [173, 127] on div at bounding box center [158, 128] width 144 height 8
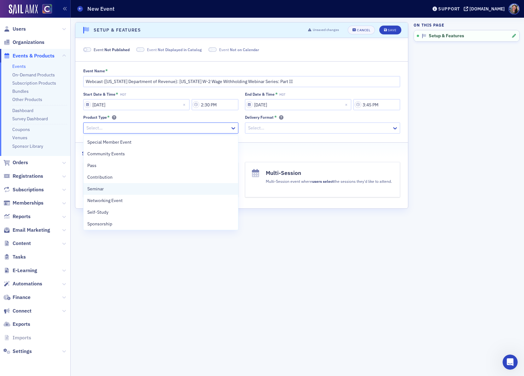
click at [126, 187] on div "Seminar" at bounding box center [160, 188] width 147 height 7
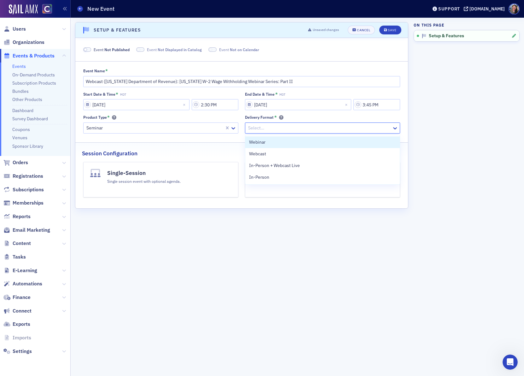
click at [270, 125] on div at bounding box center [320, 128] width 144 height 8
click at [271, 144] on div "Webinar" at bounding box center [322, 142] width 147 height 7
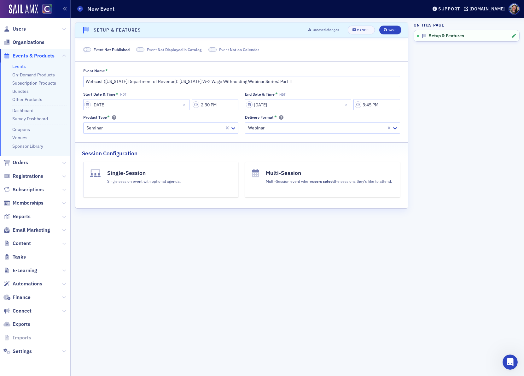
click at [156, 183] on div "Single session event with optional agenda." at bounding box center [144, 180] width 74 height 7
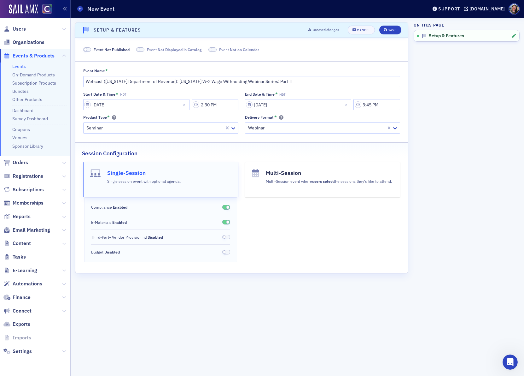
click at [227, 222] on span at bounding box center [227, 221] width 3 height 3
click at [392, 30] on div "Save" at bounding box center [392, 29] width 9 height 3
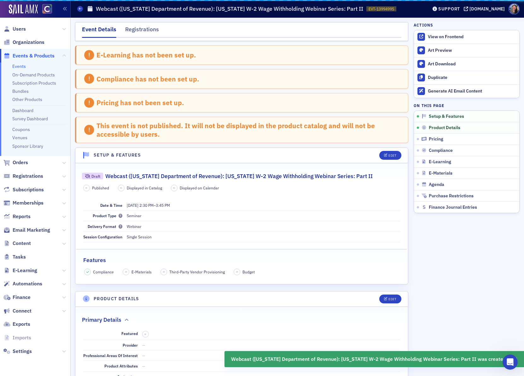
scroll to position [128, 0]
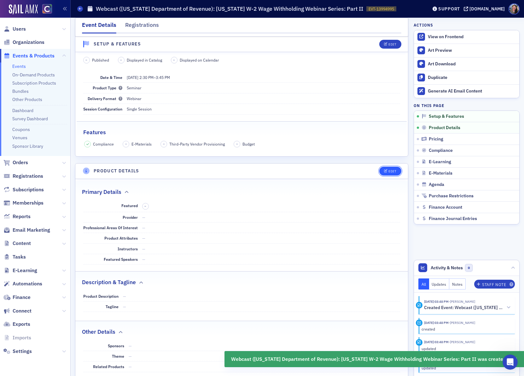
click at [386, 175] on button "Edit" at bounding box center [391, 171] width 22 height 9
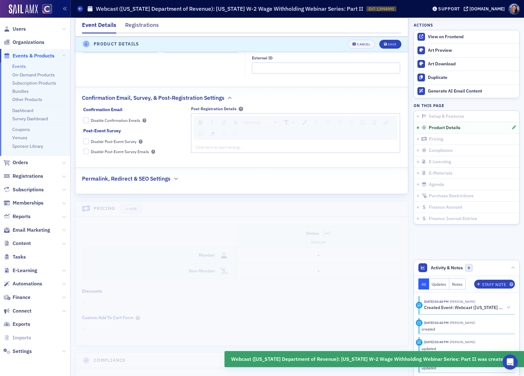
scroll to position [665, 0]
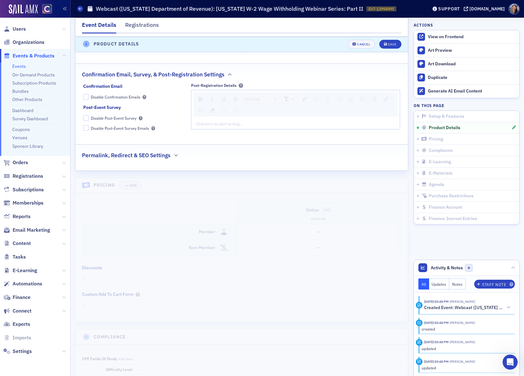
click at [305, 156] on div "Permalink, Redirect & SEO Settings" at bounding box center [242, 151] width 320 height 15
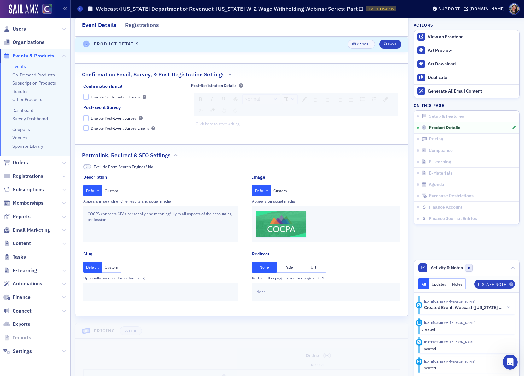
click at [313, 273] on button "Url" at bounding box center [314, 267] width 25 height 11
click at [288, 297] on input "text" at bounding box center [325, 291] width 139 height 11
paste input "[URL][DOMAIN_NAME]"
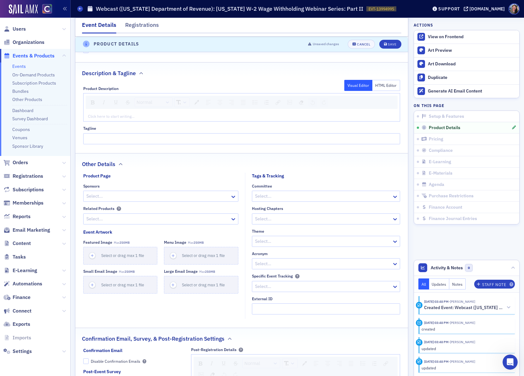
scroll to position [395, 0]
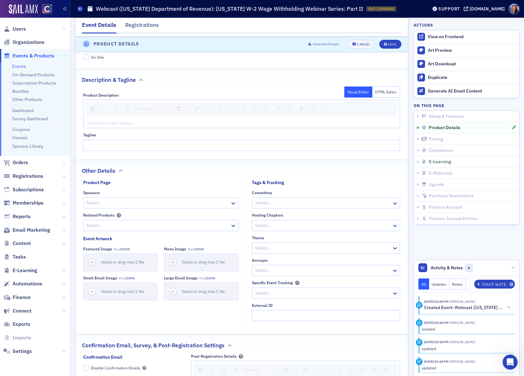
type input "[URL][DOMAIN_NAME]"
click at [290, 128] on div "Click here to start writing…" at bounding box center [242, 123] width 317 height 10
click at [291, 123] on div "rdw-editor" at bounding box center [242, 123] width 308 height 6
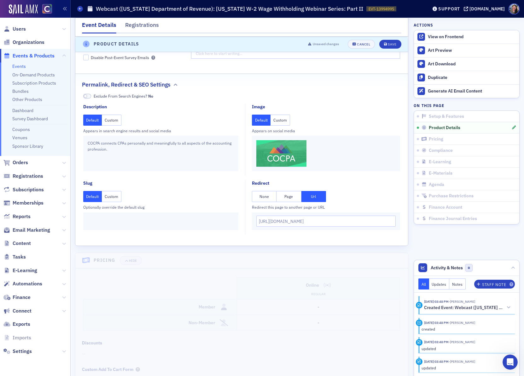
scroll to position [766, 0]
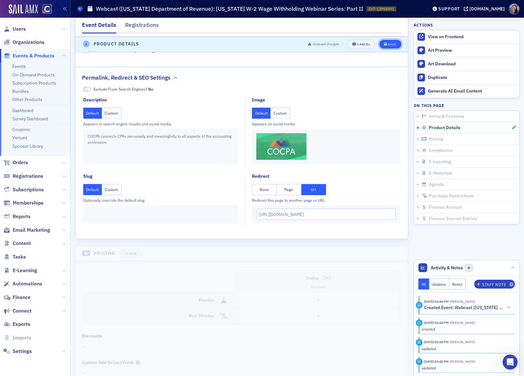
click at [395, 43] on div "Save" at bounding box center [392, 44] width 9 height 3
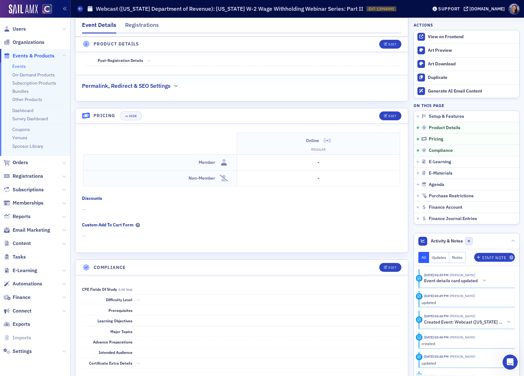
scroll to position [584, 0]
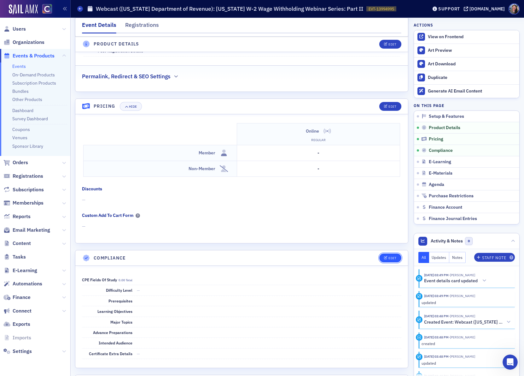
click at [398, 262] on button "Edit" at bounding box center [391, 257] width 22 height 9
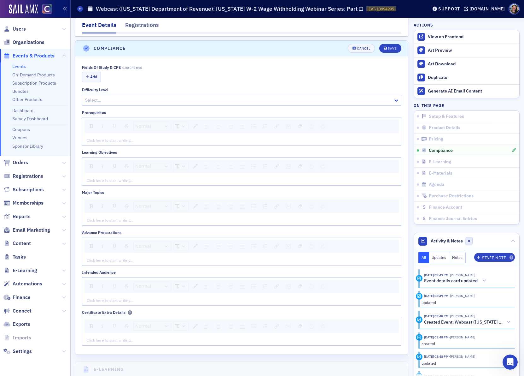
scroll to position [804, 0]
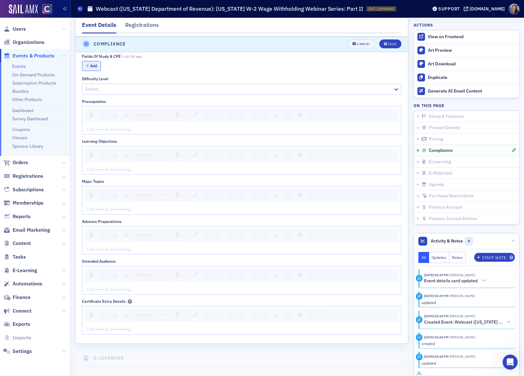
click at [95, 71] on button "Add" at bounding box center [91, 66] width 19 height 10
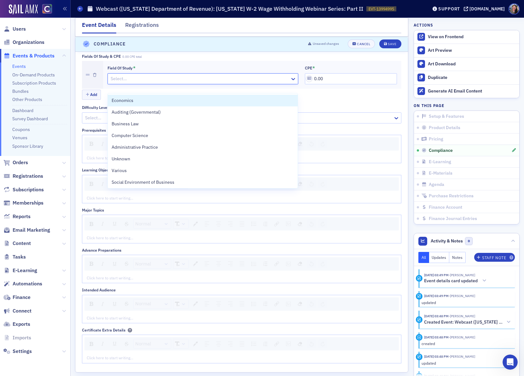
click at [130, 83] on div at bounding box center [200, 79] width 180 height 8
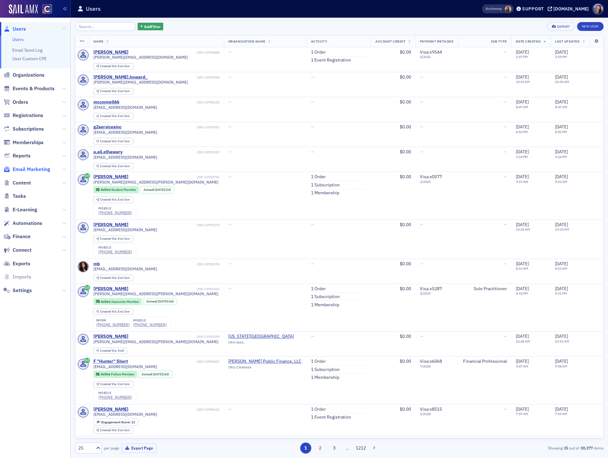
click at [17, 170] on span "Email Marketing" at bounding box center [32, 169] width 38 height 7
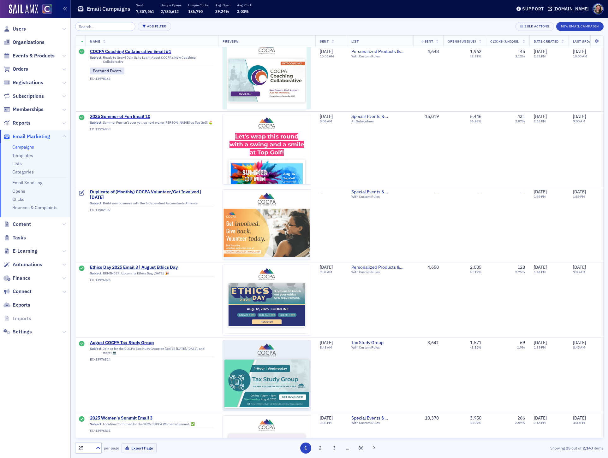
scroll to position [1498, 0]
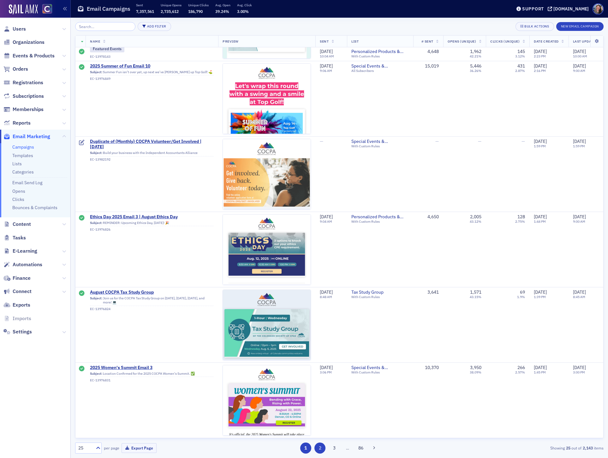
click at [321, 448] on button "2" at bounding box center [319, 448] width 11 height 11
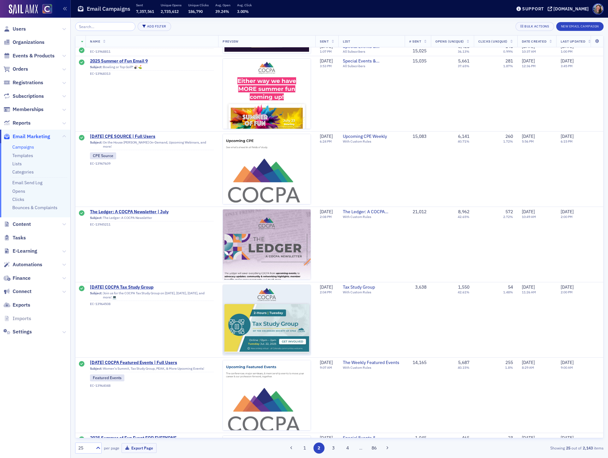
scroll to position [1445, 0]
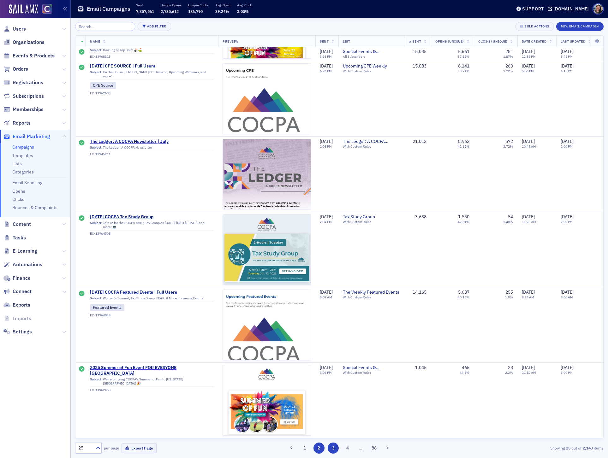
click at [333, 446] on button "3" at bounding box center [332, 448] width 11 height 11
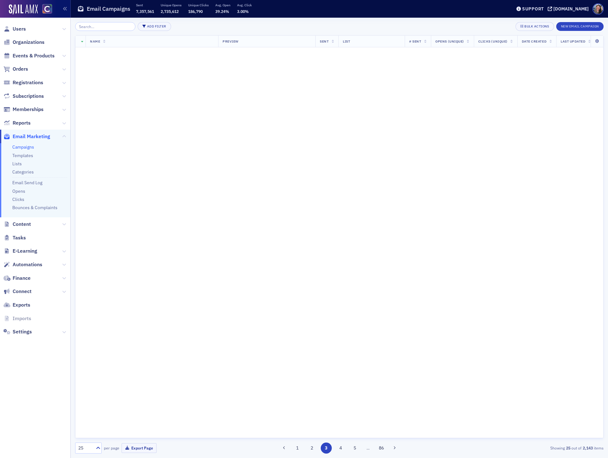
scroll to position [0, 0]
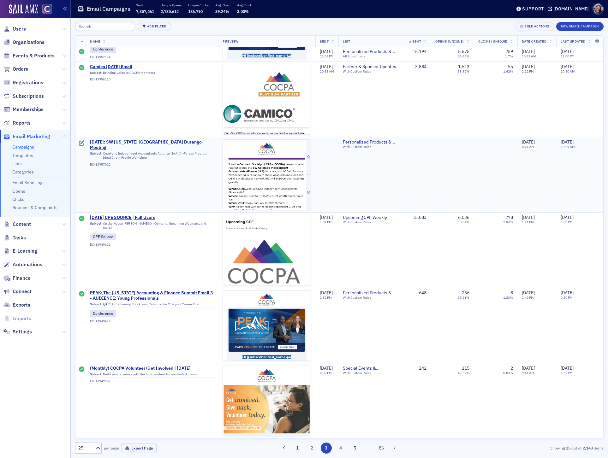
scroll to position [509, 0]
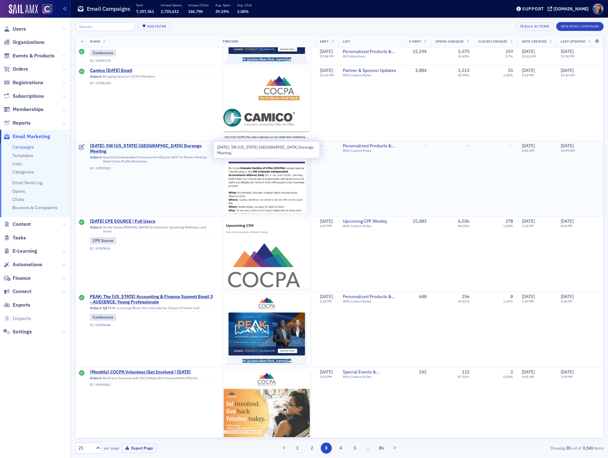
click at [159, 147] on span "July 2025: SW Colorado IAA Durango Meeting" at bounding box center [152, 148] width 124 height 11
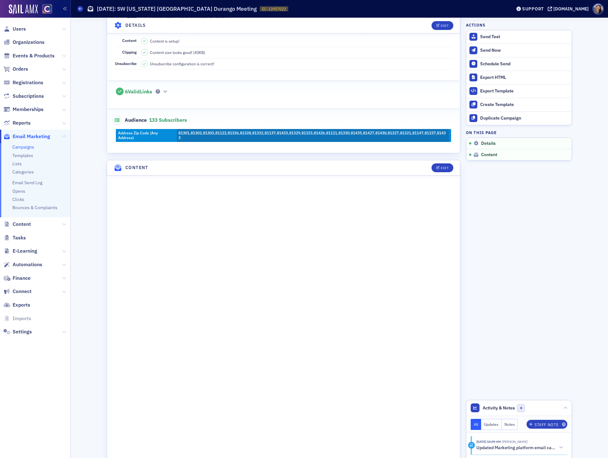
scroll to position [116, 0]
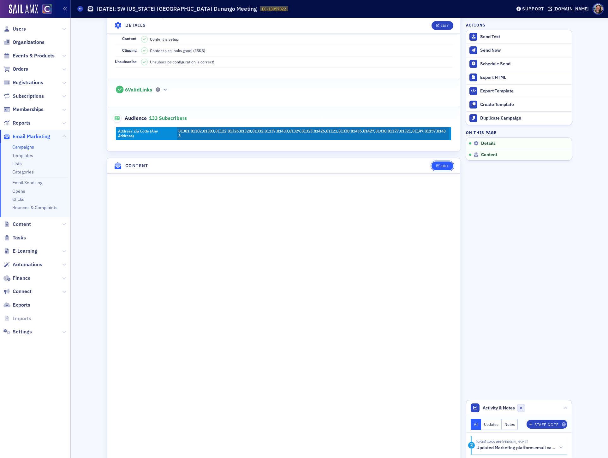
click at [440, 168] on div "Edit" at bounding box center [444, 165] width 8 height 3
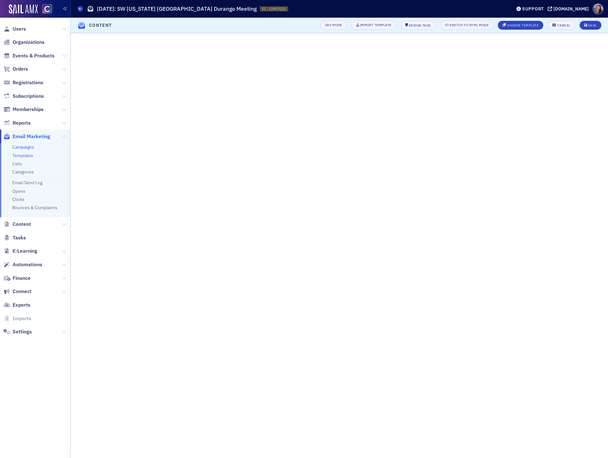
scroll to position [0, 0]
click at [80, 9] on icon at bounding box center [80, 8] width 3 height 3
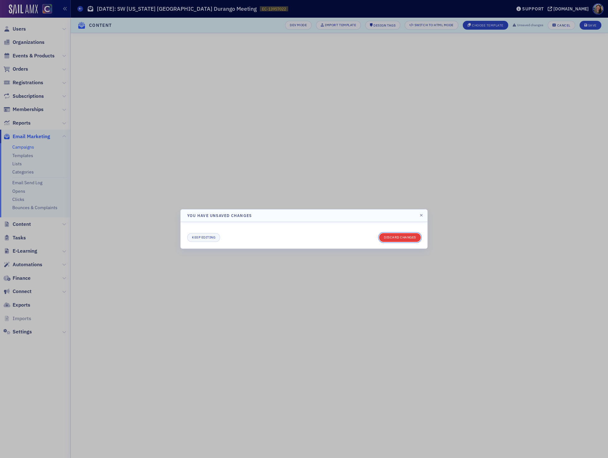
click at [395, 238] on button "Discard changes" at bounding box center [400, 237] width 42 height 9
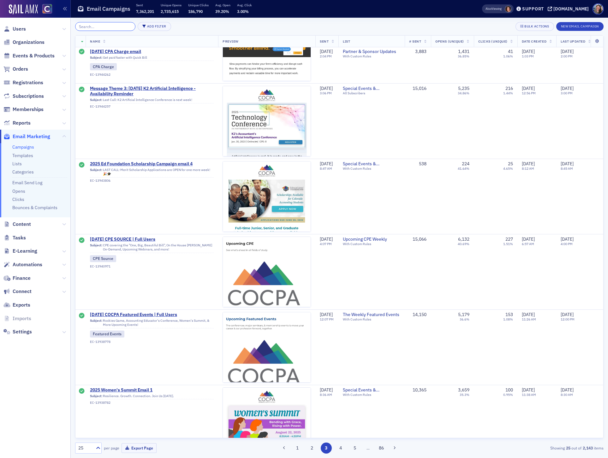
scroll to position [1171, 0]
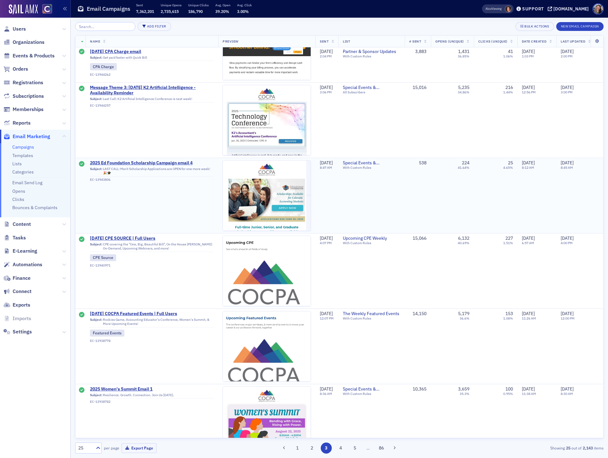
click at [142, 197] on td "2025 Ed Foundation Scholarship Campaign email 4 Subject: LAST CALL: Merit Schol…" at bounding box center [151, 195] width 132 height 75
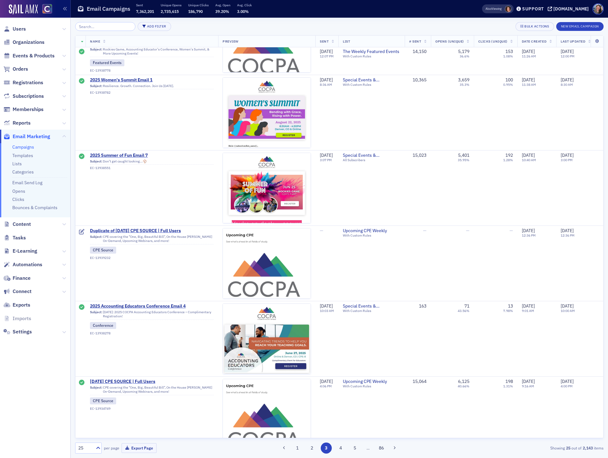
scroll to position [1498, 0]
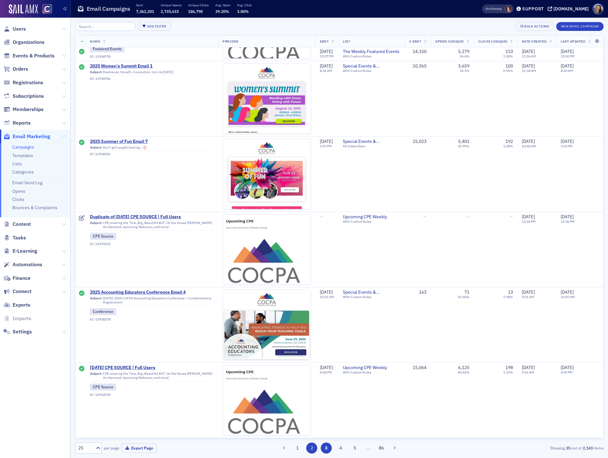
click at [310, 448] on button "2" at bounding box center [311, 448] width 11 height 11
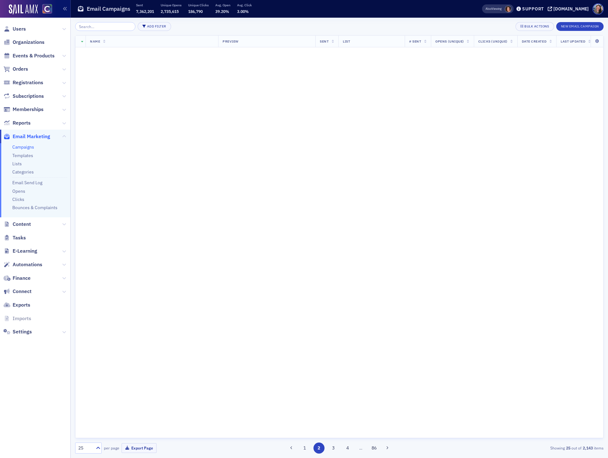
scroll to position [0, 0]
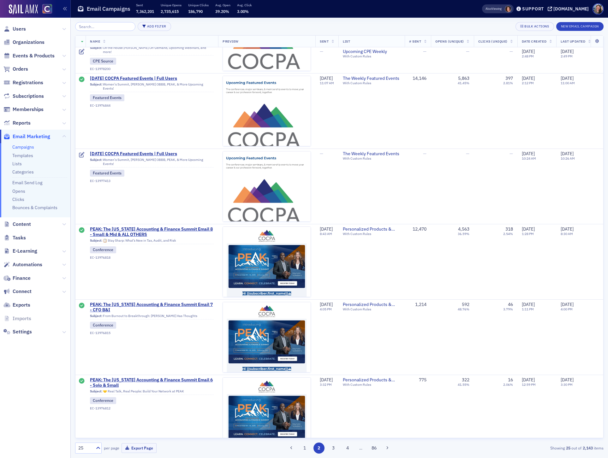
scroll to position [52, 0]
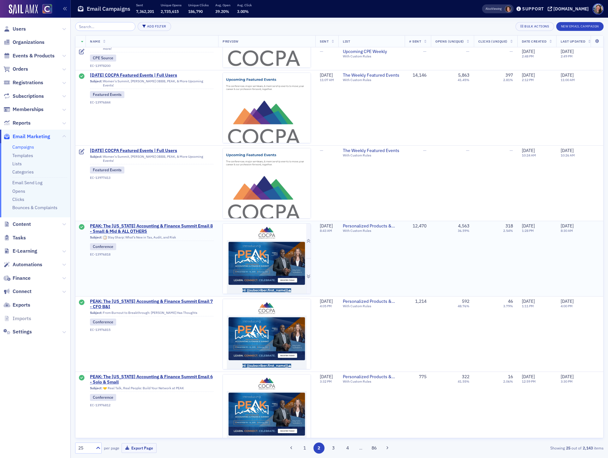
click at [252, 269] on img at bounding box center [267, 377] width 88 height 306
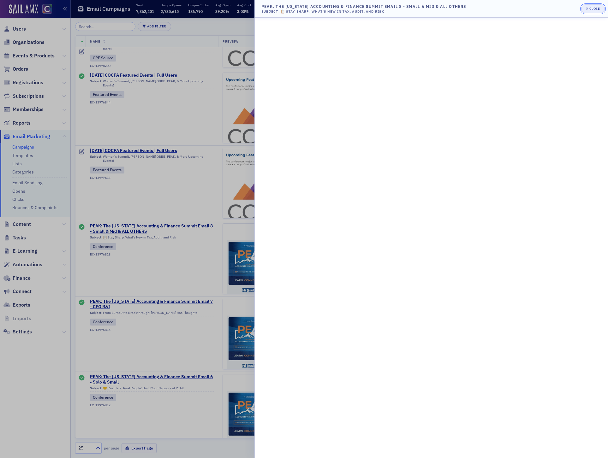
click at [594, 8] on div "Close" at bounding box center [594, 8] width 11 height 3
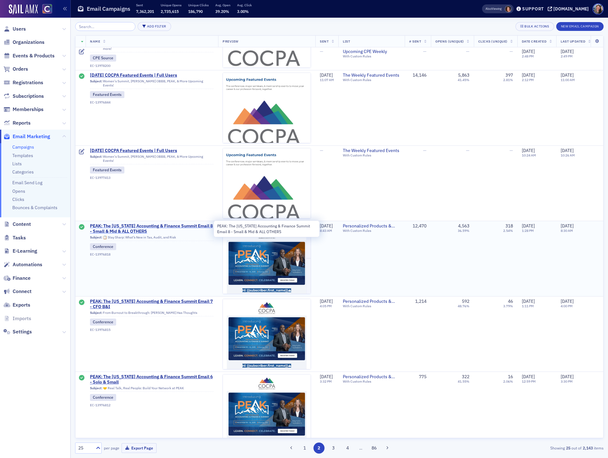
click at [127, 229] on span "PEAK: The Colorado Accounting & Finance Summit Email 8 - Small & Mid & ALL OTHE…" at bounding box center [152, 228] width 124 height 11
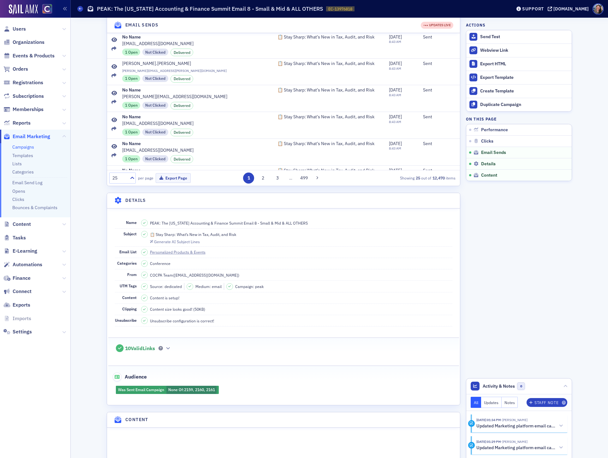
scroll to position [299, 0]
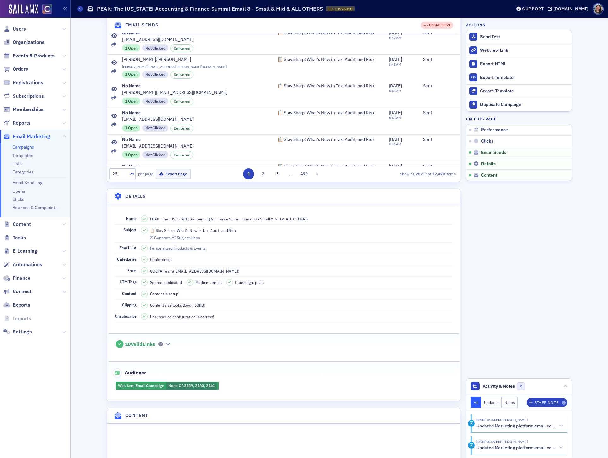
click at [171, 285] on span "Source: dedicated" at bounding box center [166, 283] width 32 height 6
click at [80, 9] on icon at bounding box center [80, 8] width 3 height 3
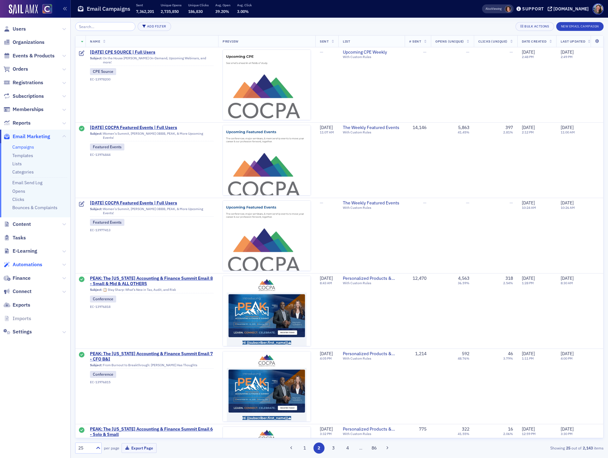
click at [32, 261] on span "Automations" at bounding box center [28, 264] width 30 height 7
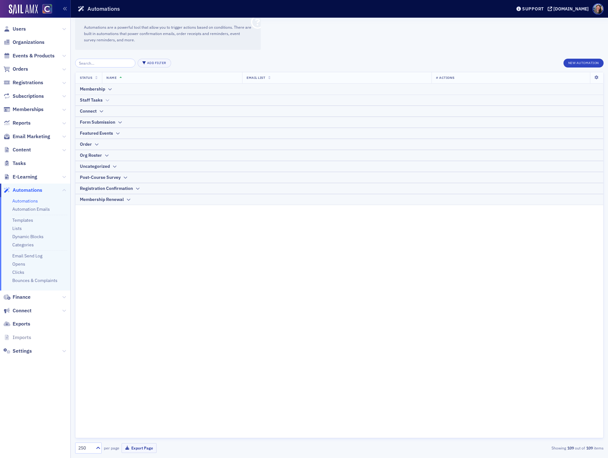
click at [93, 98] on div "Staff Tasks" at bounding box center [91, 100] width 23 height 7
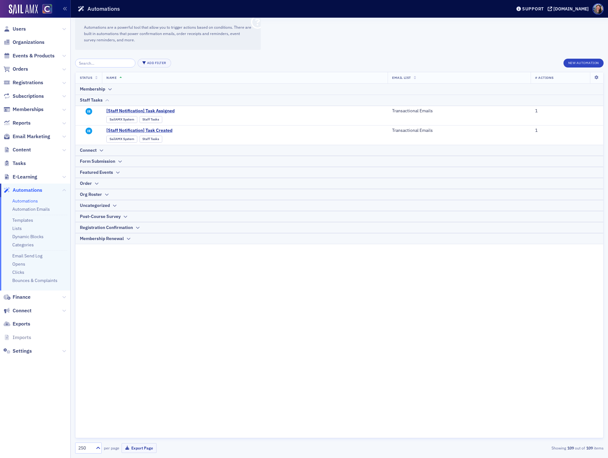
click at [93, 98] on div "Staff Tasks" at bounding box center [91, 100] width 23 height 7
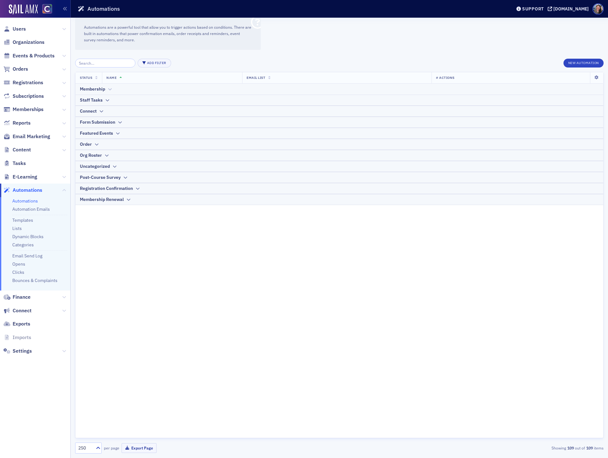
click at [96, 87] on div "Membership" at bounding box center [92, 89] width 25 height 7
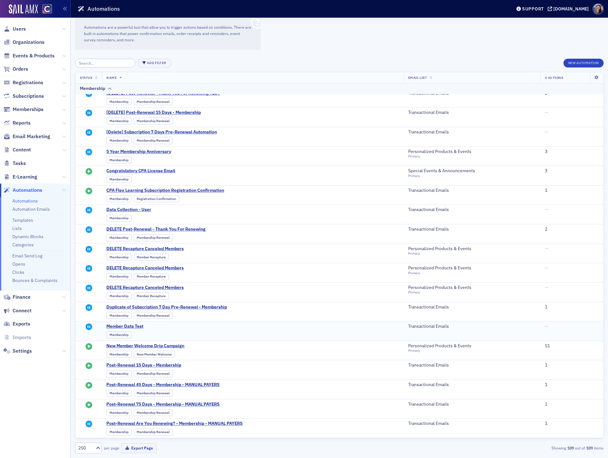
scroll to position [47, 0]
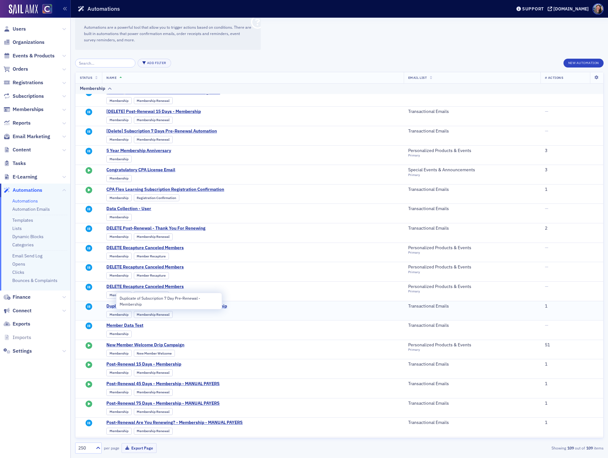
click at [160, 309] on span "Duplicate of Subscription 7 Day Pre-Renewal - Membership" at bounding box center [168, 306] width 124 height 6
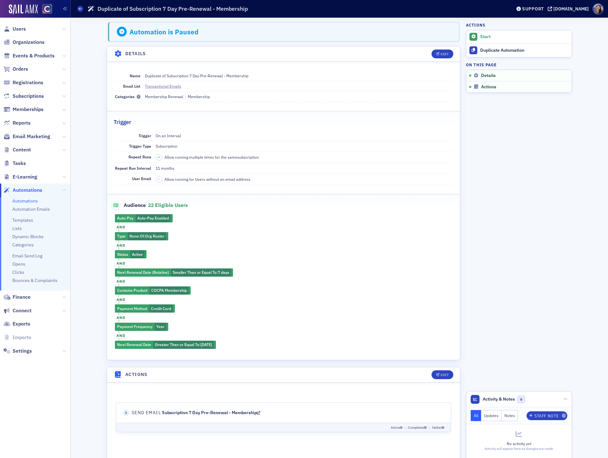
scroll to position [5, 0]
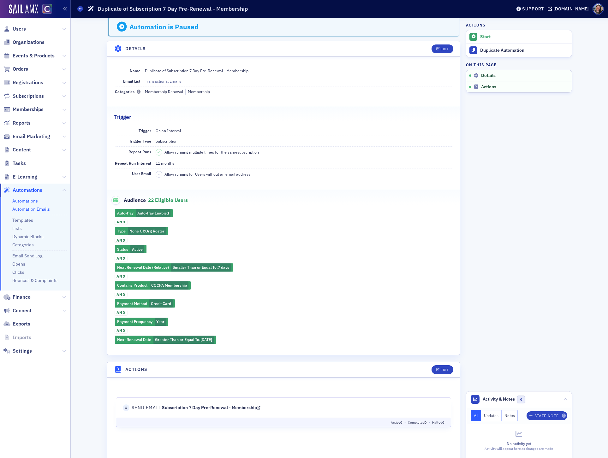
click at [44, 208] on link "Automation Emails" at bounding box center [31, 209] width 38 height 6
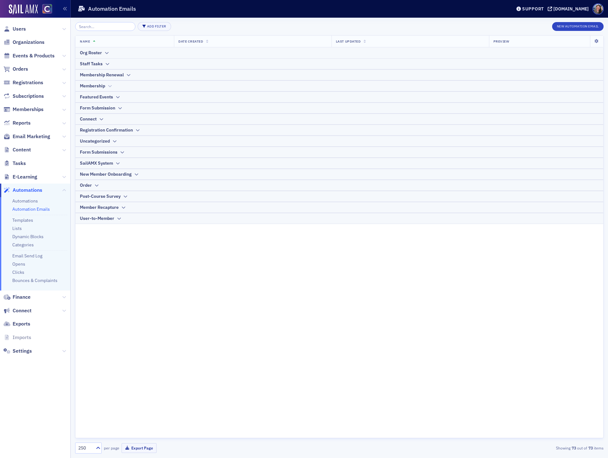
click at [103, 87] on div "Membership" at bounding box center [92, 86] width 25 height 7
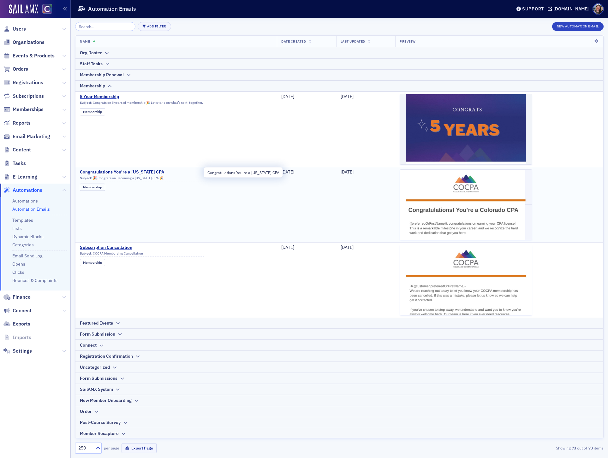
click at [112, 172] on span "Congratulations You're a [US_STATE] CPA" at bounding box center [142, 172] width 124 height 6
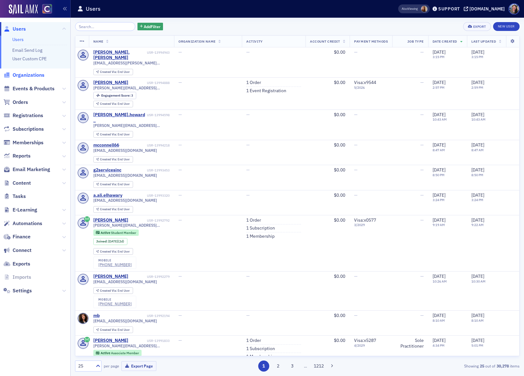
click at [23, 76] on span "Organizations" at bounding box center [29, 75] width 32 height 7
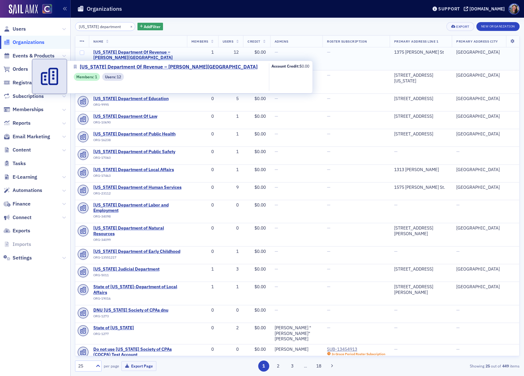
type input "[US_STATE] department"
click at [169, 54] on span "[US_STATE] Department Of Revenue – [PERSON_NAME][GEOGRAPHIC_DATA]" at bounding box center [137, 55] width 89 height 11
select select "US"
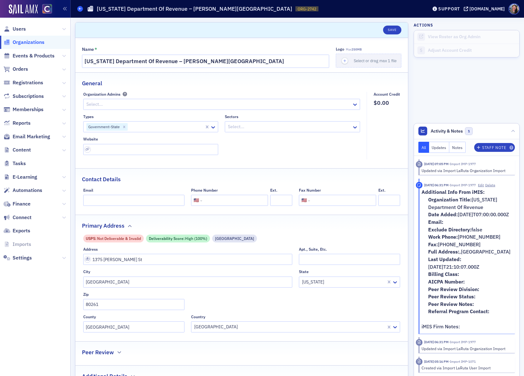
click at [80, 9] on icon at bounding box center [80, 8] width 3 height 3
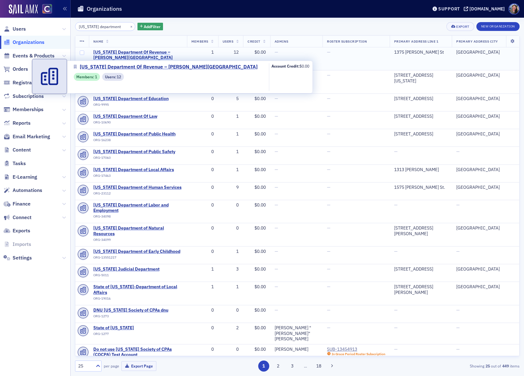
click at [152, 52] on span "[US_STATE] Department Of Revenue – [PERSON_NAME][GEOGRAPHIC_DATA]" at bounding box center [137, 55] width 89 height 11
select select "US"
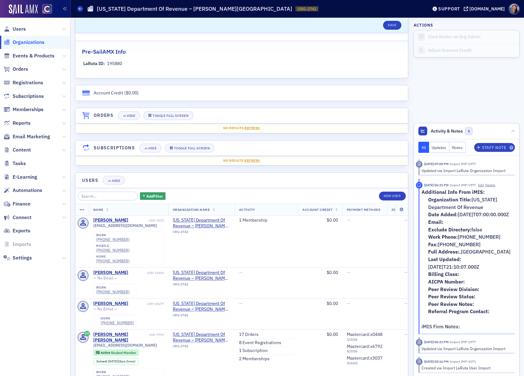
click at [154, 170] on div "Account Credit ( $0.00 ) Orders Hide Toggle Full Screen ID Items Customer Info …" at bounding box center [241, 244] width 333 height 318
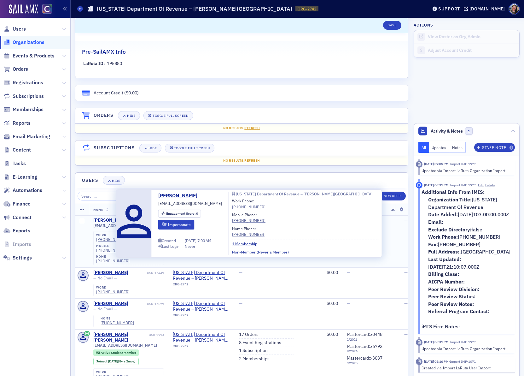
click at [111, 223] on div "Jane Wood" at bounding box center [110, 220] width 35 height 6
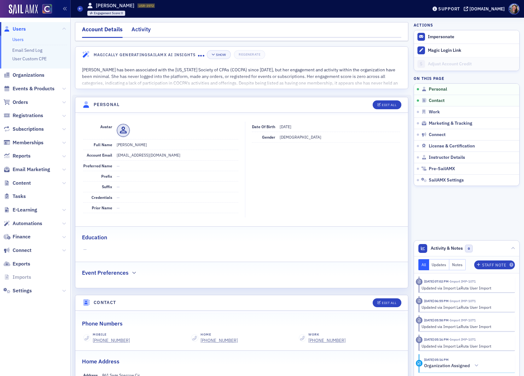
click at [143, 26] on div "Activity" at bounding box center [141, 31] width 19 height 12
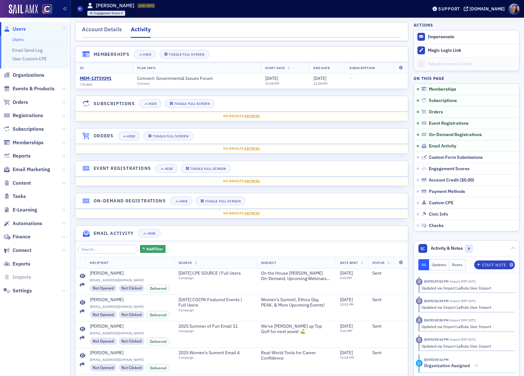
select select "US"
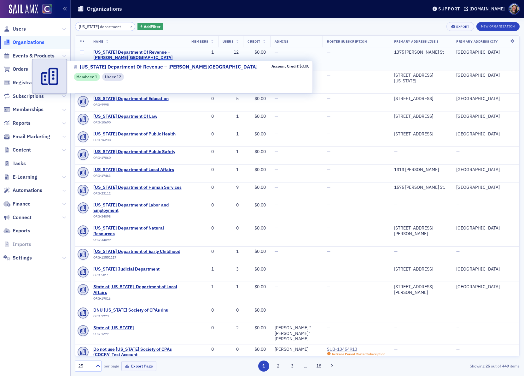
click at [153, 51] on span "[US_STATE] Department Of Revenue – [PERSON_NAME][GEOGRAPHIC_DATA]" at bounding box center [137, 55] width 89 height 11
select select "US"
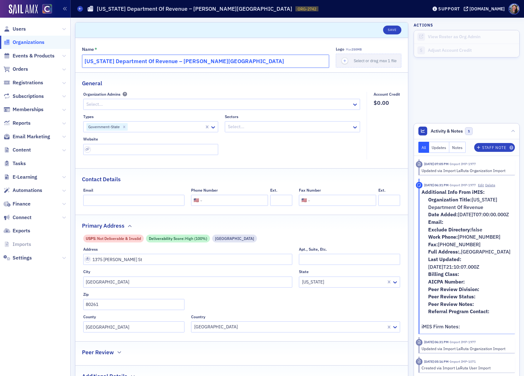
drag, startPoint x: 170, startPoint y: 61, endPoint x: 326, endPoint y: 68, distance: 156.0
click at [326, 69] on div "Name * Colorado Department Of Revenue – Sherman St Logo Max 250MB Select or dra…" at bounding box center [241, 232] width 333 height 389
type input "[US_STATE] Department Of Revenue"
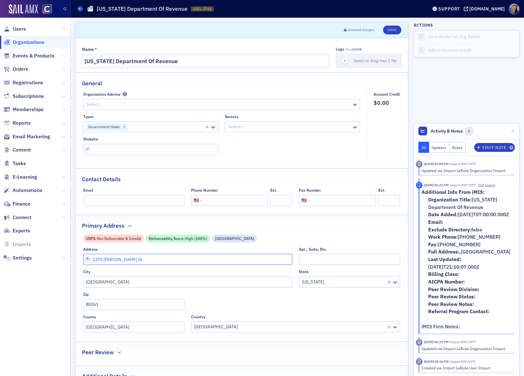
click at [209, 259] on input "1375 Sherman St" at bounding box center [187, 259] width 209 height 11
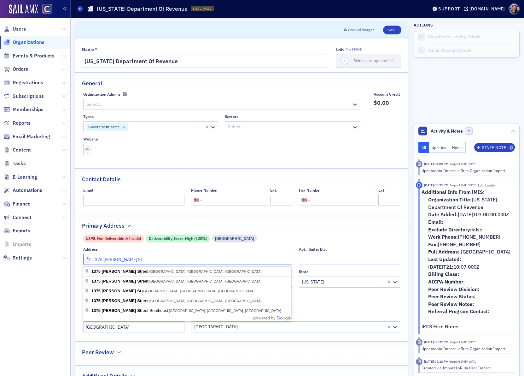
drag, startPoint x: 138, startPoint y: 261, endPoint x: 13, endPoint y: 234, distance: 128.0
click at [15, 238] on div "Users Organizations Events & Products Orders Registrations Subscriptions Member…" at bounding box center [262, 188] width 524 height 376
paste input "881 Pierce Street Entrance B Lakewood, CO 80214"
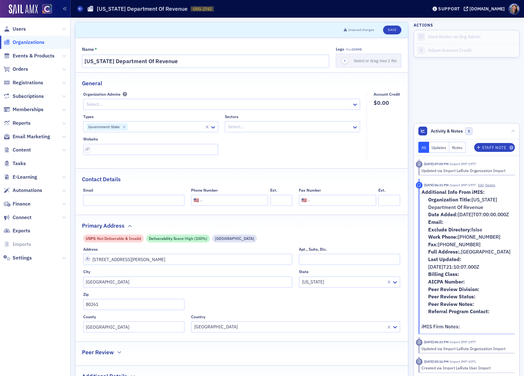
type input "1881 Pierce St"
type input "Lakewood"
type input "80214-3503"
type input "Jefferson County"
click at [392, 30] on button "Save" at bounding box center [392, 30] width 18 height 9
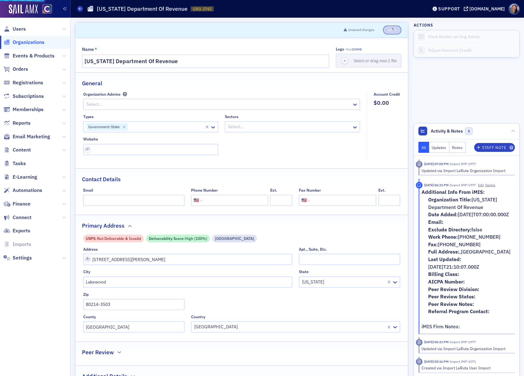
select select "US"
click at [388, 29] on button "Save" at bounding box center [392, 30] width 18 height 9
select select "US"
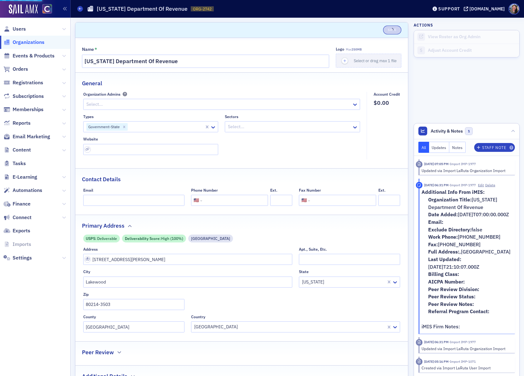
select select "US"
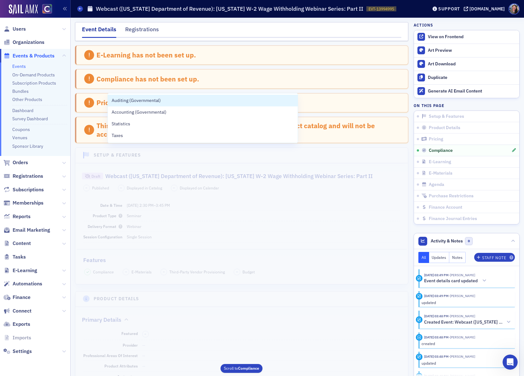
scroll to position [804, 0]
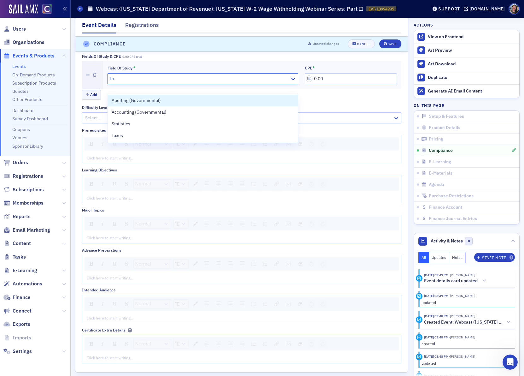
type input "tax"
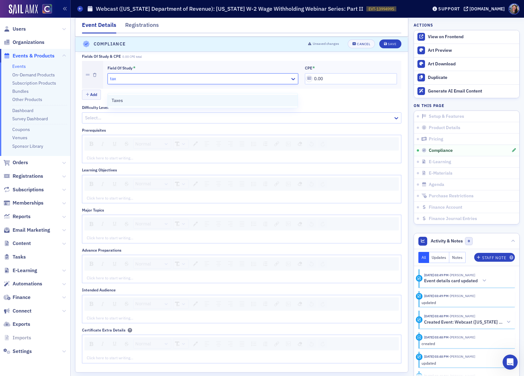
click at [124, 100] on div "Taxes" at bounding box center [203, 100] width 182 height 7
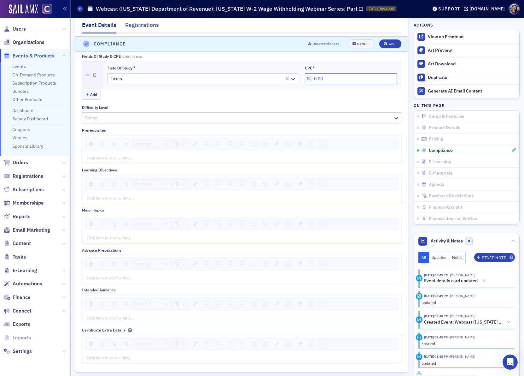
drag, startPoint x: 333, startPoint y: 87, endPoint x: 235, endPoint y: 74, distance: 99.2
click at [244, 75] on div "Field of Study * Taxes CPE * 0.00" at bounding box center [253, 74] width 290 height 19
type input "1.00"
click at [392, 44] on div "Save" at bounding box center [392, 44] width 9 height 3
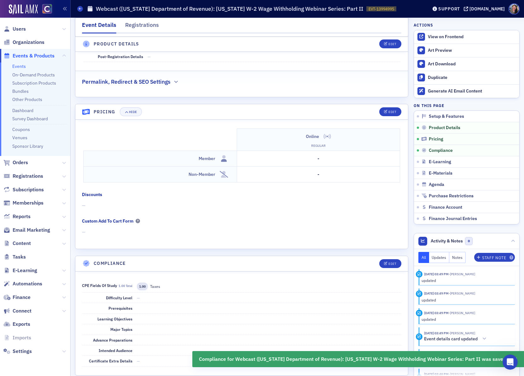
scroll to position [517, 0]
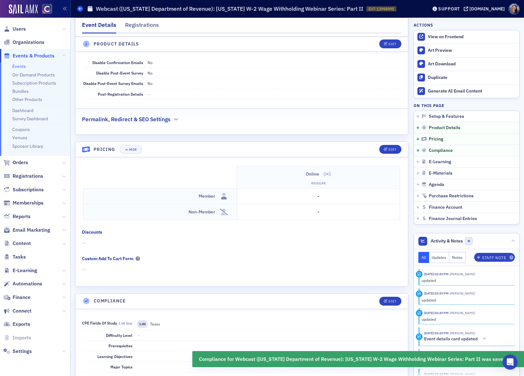
click at [81, 9] on icon at bounding box center [80, 8] width 3 height 3
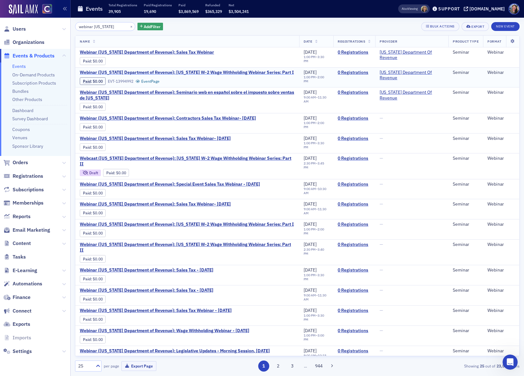
click at [161, 74] on span "Webinar ([US_STATE] Department of Revenue): [US_STATE] W-2 Wage Withholding Web…" at bounding box center [187, 73] width 214 height 6
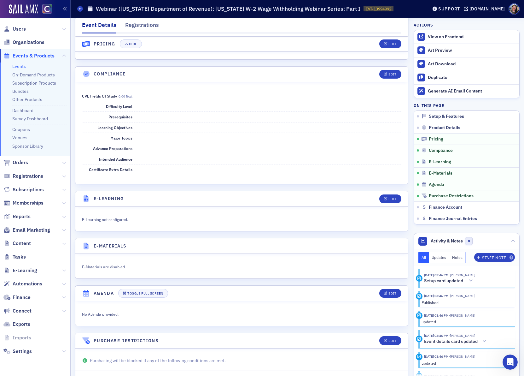
scroll to position [734, 0]
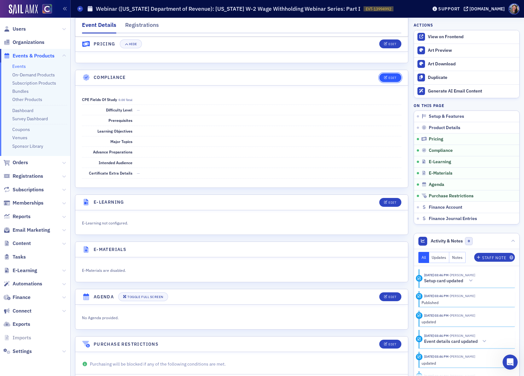
click at [396, 82] on button "Edit" at bounding box center [391, 77] width 22 height 9
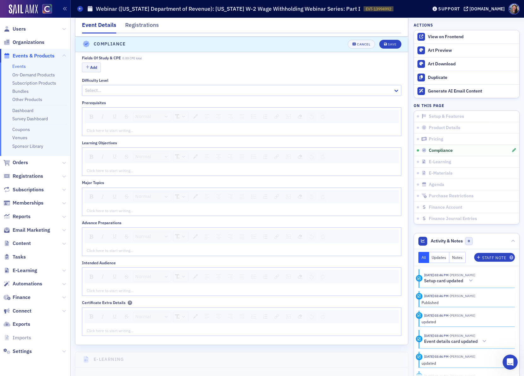
scroll to position [774, 0]
click at [101, 71] on button "Add" at bounding box center [91, 67] width 19 height 10
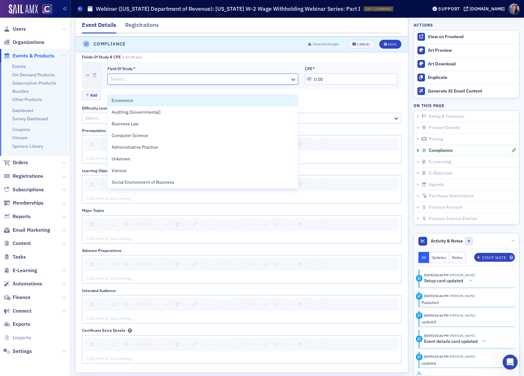
click at [119, 83] on div at bounding box center [200, 79] width 180 height 8
type input "ta"
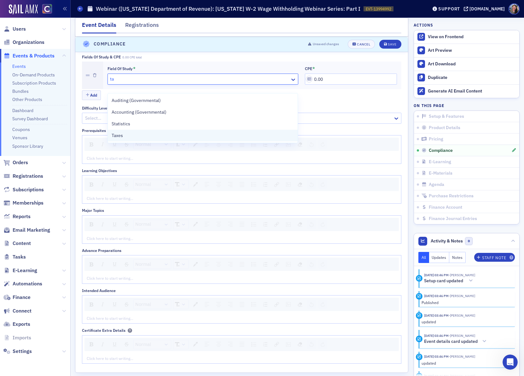
click at [125, 138] on div "Taxes" at bounding box center [203, 135] width 182 height 7
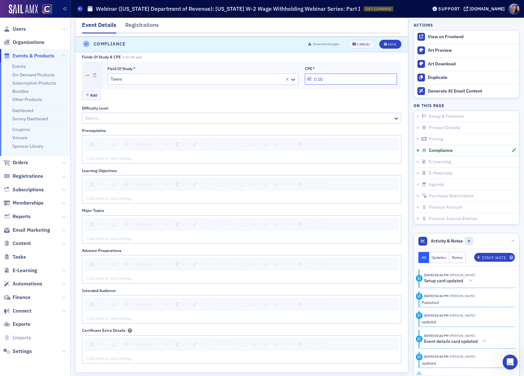
drag, startPoint x: 340, startPoint y: 86, endPoint x: 169, endPoint y: 73, distance: 171.8
click at [173, 73] on div "Field of Study * Taxes CPE * 0.00" at bounding box center [252, 76] width 298 height 28
type input "1.00"
click at [391, 43] on div "Save" at bounding box center [392, 44] width 9 height 3
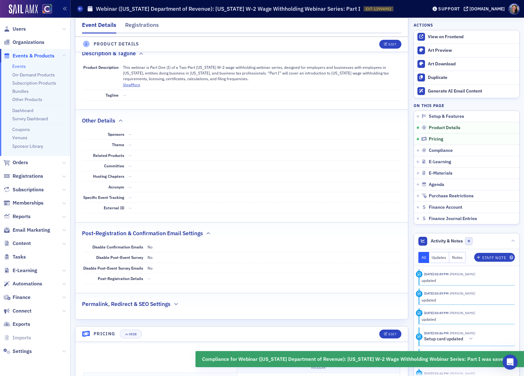
scroll to position [284, 0]
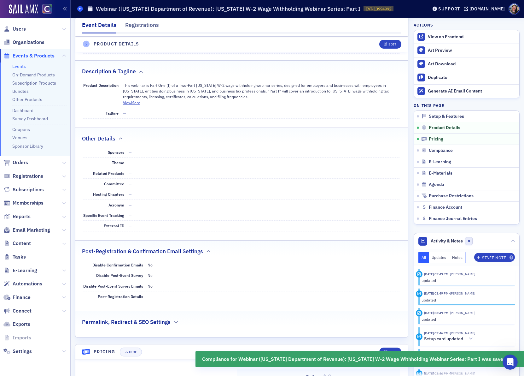
click at [81, 9] on icon at bounding box center [80, 8] width 3 height 3
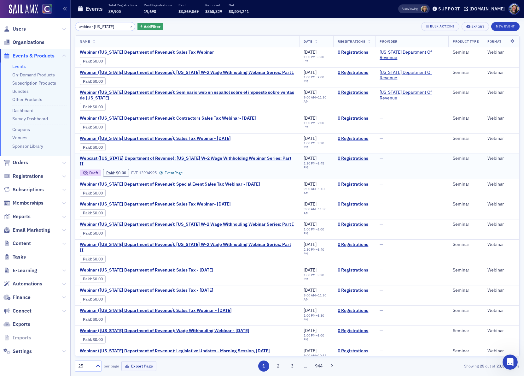
click at [212, 160] on span "Webcast ([US_STATE] Department of Revenue): [US_STATE] W-2 Wage Withholding Web…" at bounding box center [187, 161] width 215 height 11
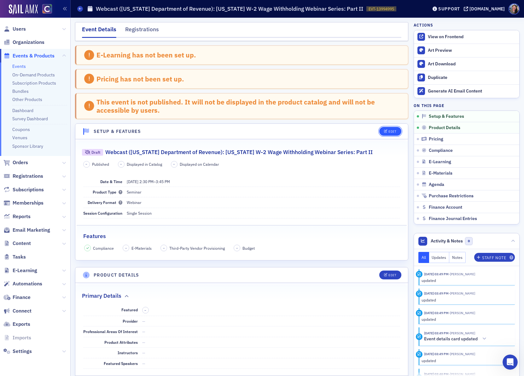
click at [393, 131] on div "Edit" at bounding box center [393, 131] width 8 height 3
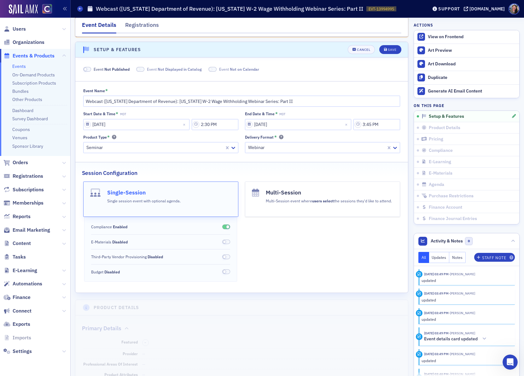
scroll to position [88, 0]
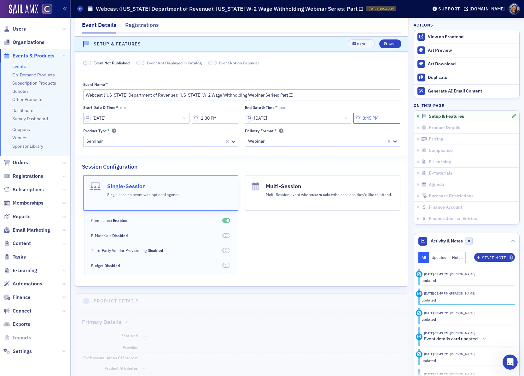
click at [374, 119] on input "3:45 PM" at bounding box center [377, 118] width 47 height 11
type input "3:30 PM"
click at [393, 47] on button "Save" at bounding box center [391, 44] width 22 height 9
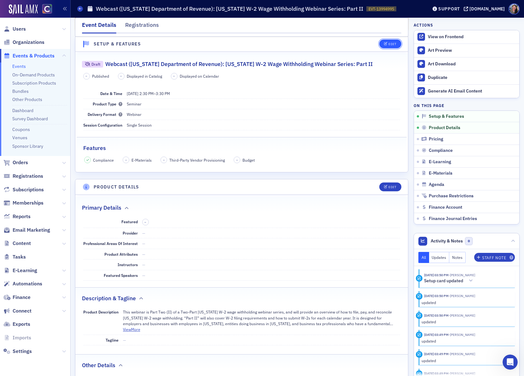
click at [391, 44] on div "Edit" at bounding box center [393, 44] width 8 height 3
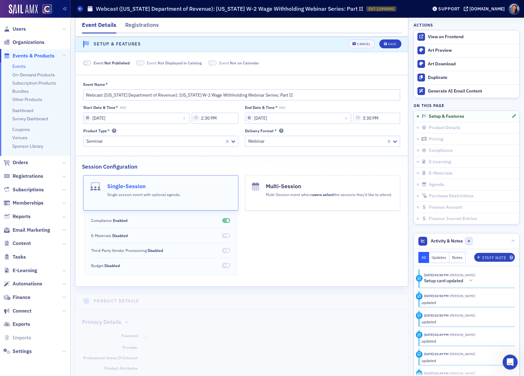
click at [122, 62] on span "Not Published" at bounding box center [116, 62] width 25 height 5
click at [384, 41] on button "Save" at bounding box center [391, 44] width 22 height 9
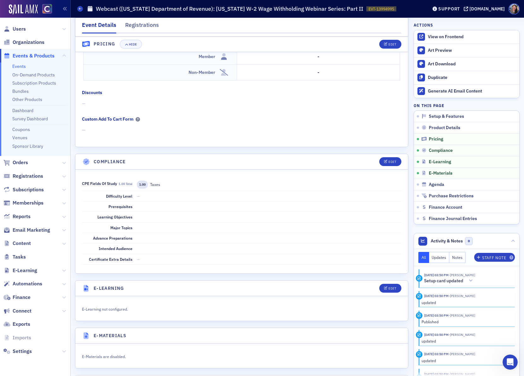
scroll to position [627, 0]
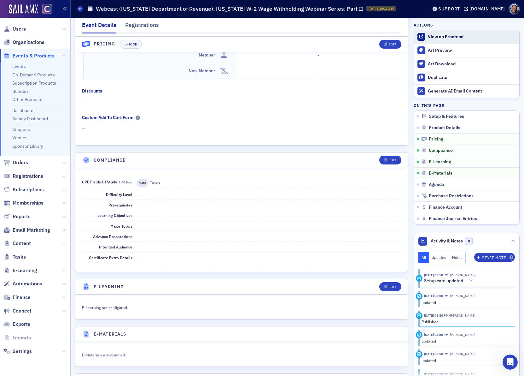
click at [452, 38] on div "View on Frontend" at bounding box center [472, 37] width 88 height 6
click at [25, 88] on link "Bundles" at bounding box center [20, 91] width 16 height 6
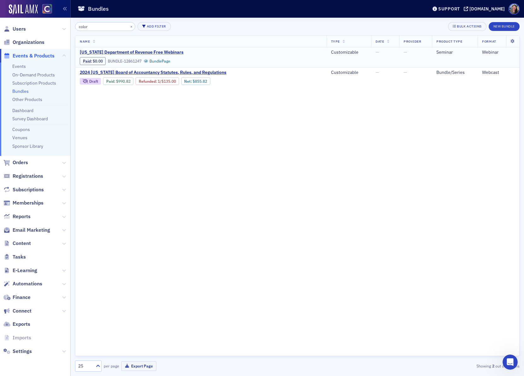
type input "color"
click at [165, 53] on span "Colorado Department of Revenue Free Webinars" at bounding box center [133, 53] width 106 height 6
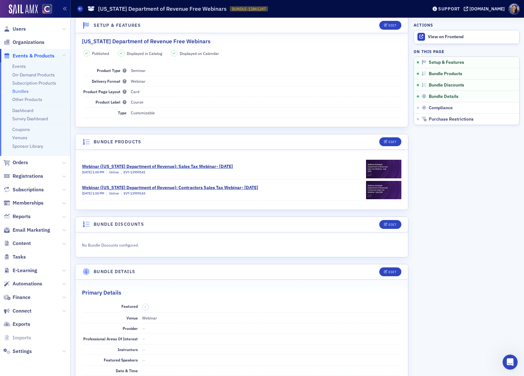
scroll to position [16, 0]
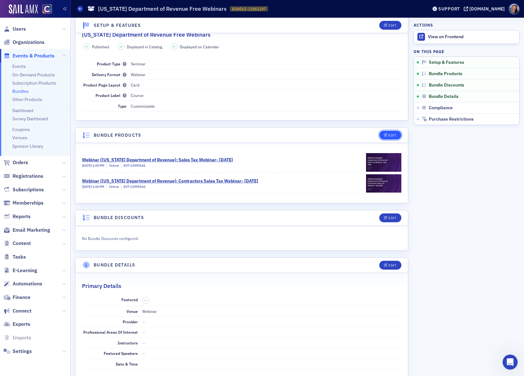
click at [392, 134] on div "Edit" at bounding box center [393, 134] width 8 height 3
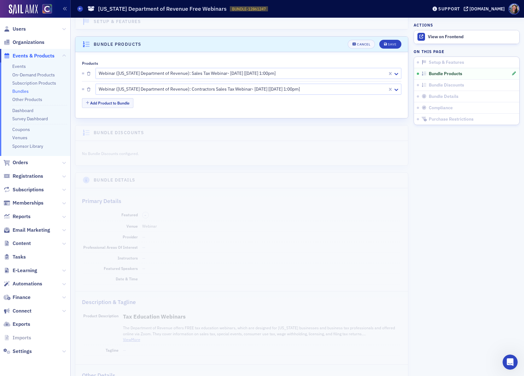
scroll to position [123, 0]
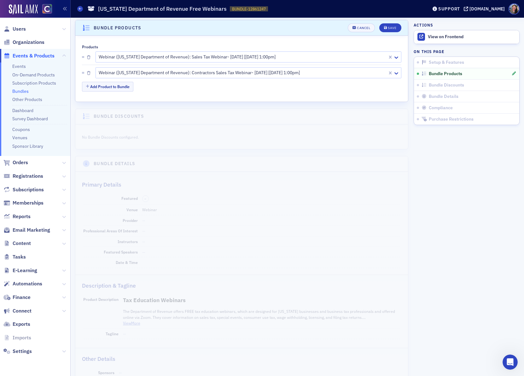
click at [113, 56] on div at bounding box center [242, 57] width 289 height 8
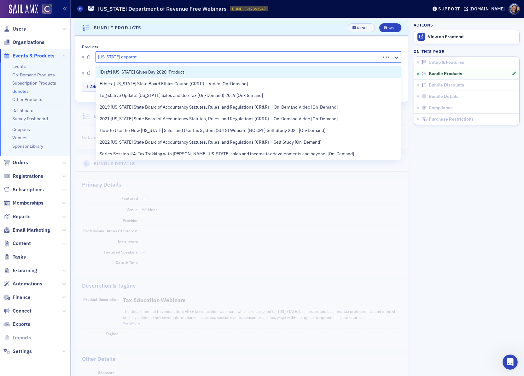
type input "[US_STATE] department"
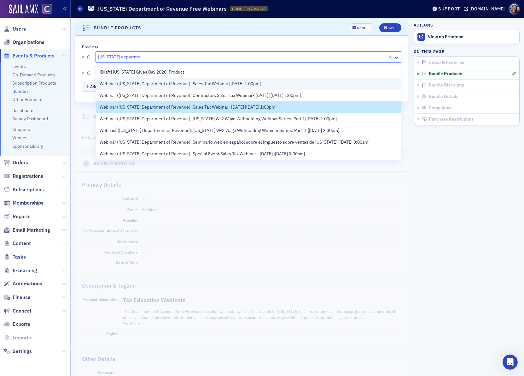
click at [140, 82] on span "Webinar (Colorado Department of Revenue): Sales Tax Webinar [8/13/2025 1:00pm]" at bounding box center [180, 83] width 161 height 7
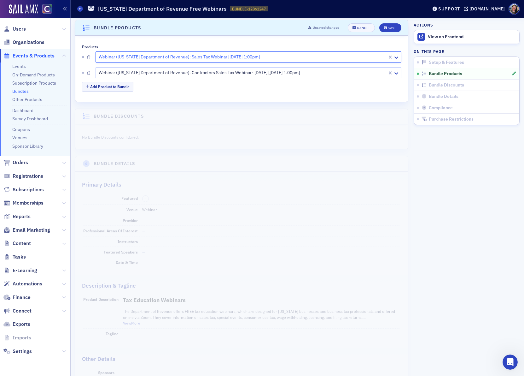
click at [122, 75] on div at bounding box center [242, 73] width 289 height 8
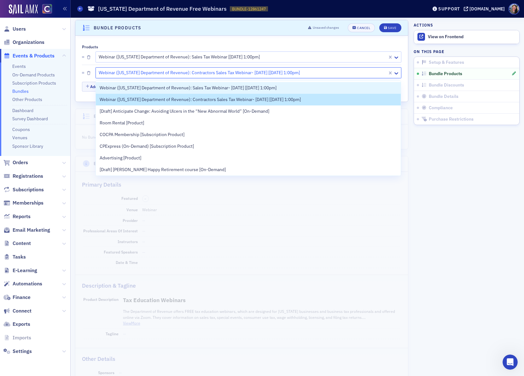
click at [188, 73] on div at bounding box center [242, 73] width 289 height 8
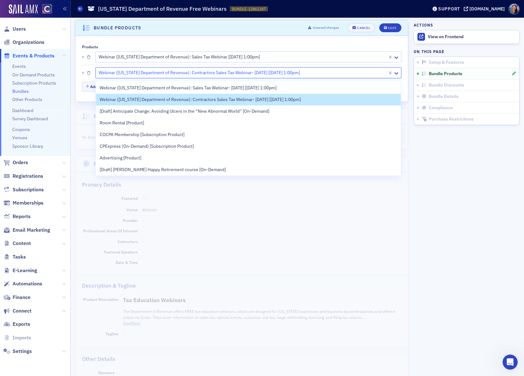
type input "\"
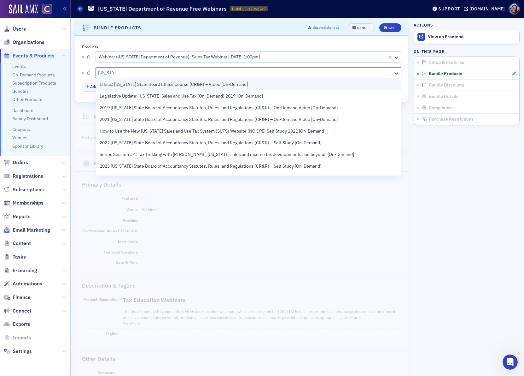
scroll to position [0, 0]
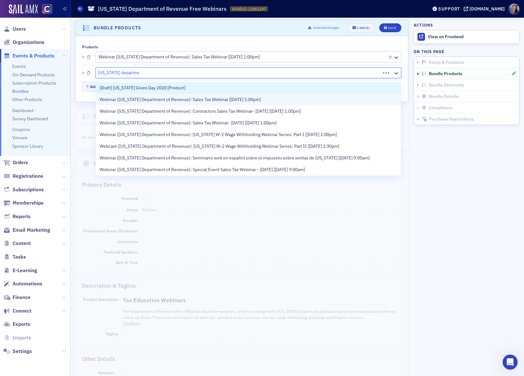
type input "[US_STATE] department"
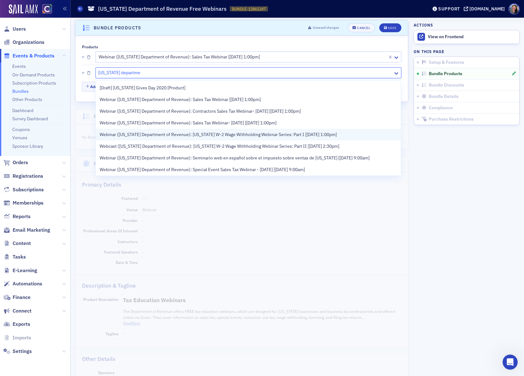
click at [177, 132] on span "Webinar (Colorado Department of Revenue): Colorado W-2 Wage Withholding Webinar…" at bounding box center [218, 134] width 237 height 7
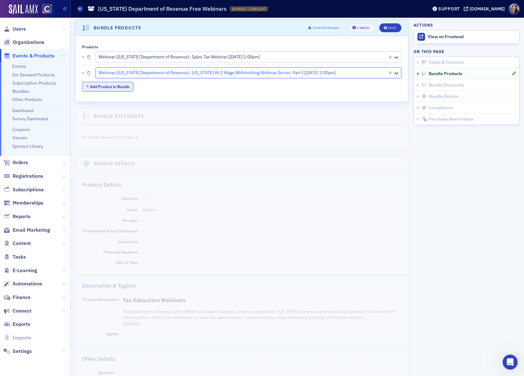
click at [120, 86] on button "Add Product to Bundle" at bounding box center [107, 87] width 51 height 10
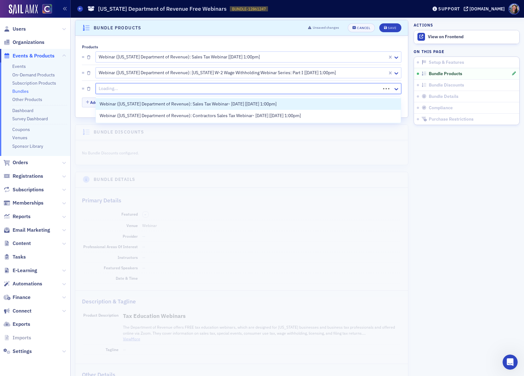
click at [124, 91] on div at bounding box center [239, 89] width 282 height 8
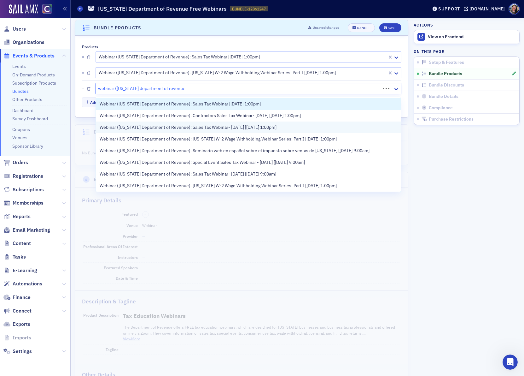
type input "webinar (colorado department of revenue):"
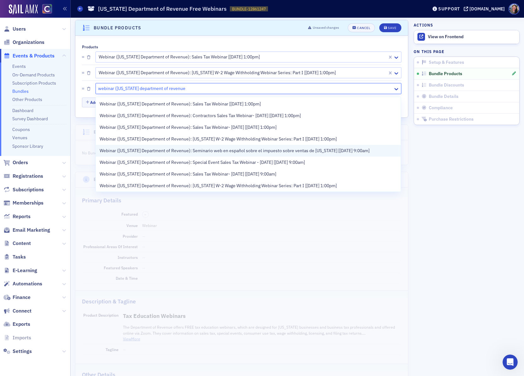
click at [214, 146] on div "Webinar (Colorado Department of Revenue): Seminario web en español sobre el imp…" at bounding box center [248, 151] width 305 height 12
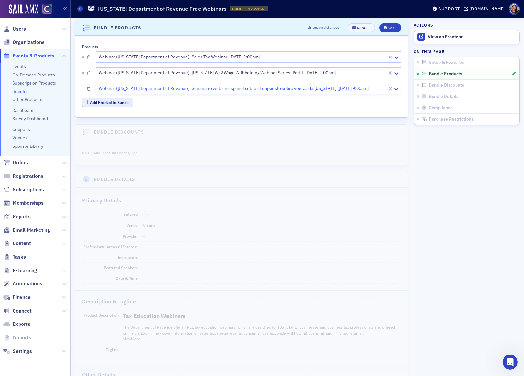
click at [126, 106] on button "Add Product to Bundle" at bounding box center [107, 102] width 51 height 10
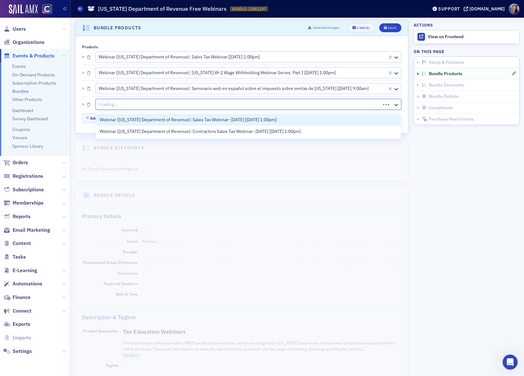
click at [137, 106] on div at bounding box center [239, 104] width 282 height 8
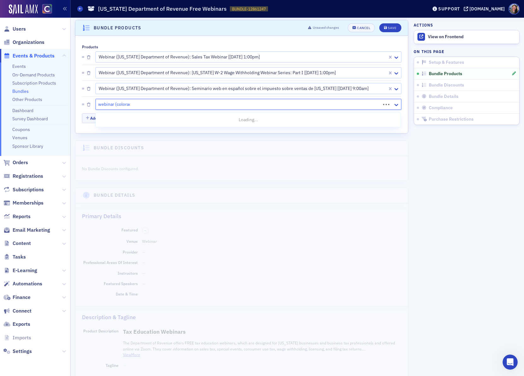
type input "webinar (colorado"
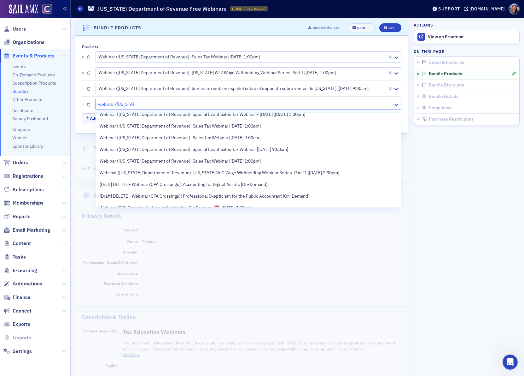
scroll to position [207, 0]
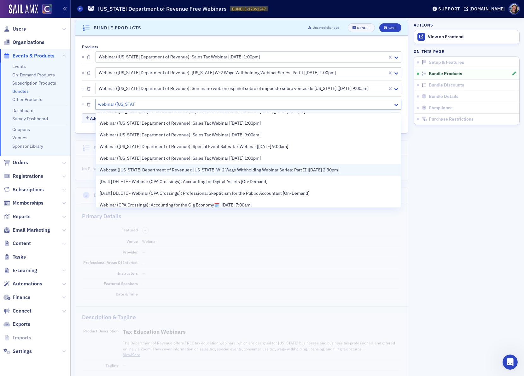
click at [170, 167] on span "Webcast (Colorado Department of Revenue): Colorado W-2 Wage Withholding Webinar…" at bounding box center [220, 170] width 240 height 7
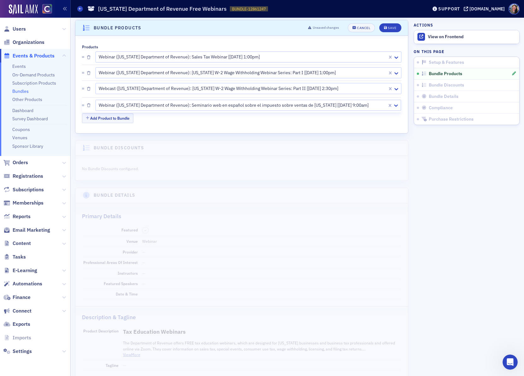
drag, startPoint x: 83, startPoint y: 92, endPoint x: 84, endPoint y: 110, distance: 18.6
click at [390, 30] on div "Save" at bounding box center [392, 27] width 9 height 3
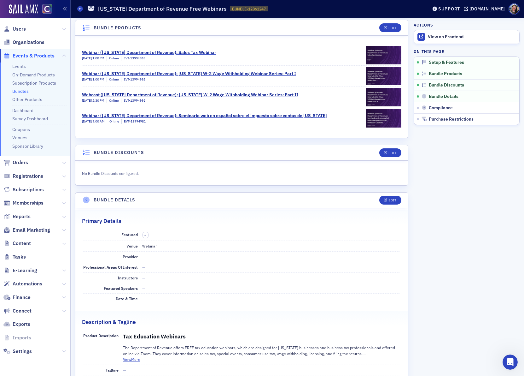
scroll to position [0, 0]
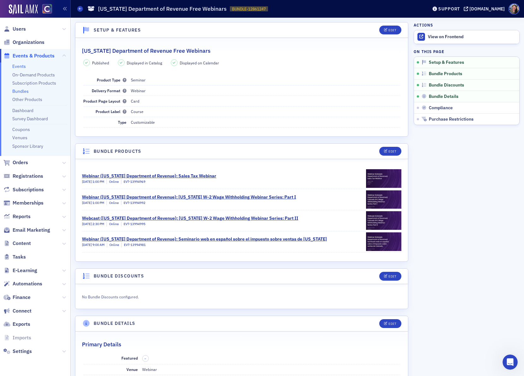
click at [20, 68] on link "Events" at bounding box center [19, 66] width 14 height 6
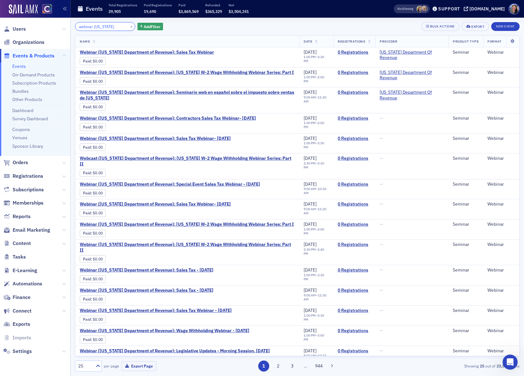
drag, startPoint x: 117, startPoint y: 26, endPoint x: -87, endPoint y: -21, distance: 209.0
click at [0, 0] on html "Users Organizations Events & Products Events On-Demand Products Subscription Pr…" at bounding box center [262, 188] width 524 height 376
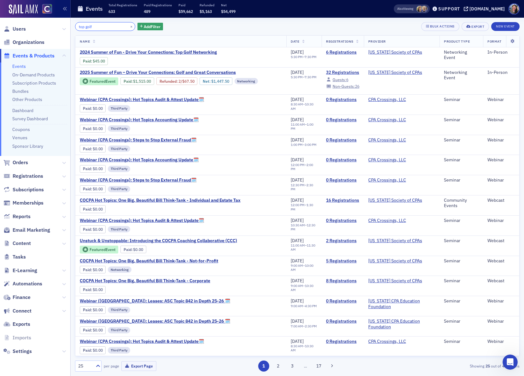
type input "top golf"
click at [336, 70] on link "32 Registrations" at bounding box center [342, 73] width 33 height 6
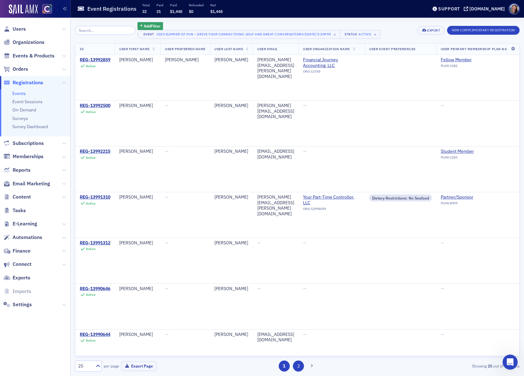
click at [295, 364] on button "2" at bounding box center [298, 365] width 11 height 11
